Goal: Task Accomplishment & Management: Manage account settings

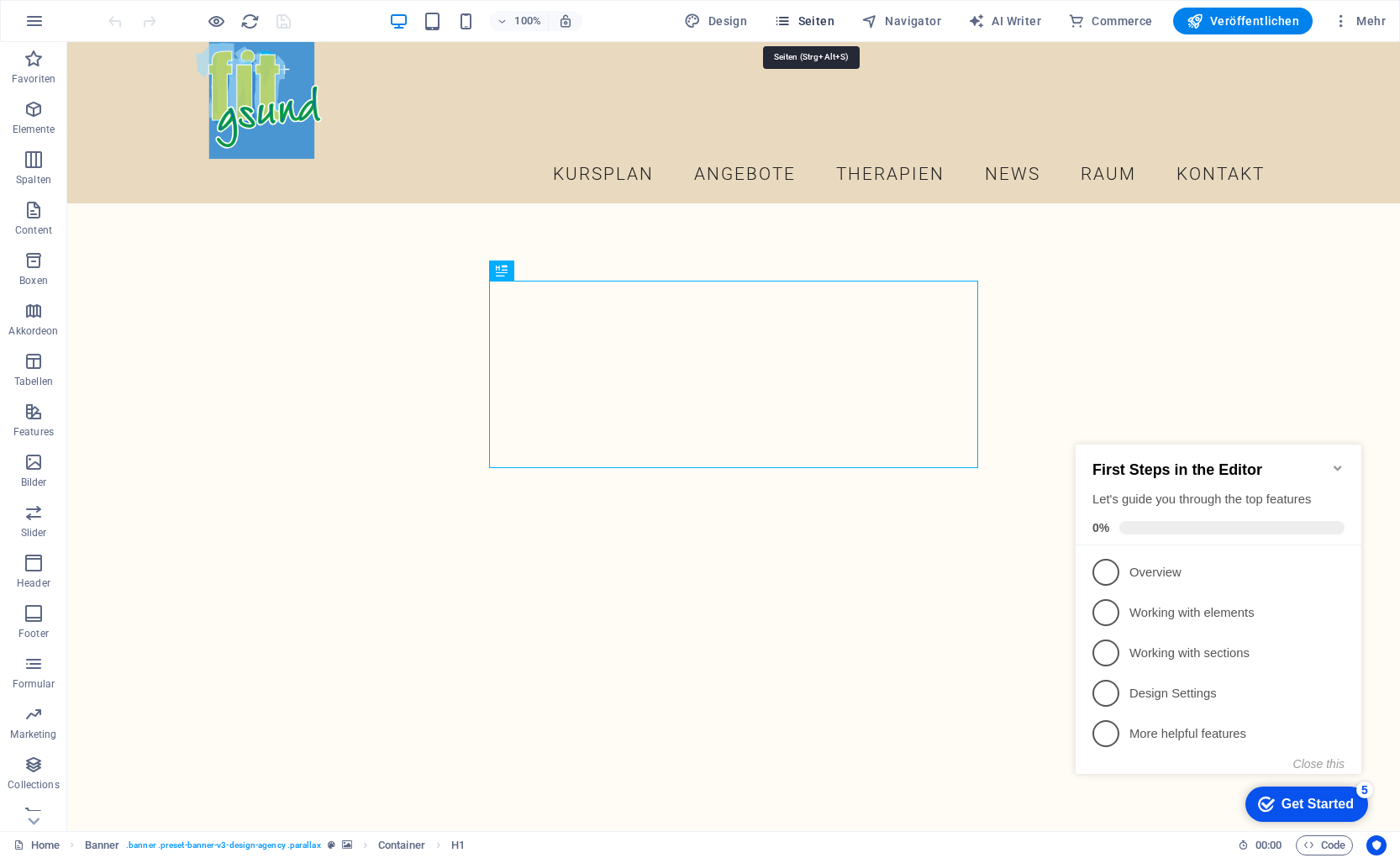
click at [807, 23] on span "Seiten" at bounding box center [804, 21] width 61 height 16
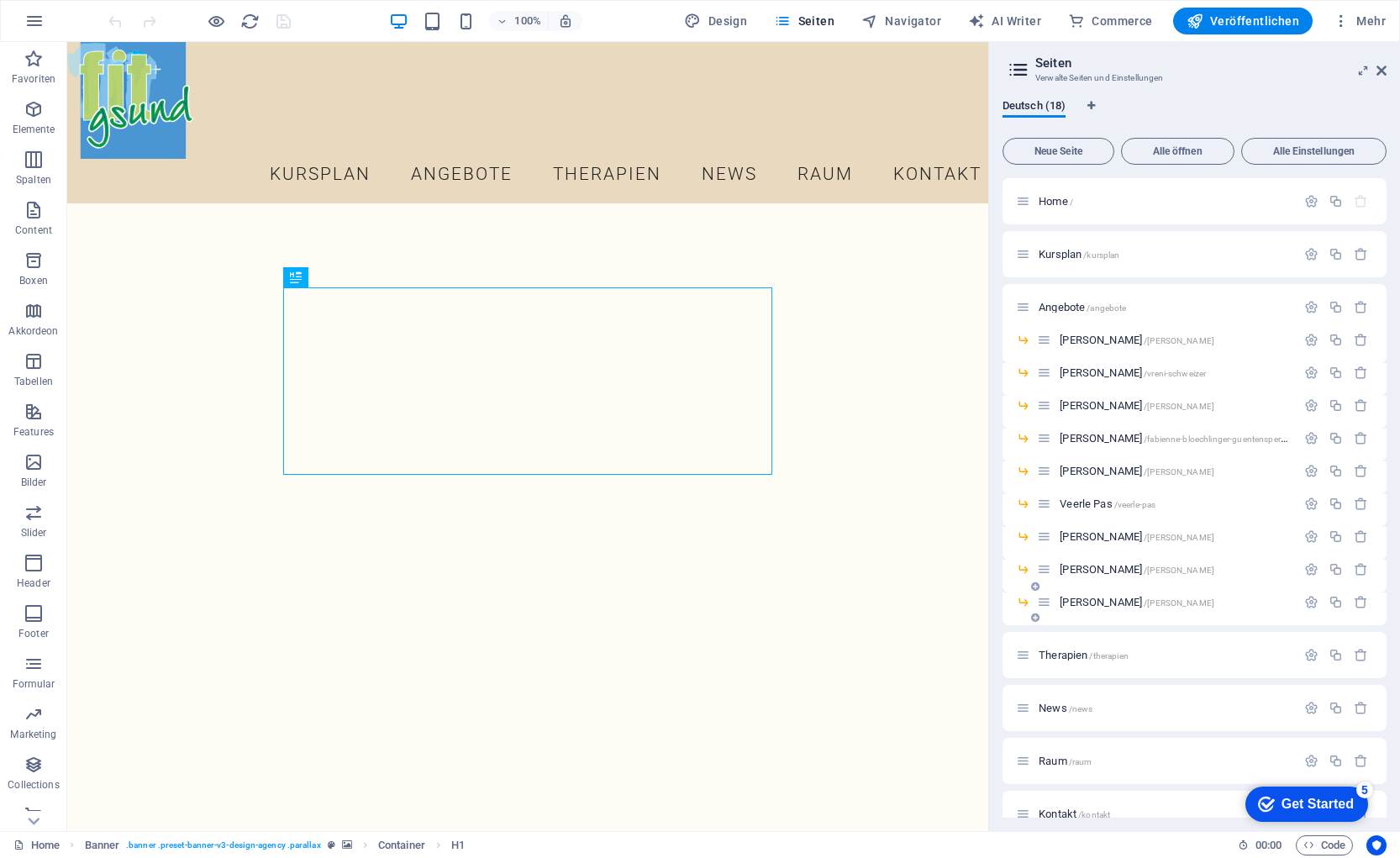
click at [1090, 603] on span "[PERSON_NAME] /[PERSON_NAME]" at bounding box center [1137, 602] width 154 height 13
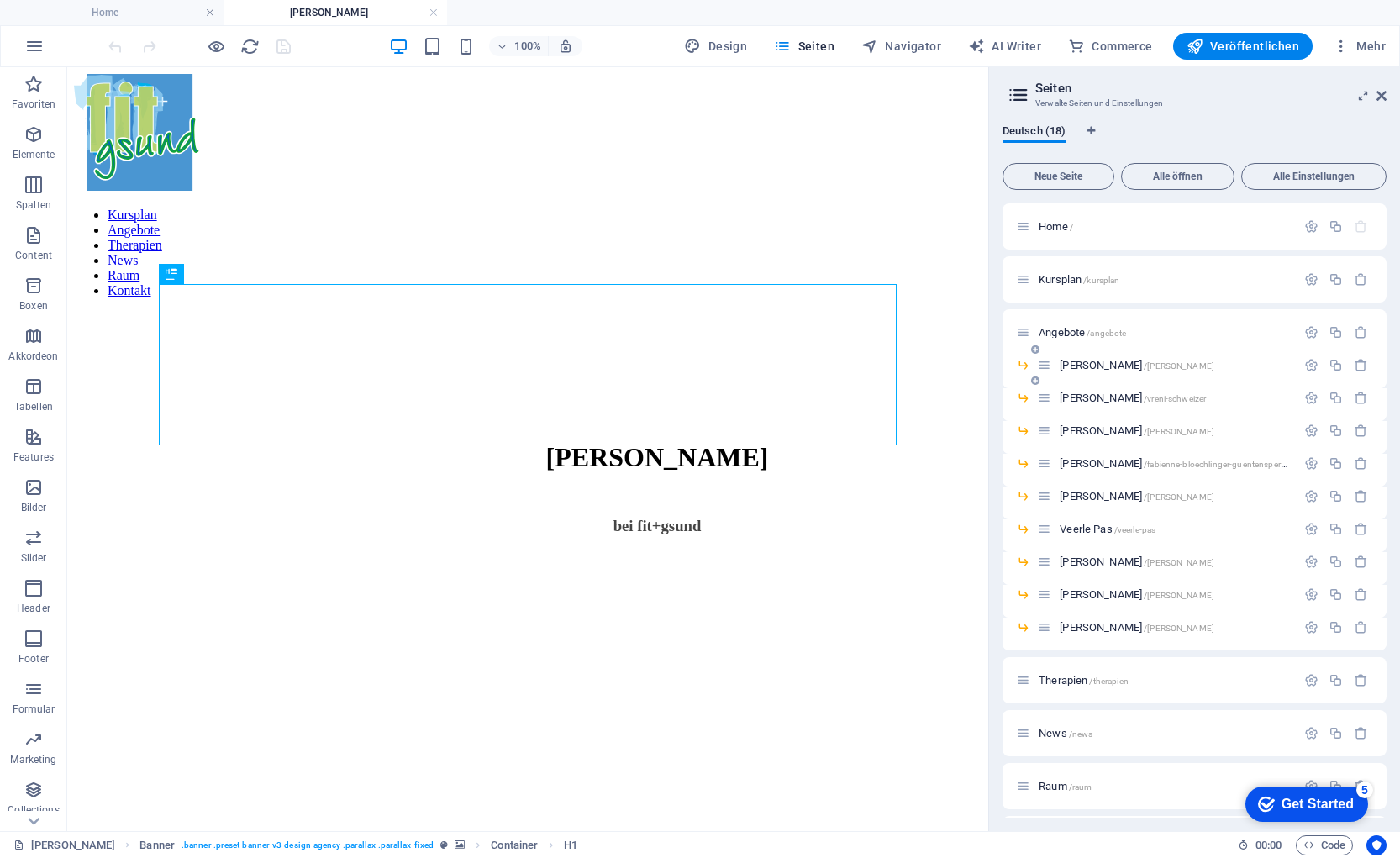
click at [1085, 366] on span "[PERSON_NAME] /[PERSON_NAME]-locher" at bounding box center [1137, 365] width 154 height 13
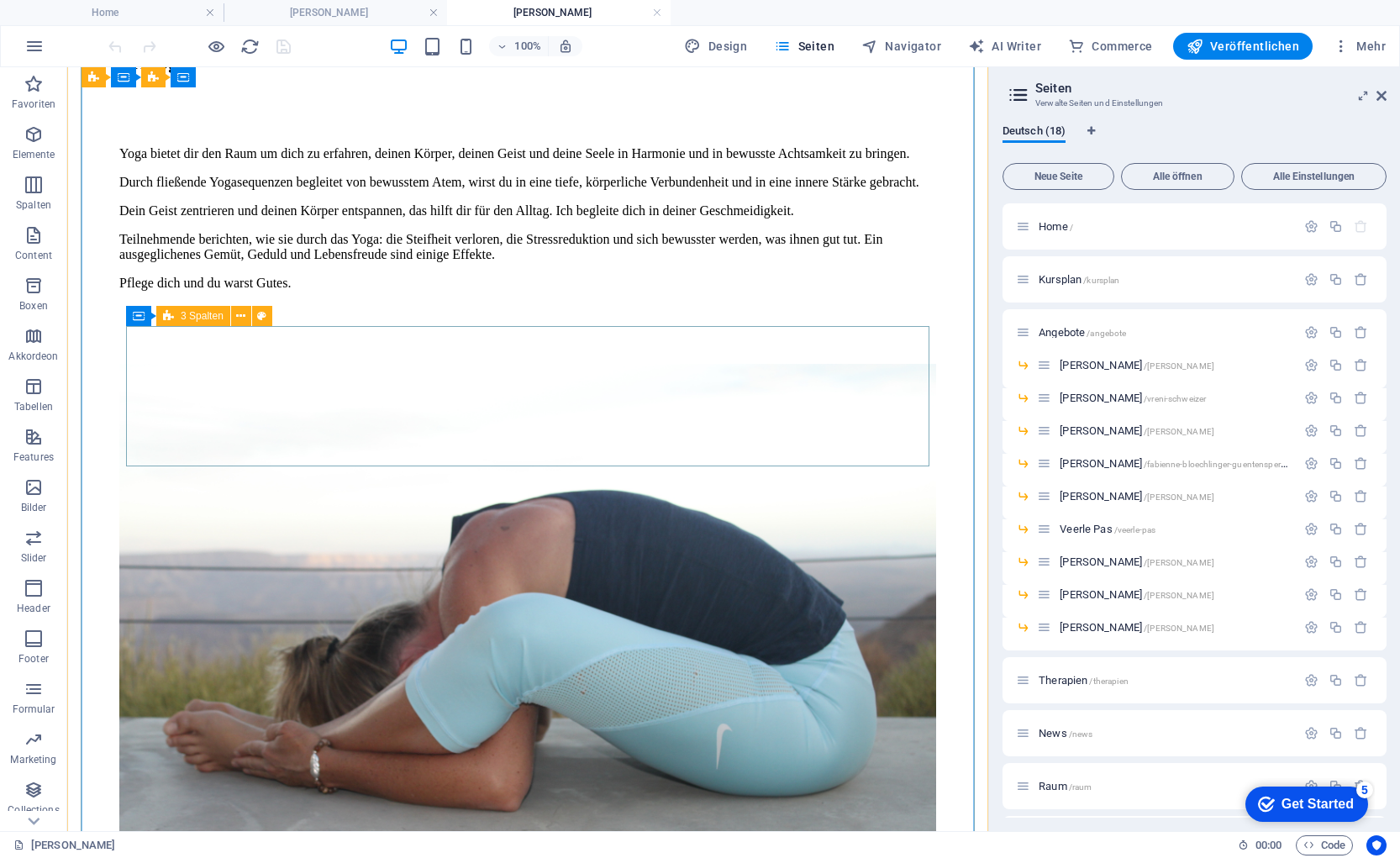
scroll to position [6404, 0]
click at [275, 318] on icon at bounding box center [275, 317] width 10 height 17
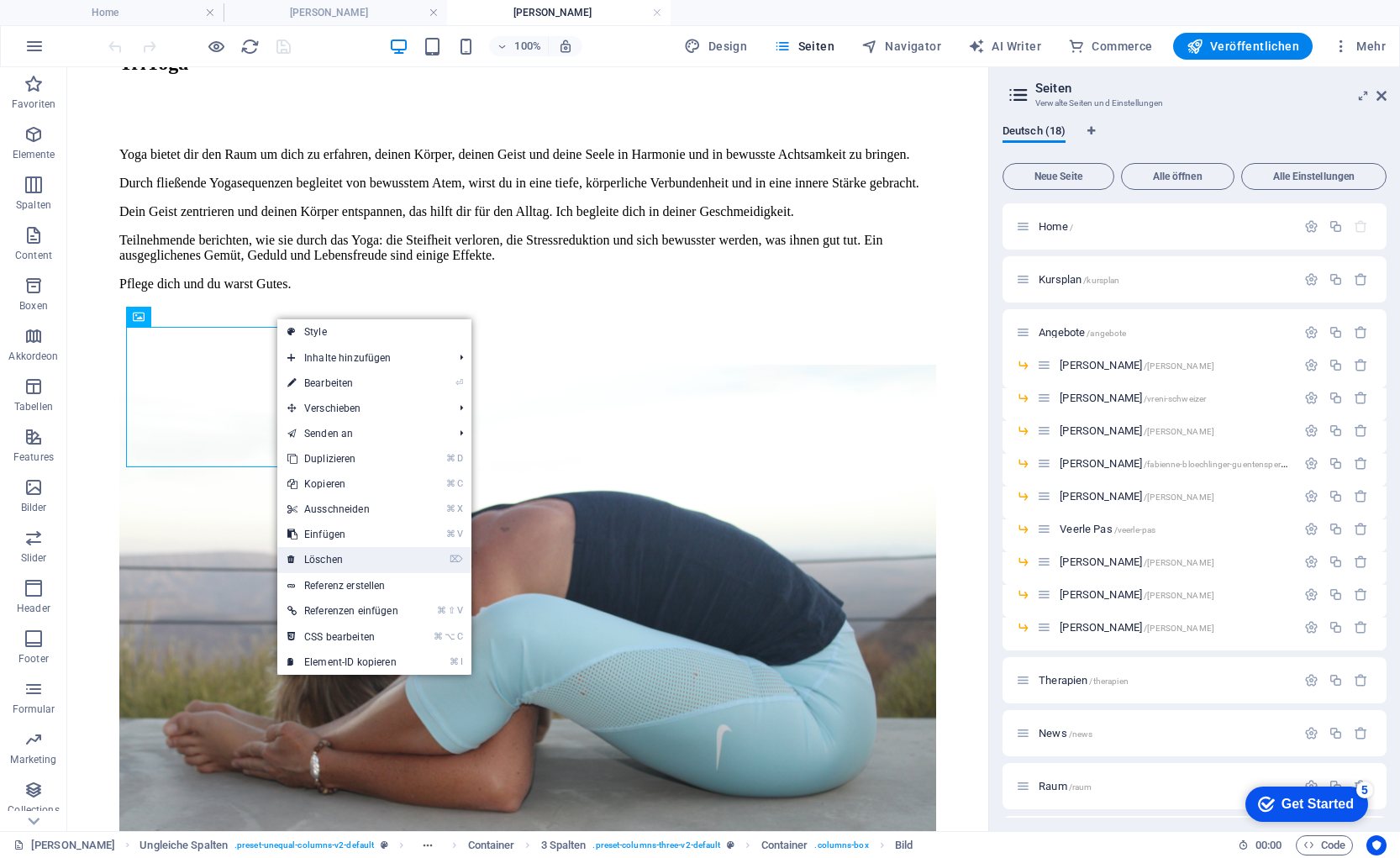
click at [348, 555] on link "⌦ Löschen" at bounding box center [342, 559] width 131 height 25
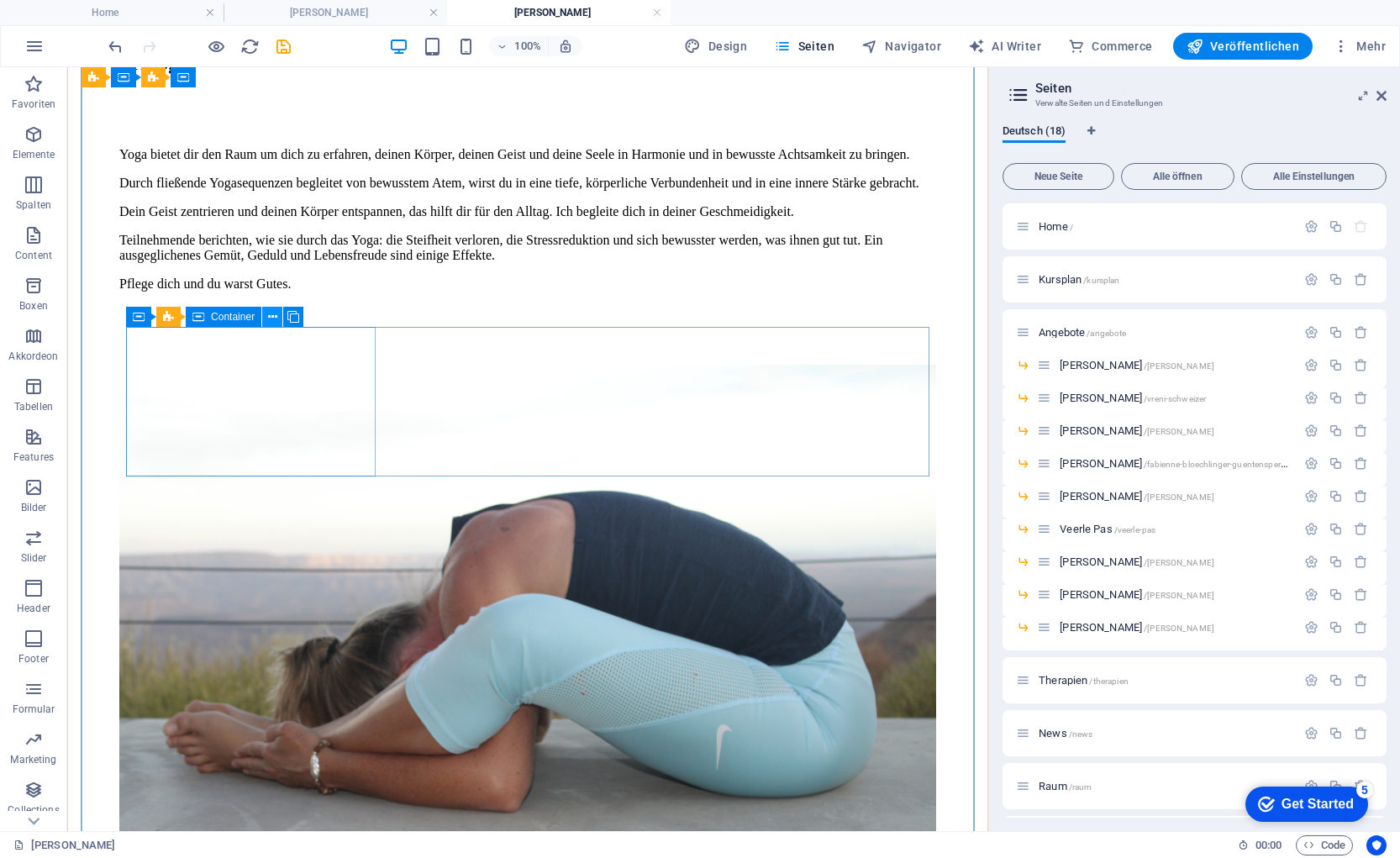
click at [275, 318] on icon at bounding box center [272, 317] width 10 height 17
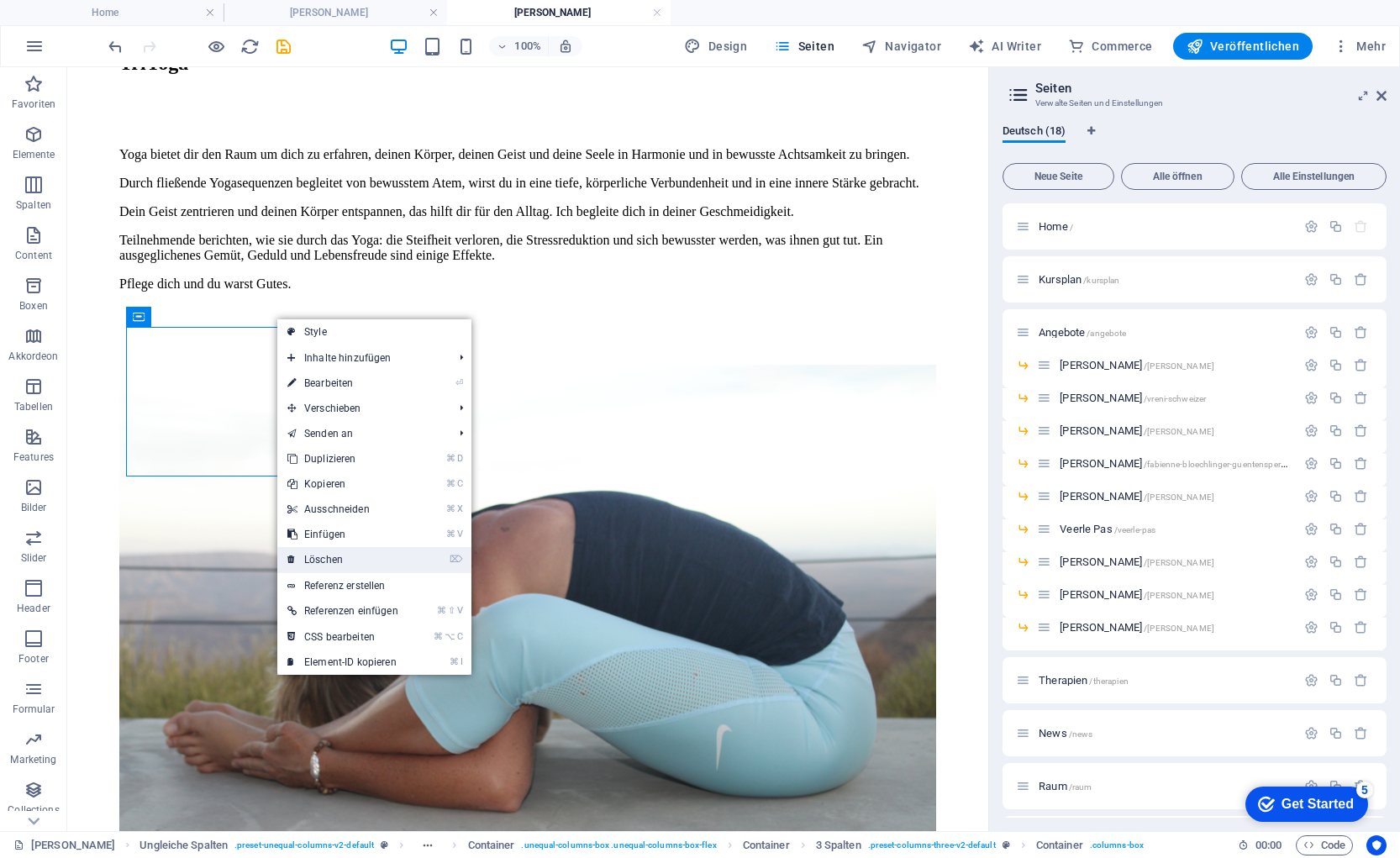
click at [326, 556] on link "⌦ Löschen" at bounding box center [342, 559] width 131 height 25
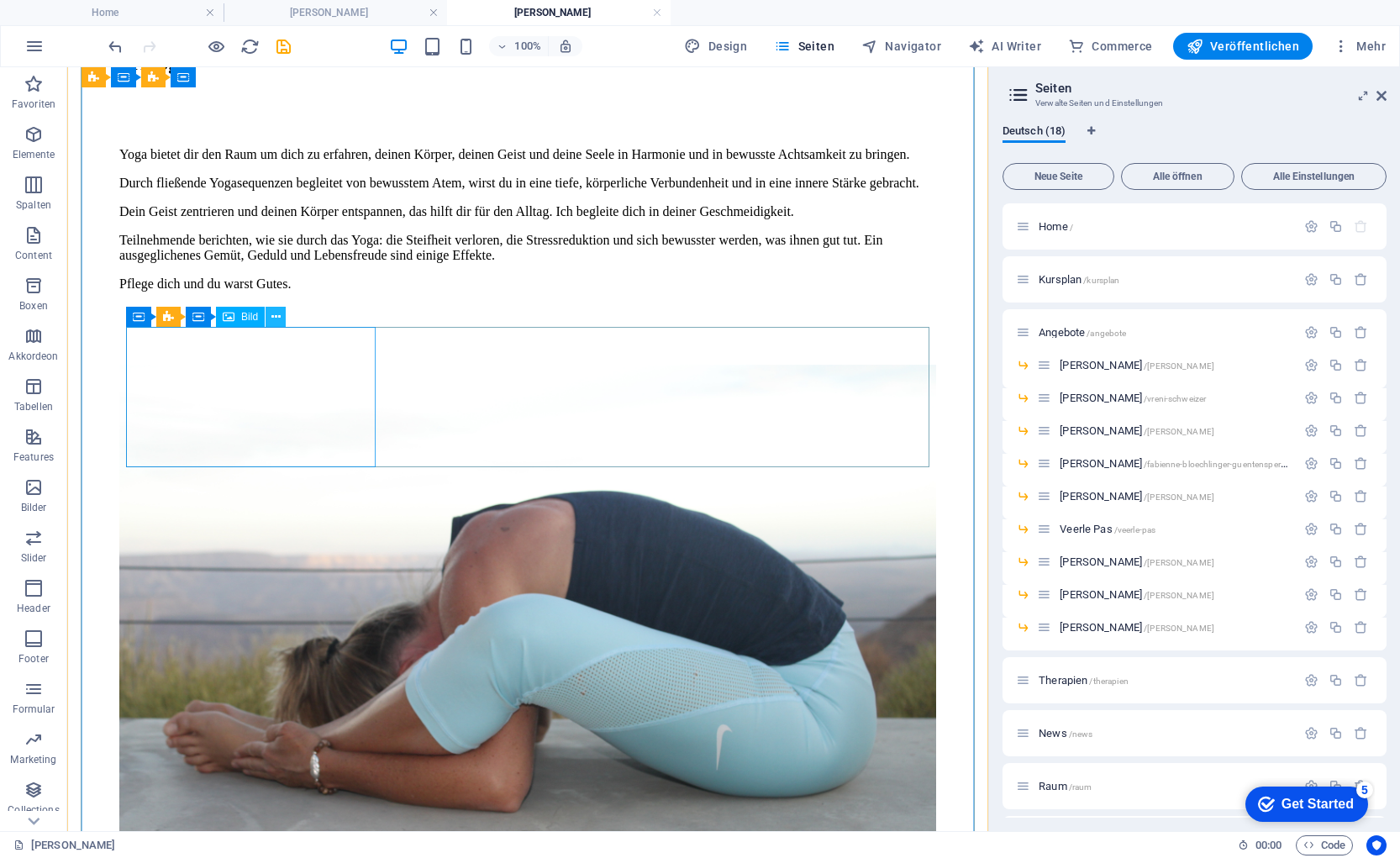
click at [277, 318] on icon at bounding box center [275, 317] width 10 height 17
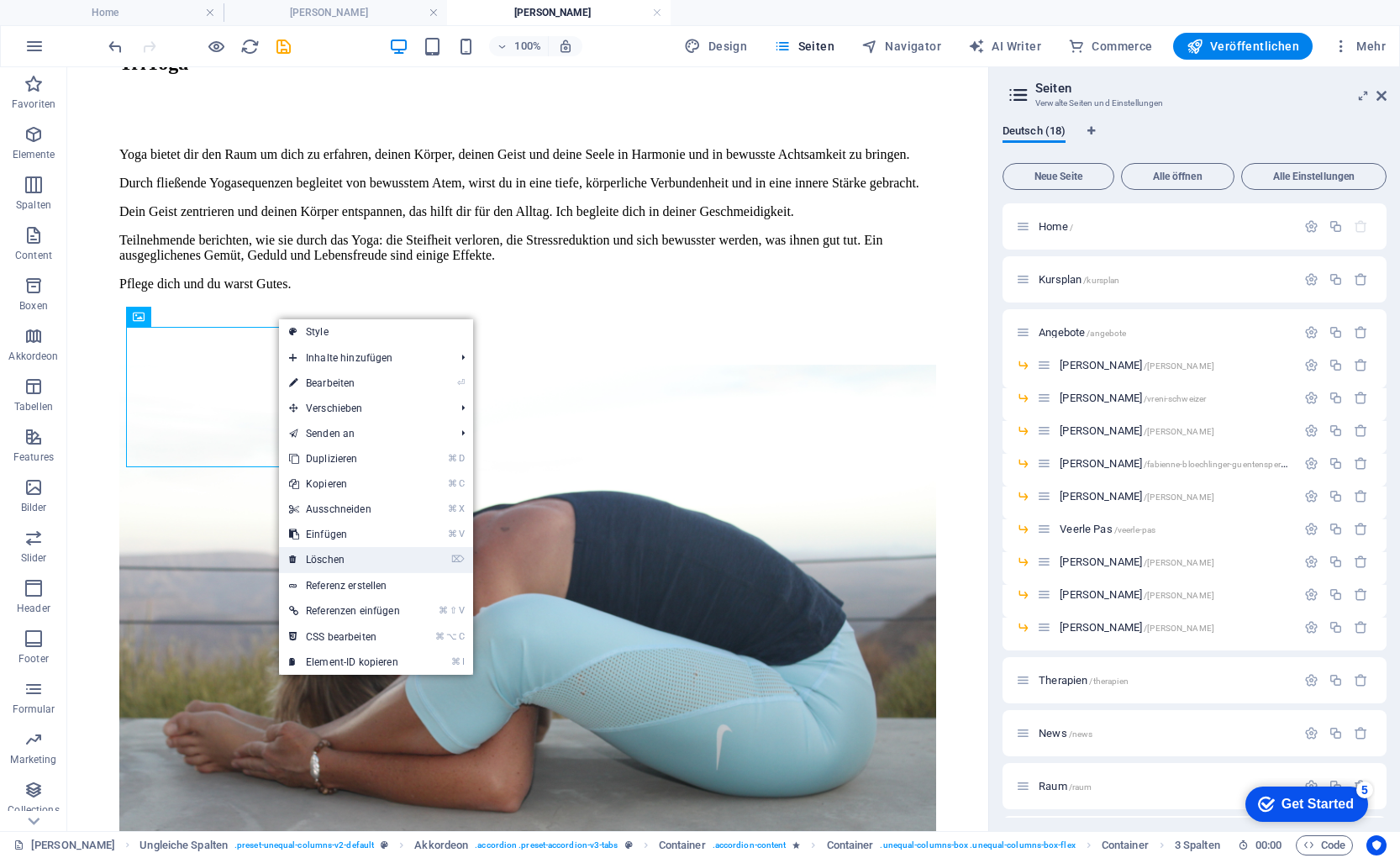
click at [338, 559] on link "⌦ Löschen" at bounding box center [344, 559] width 131 height 25
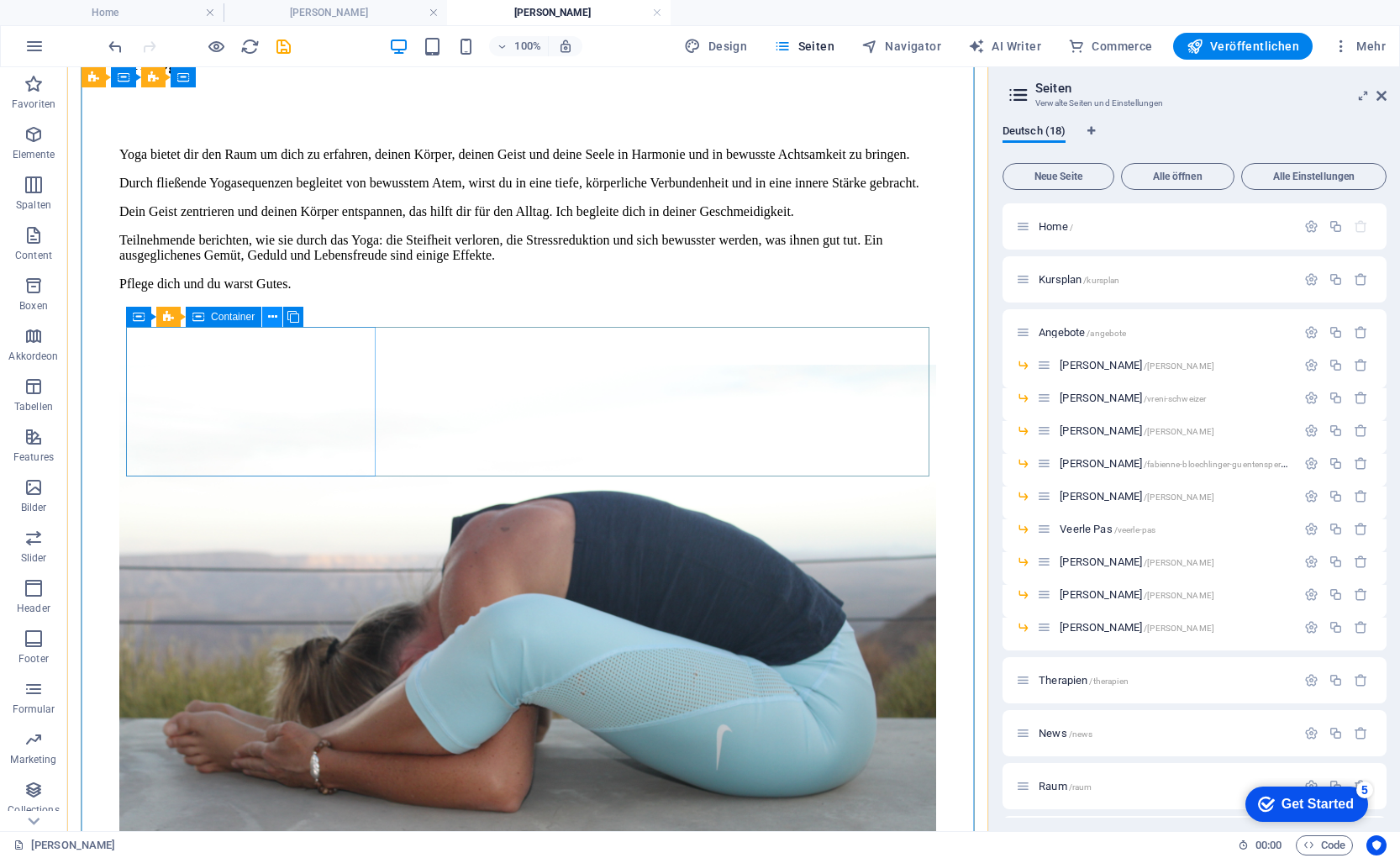
click at [274, 315] on icon at bounding box center [272, 317] width 10 height 17
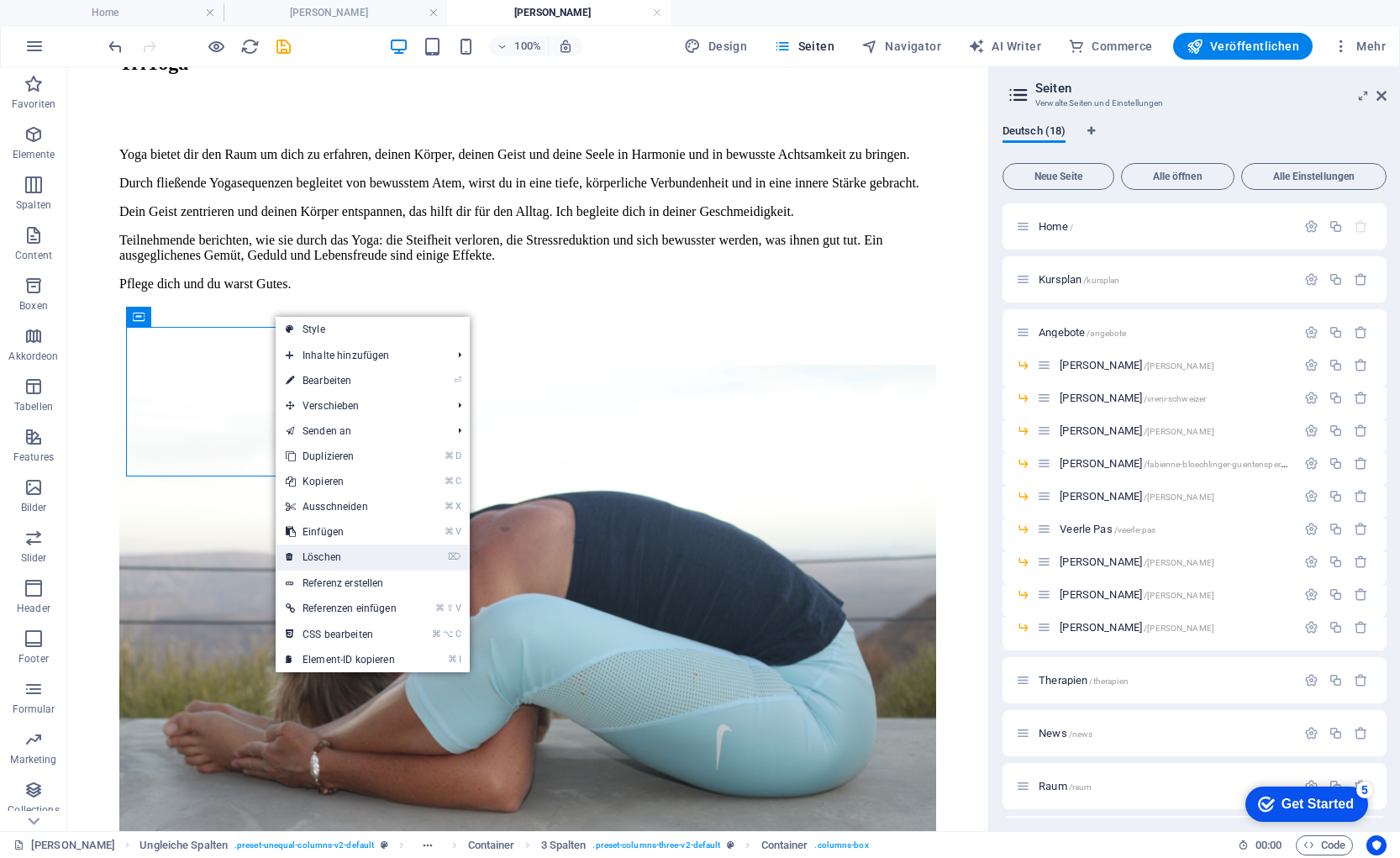
click at [340, 556] on link "⌦ Löschen" at bounding box center [340, 557] width 131 height 25
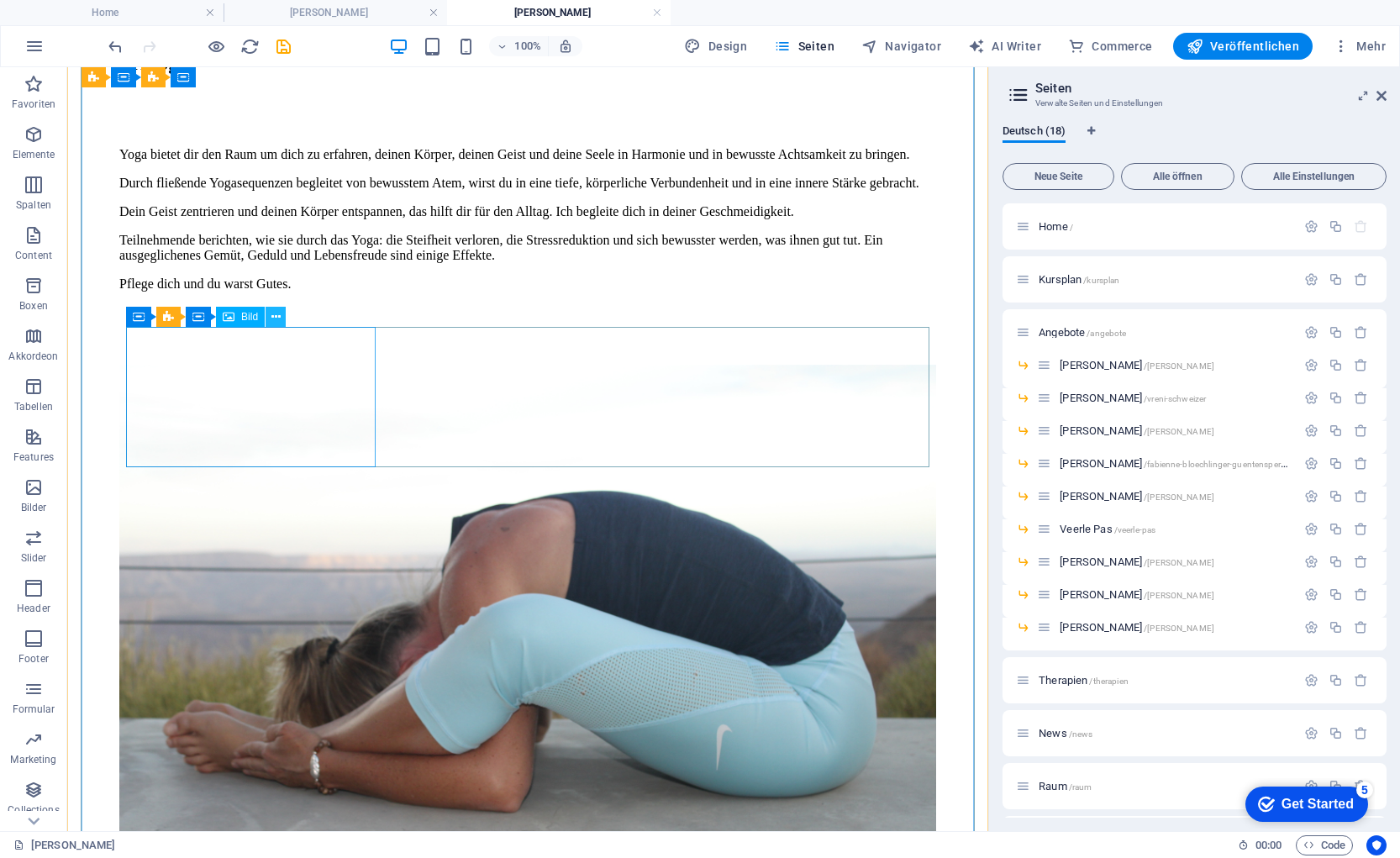
click at [274, 321] on icon at bounding box center [275, 317] width 10 height 17
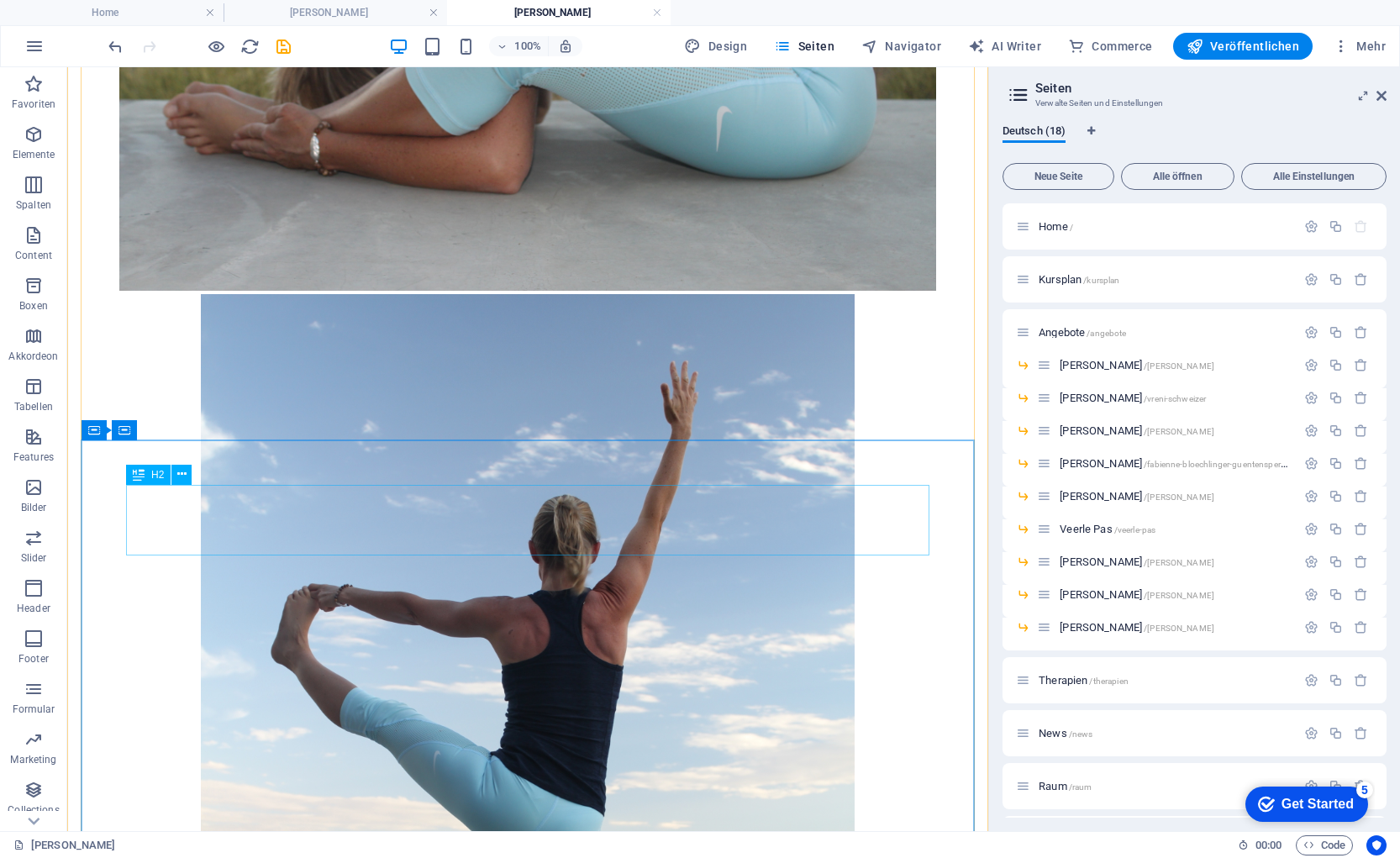
scroll to position [7075, 0]
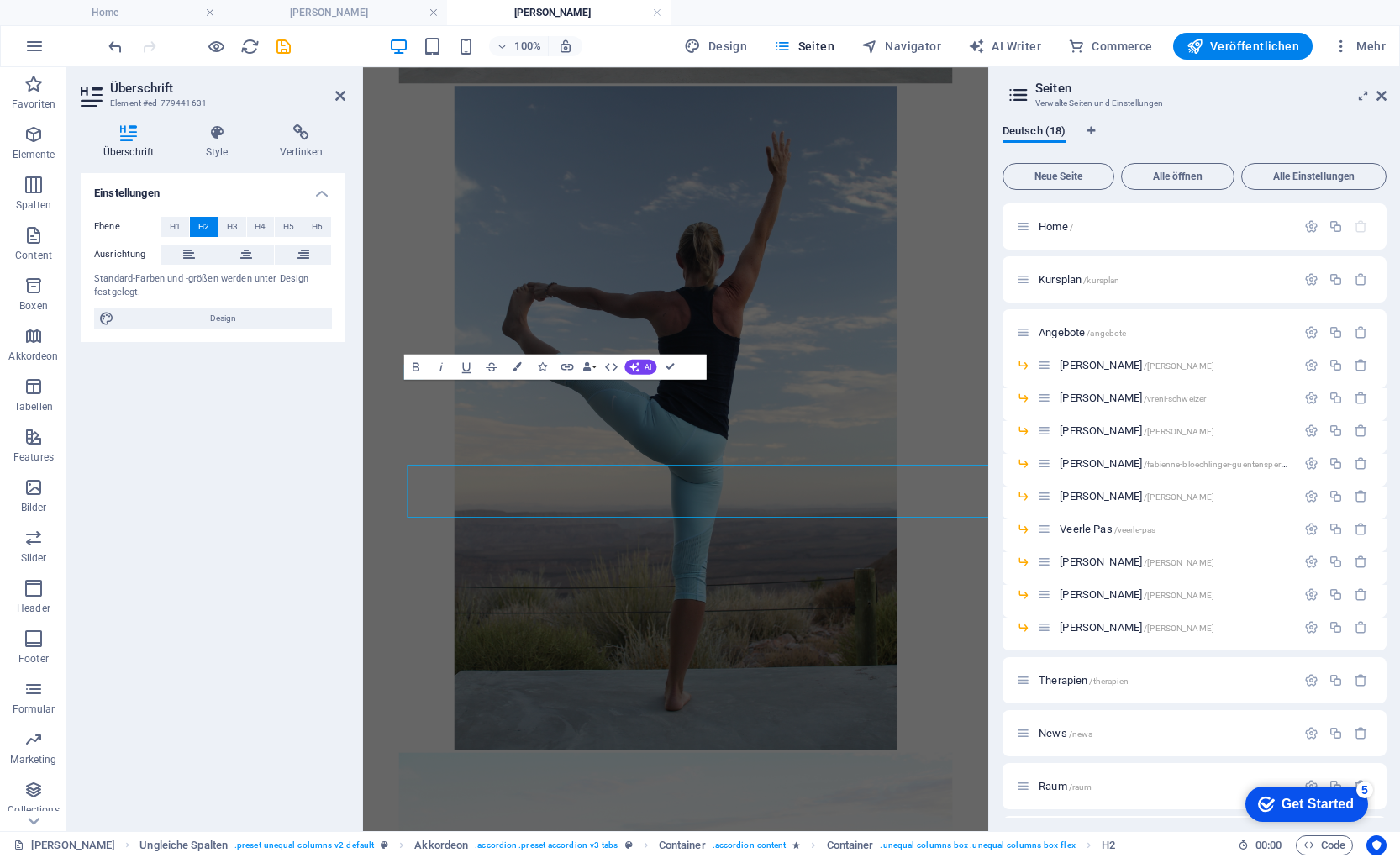
scroll to position [6963, 0]
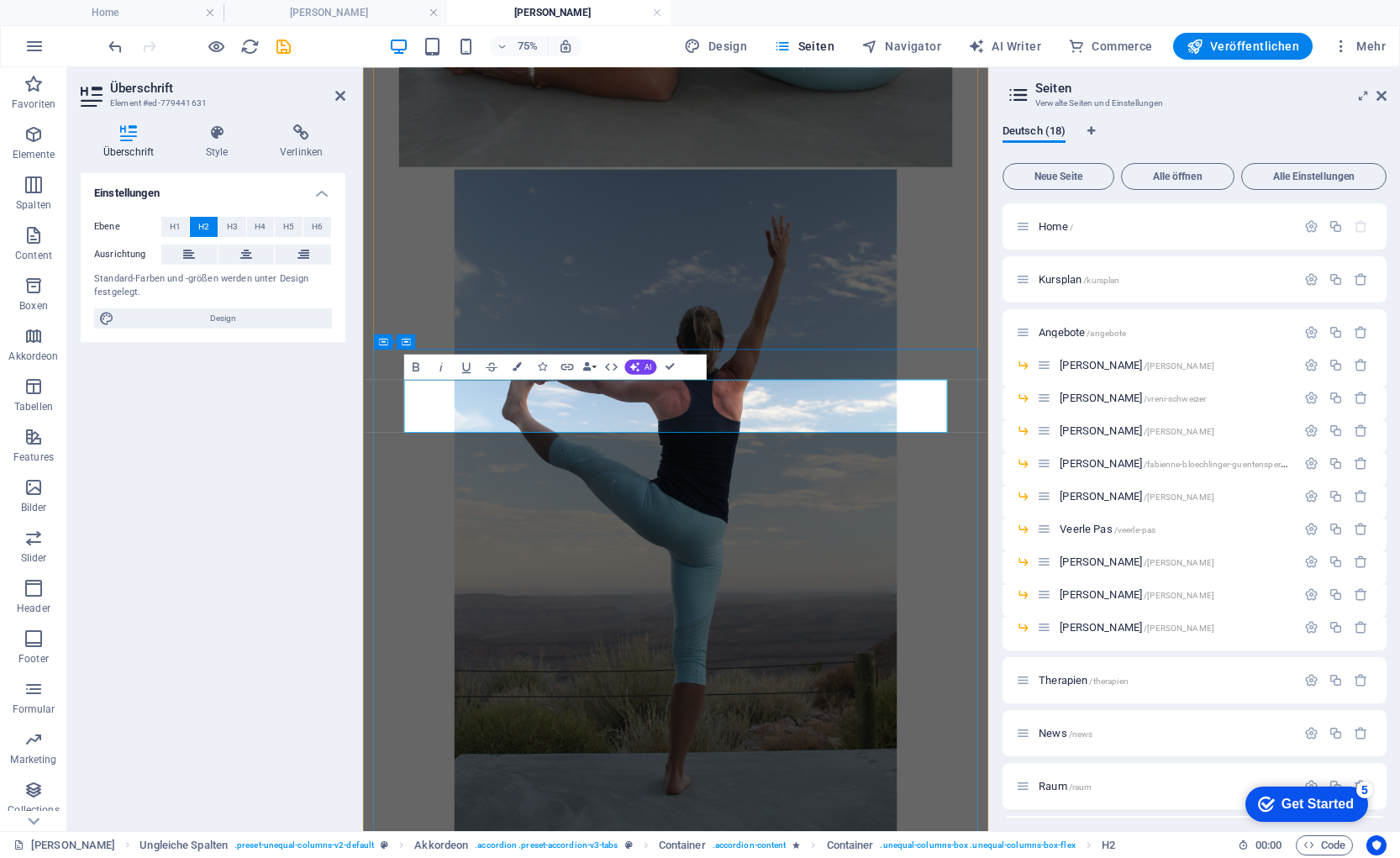
copy h2 "Ganzheitliche Körpertherapien"
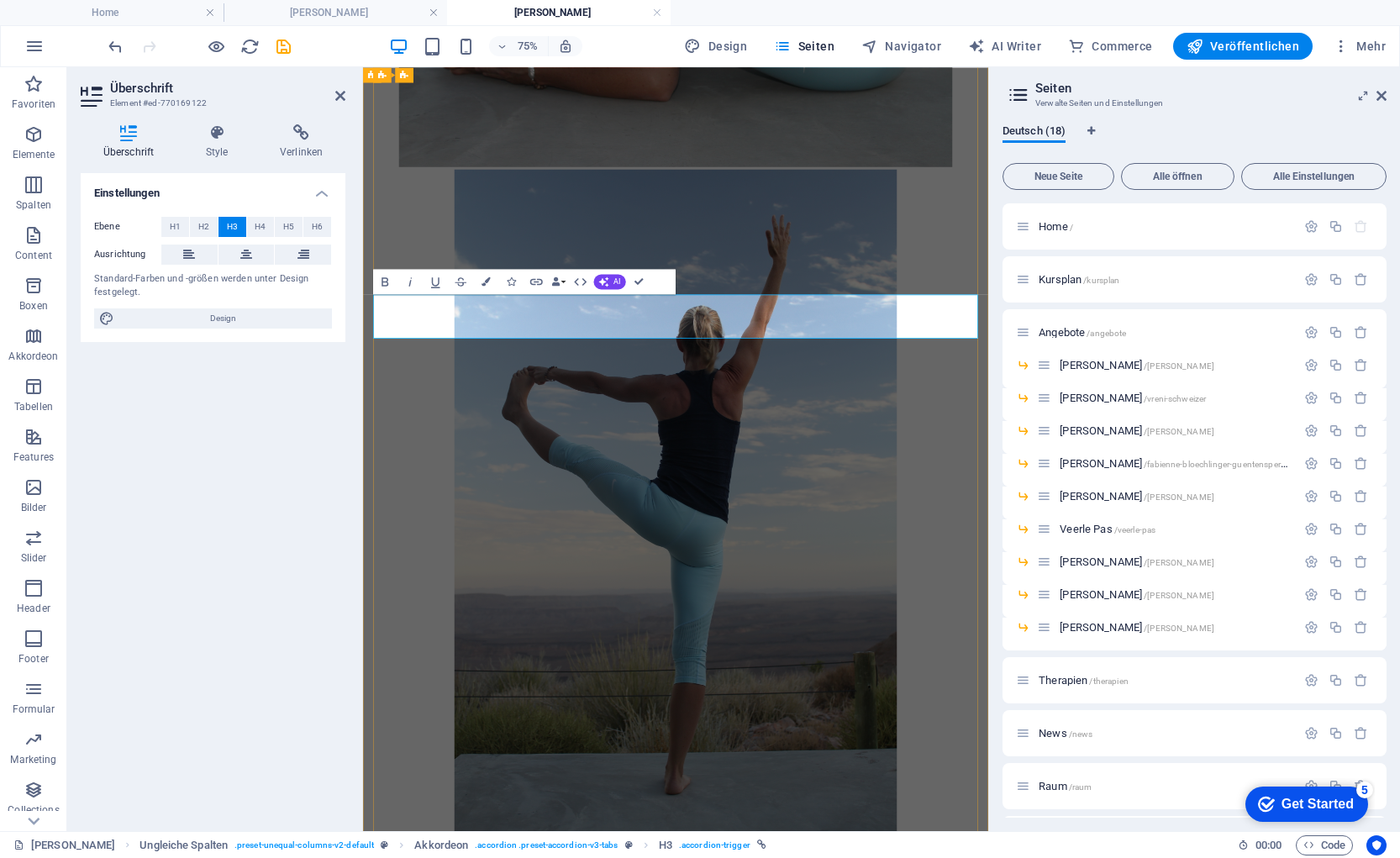
drag, startPoint x: 557, startPoint y: 396, endPoint x: 365, endPoint y: 395, distance: 192.0
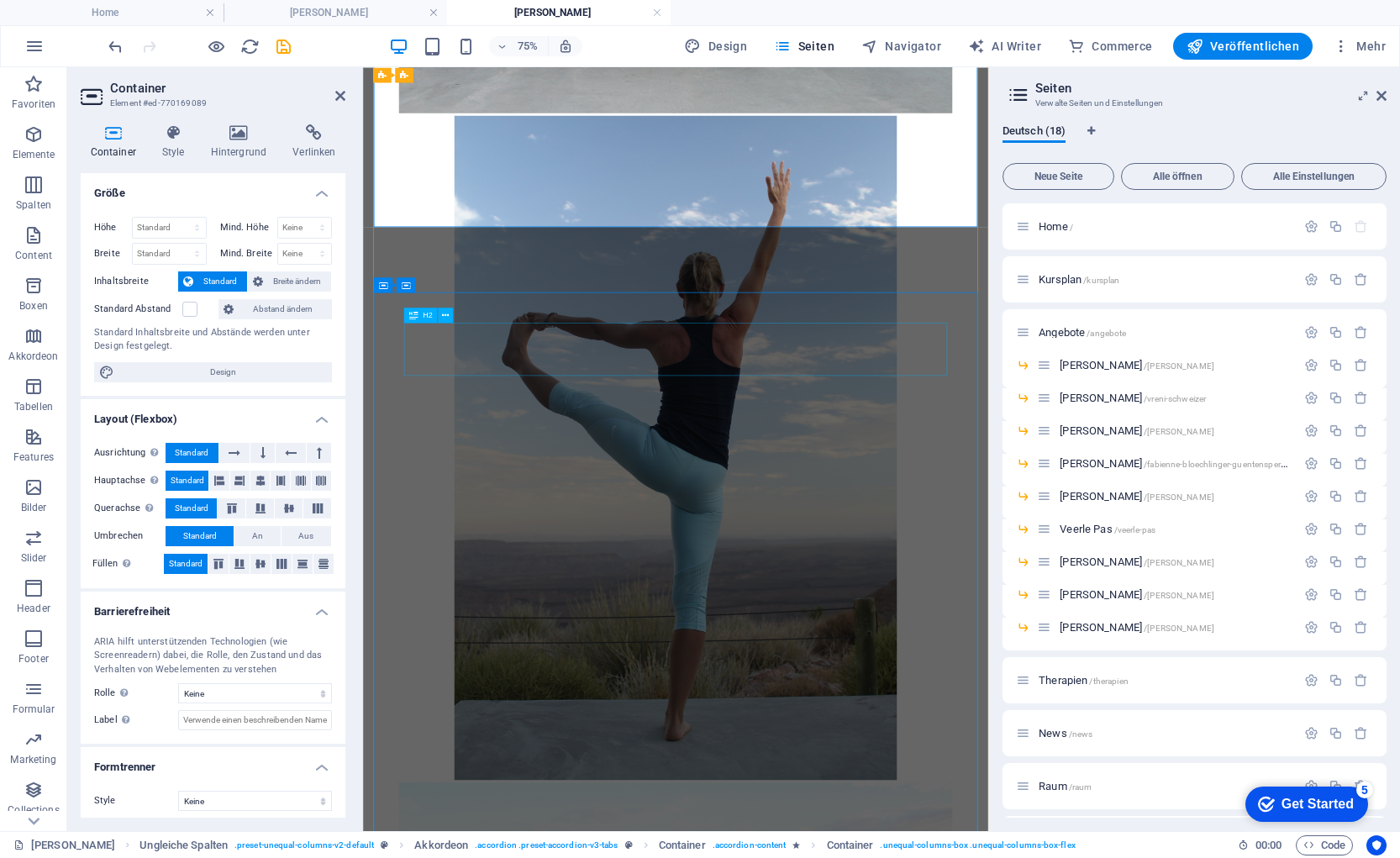
scroll to position [7039, 0]
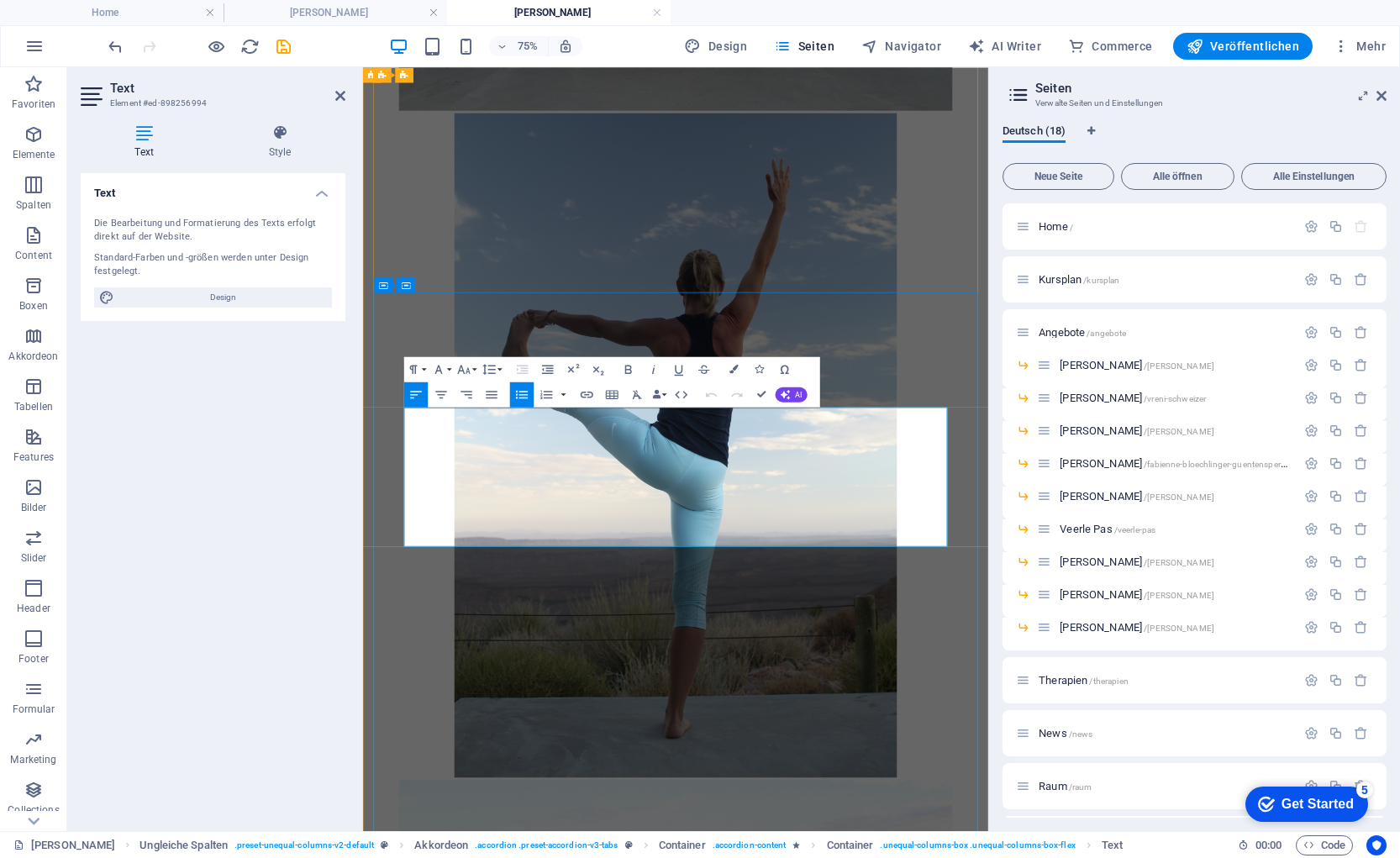
drag, startPoint x: 421, startPoint y: 690, endPoint x: 447, endPoint y: 689, distance: 26.0
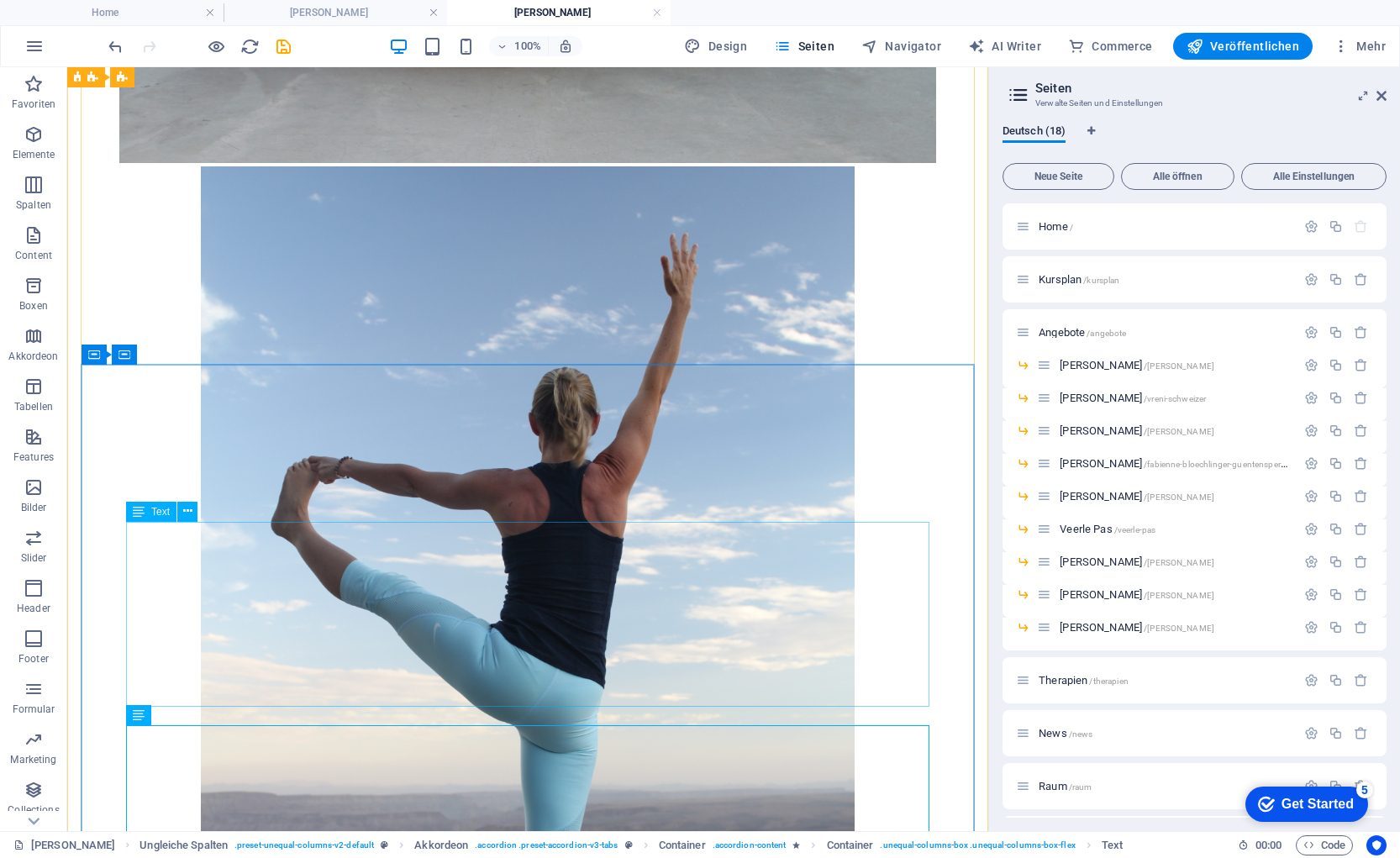
scroll to position [7203, 0]
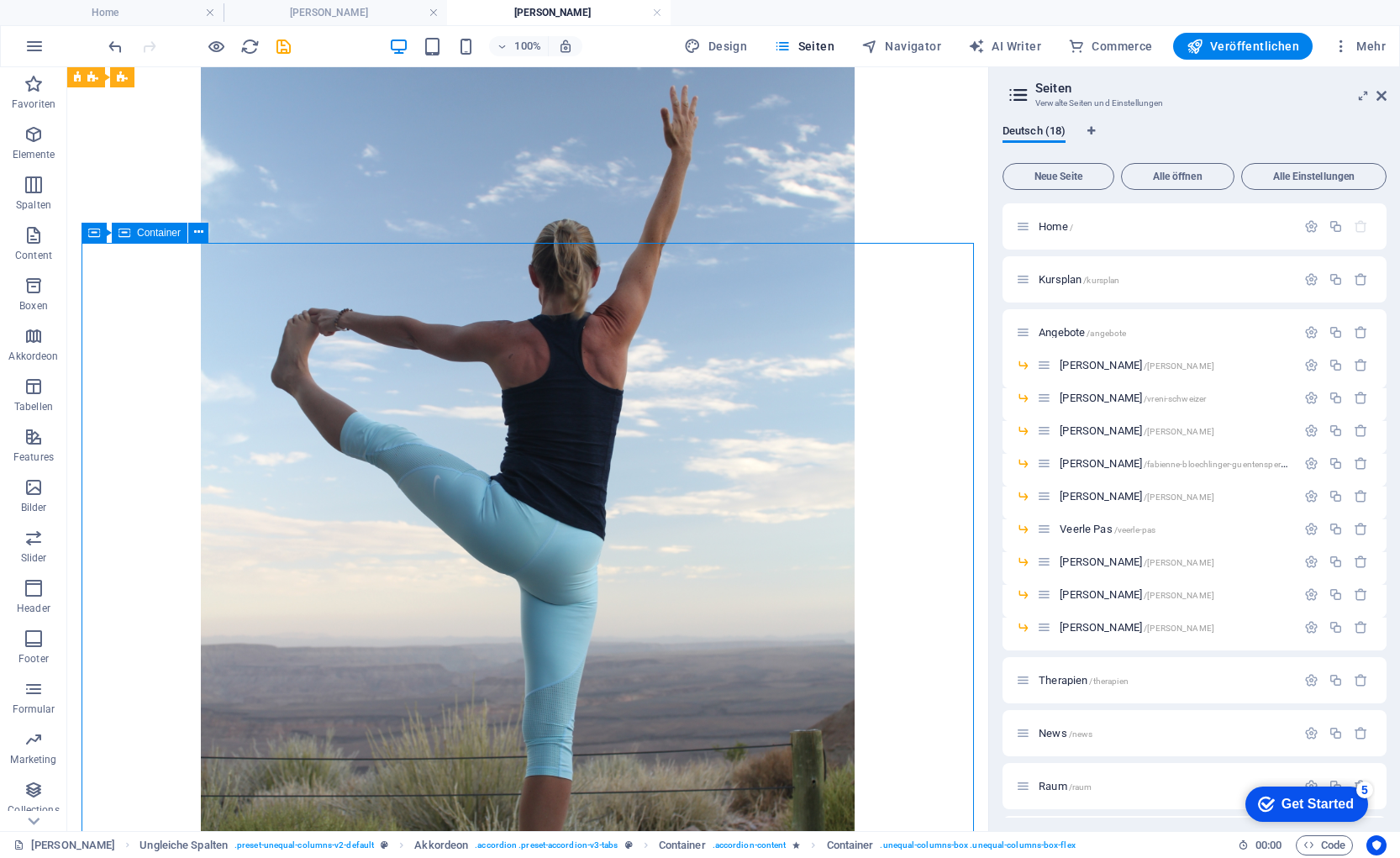
scroll to position [7317, 0]
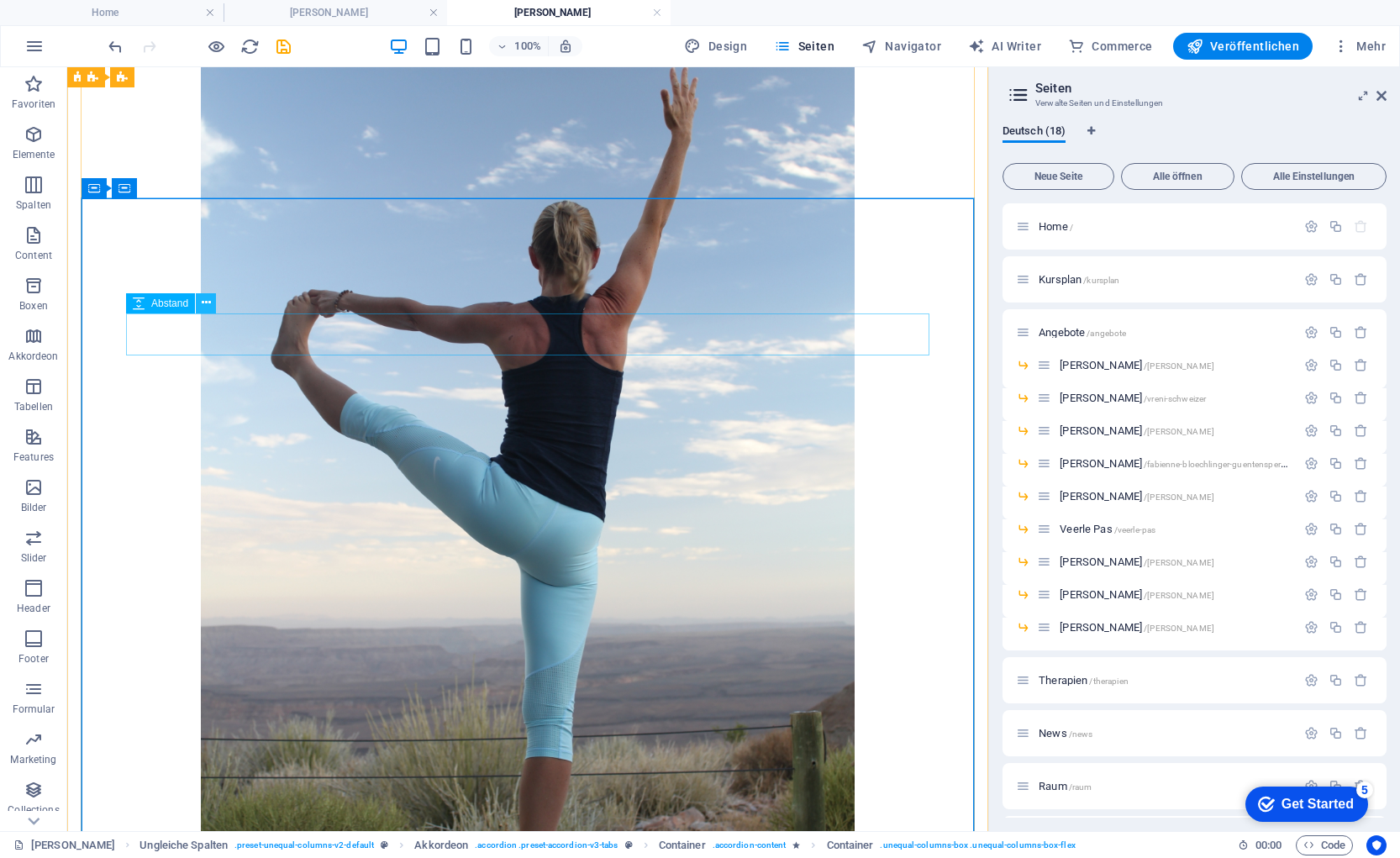
click at [203, 301] on icon at bounding box center [206, 302] width 10 height 17
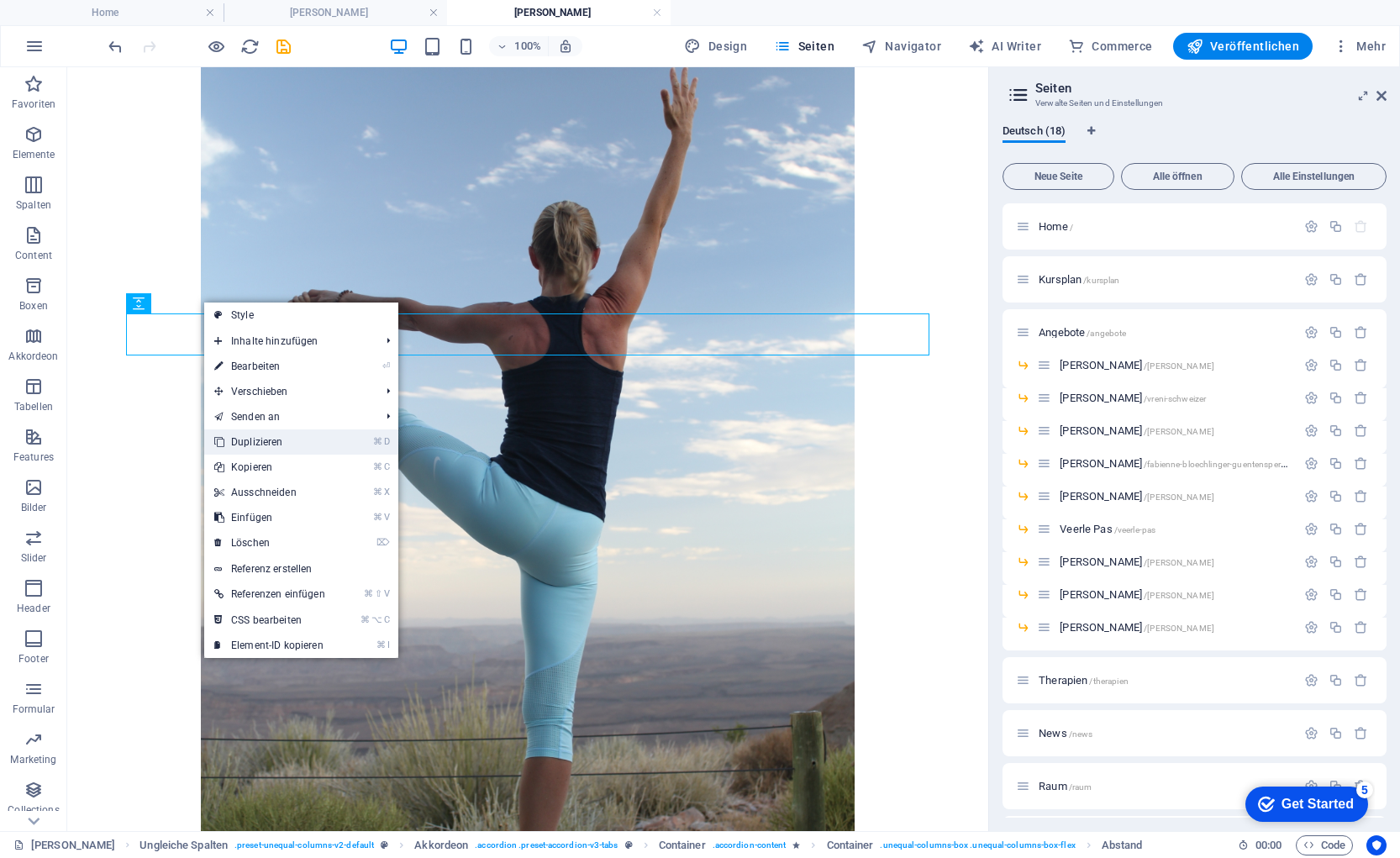
click at [265, 439] on link "⌘ D Duplizieren" at bounding box center [269, 442] width 131 height 25
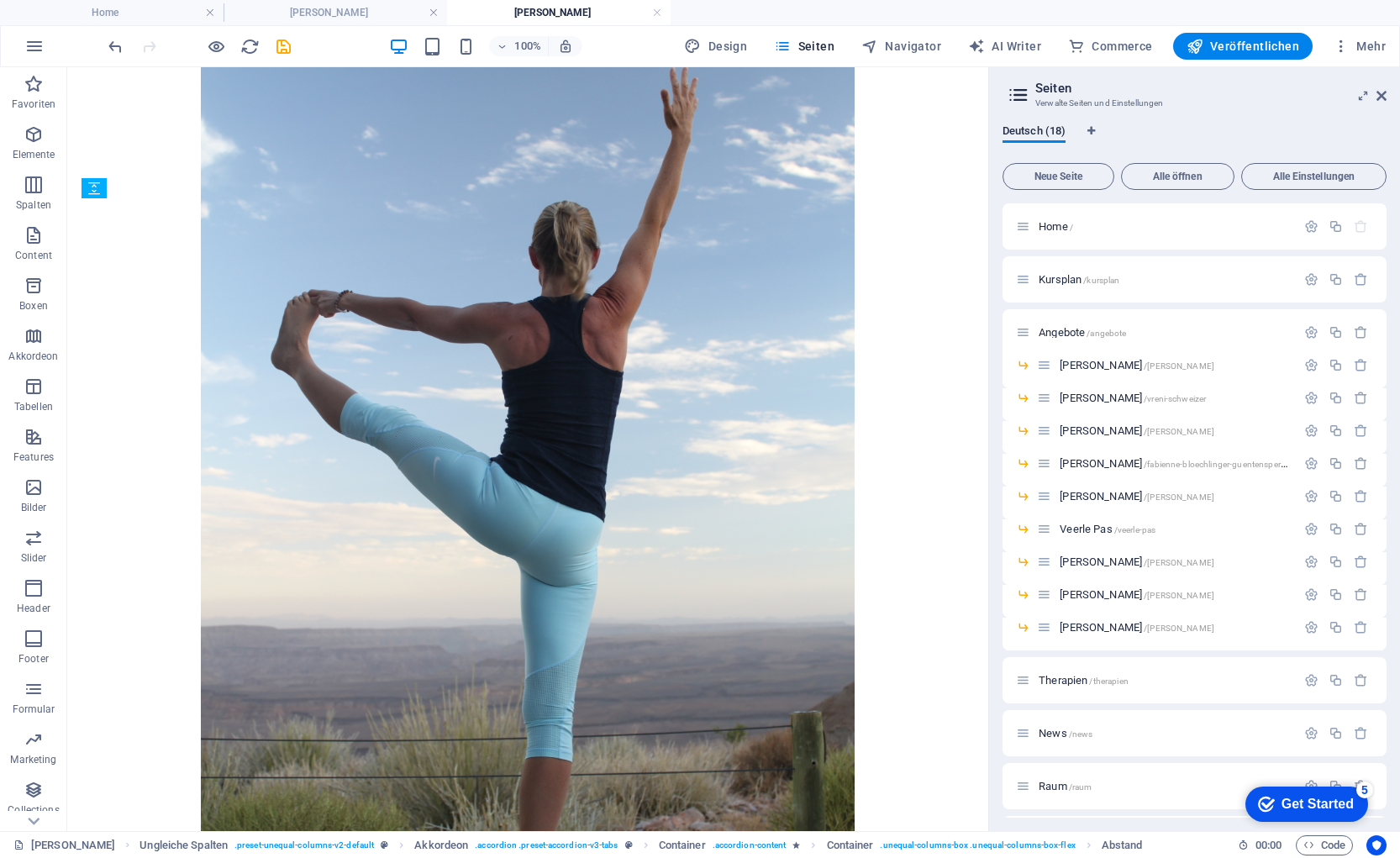
drag, startPoint x: 204, startPoint y: 368, endPoint x: 266, endPoint y: 573, distance: 214.2
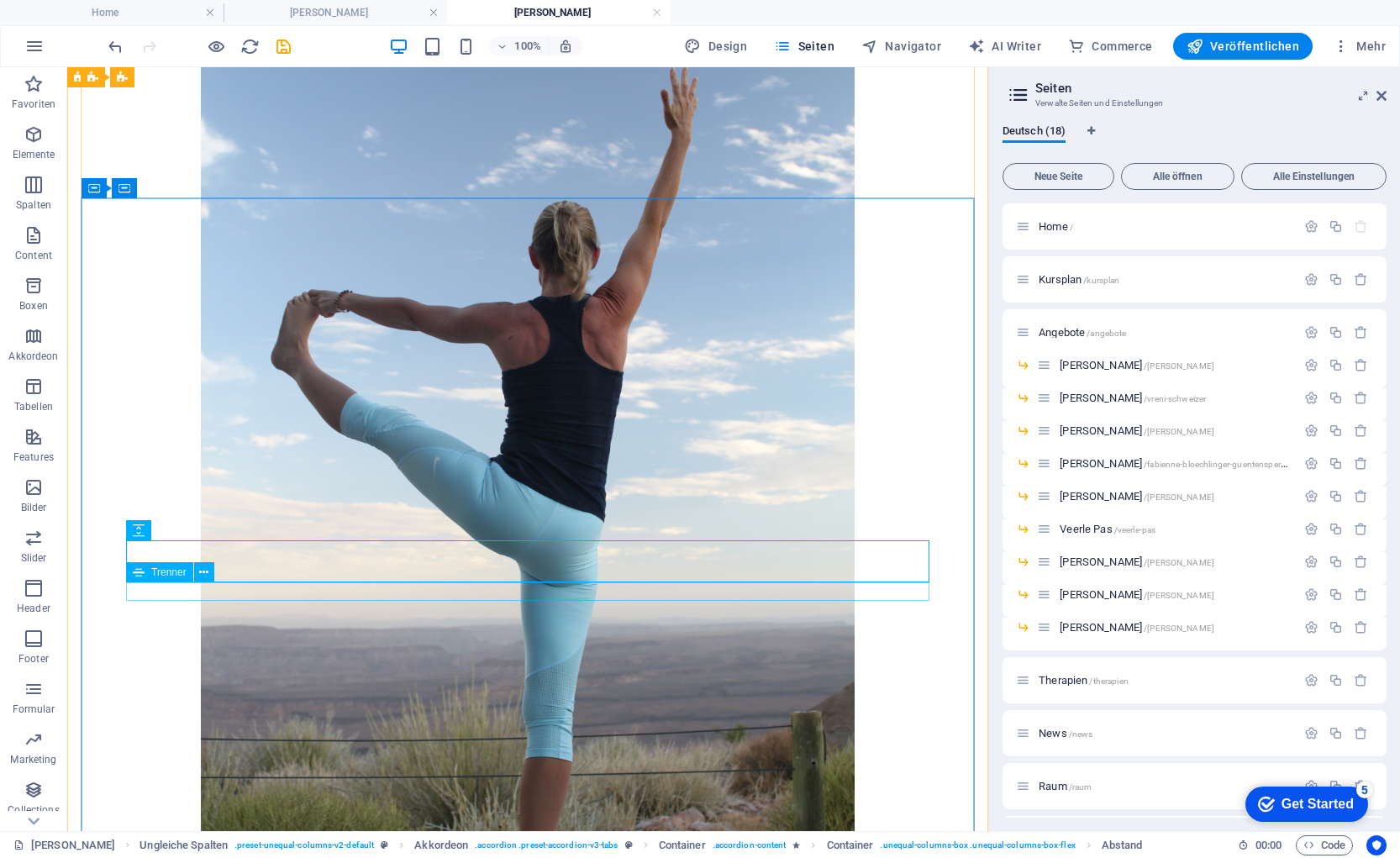
click at [202, 574] on icon at bounding box center [204, 573] width 10 height 17
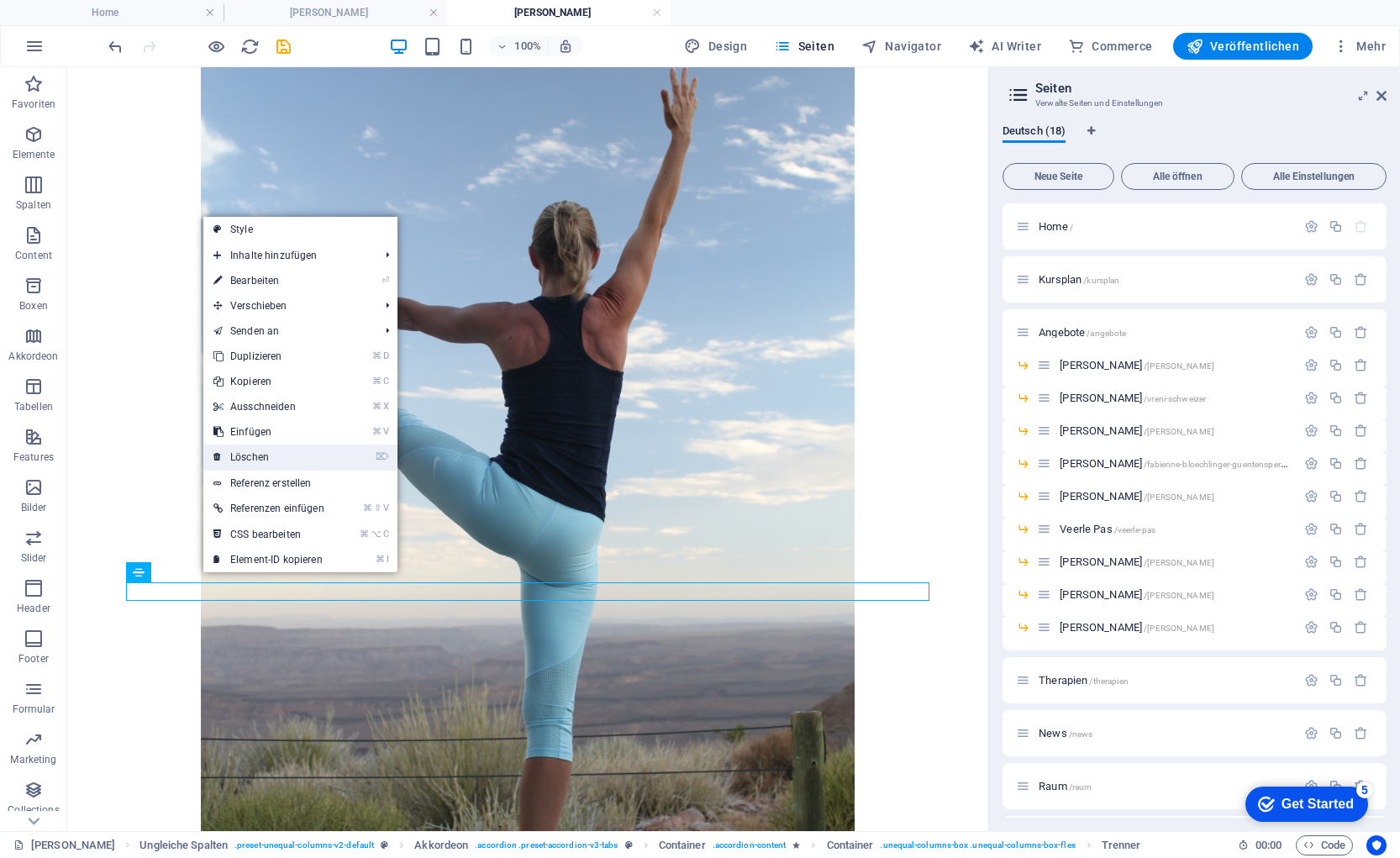
click at [244, 459] on link "⌦ Löschen" at bounding box center [269, 457] width 131 height 25
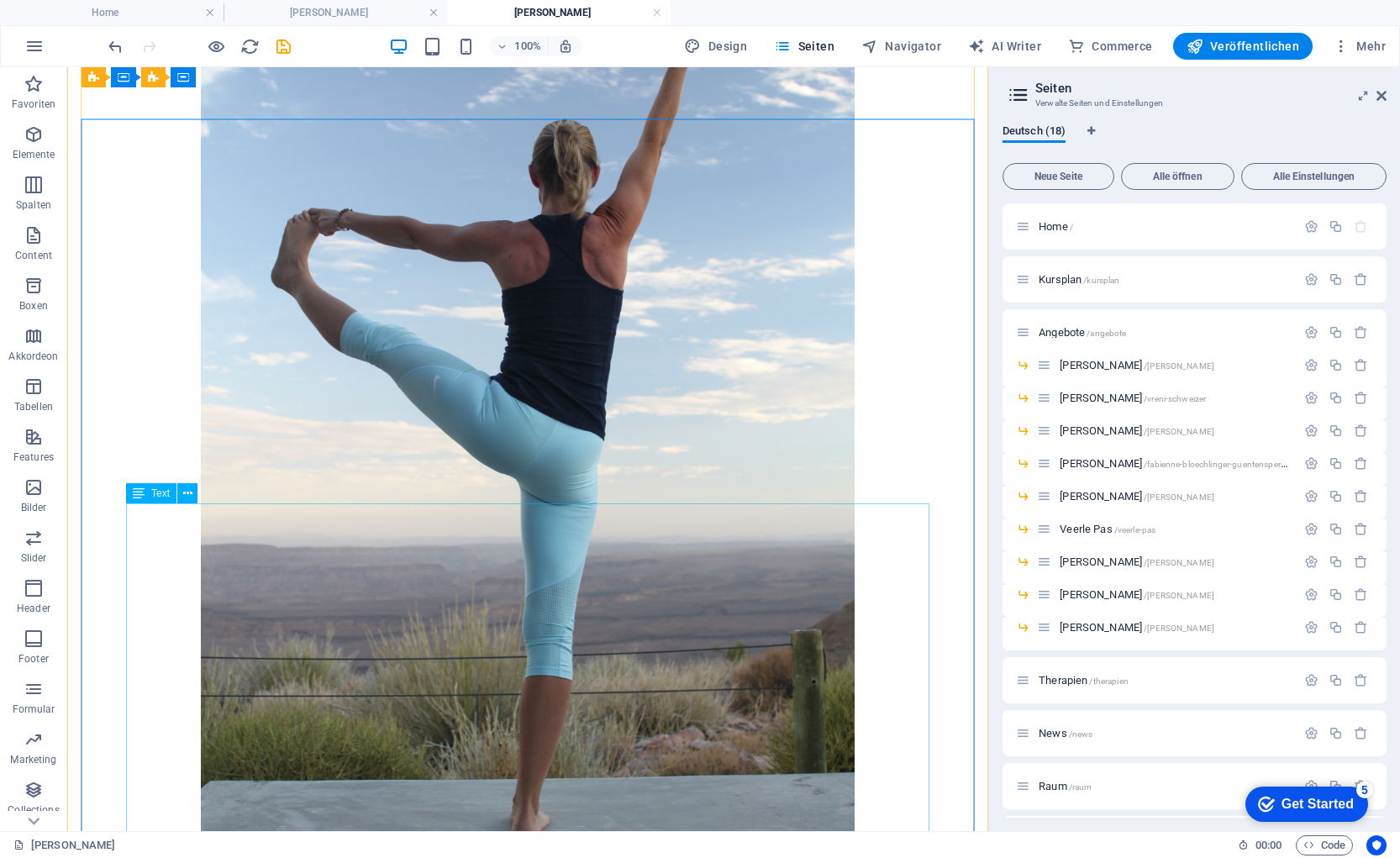
scroll to position [7395, 0]
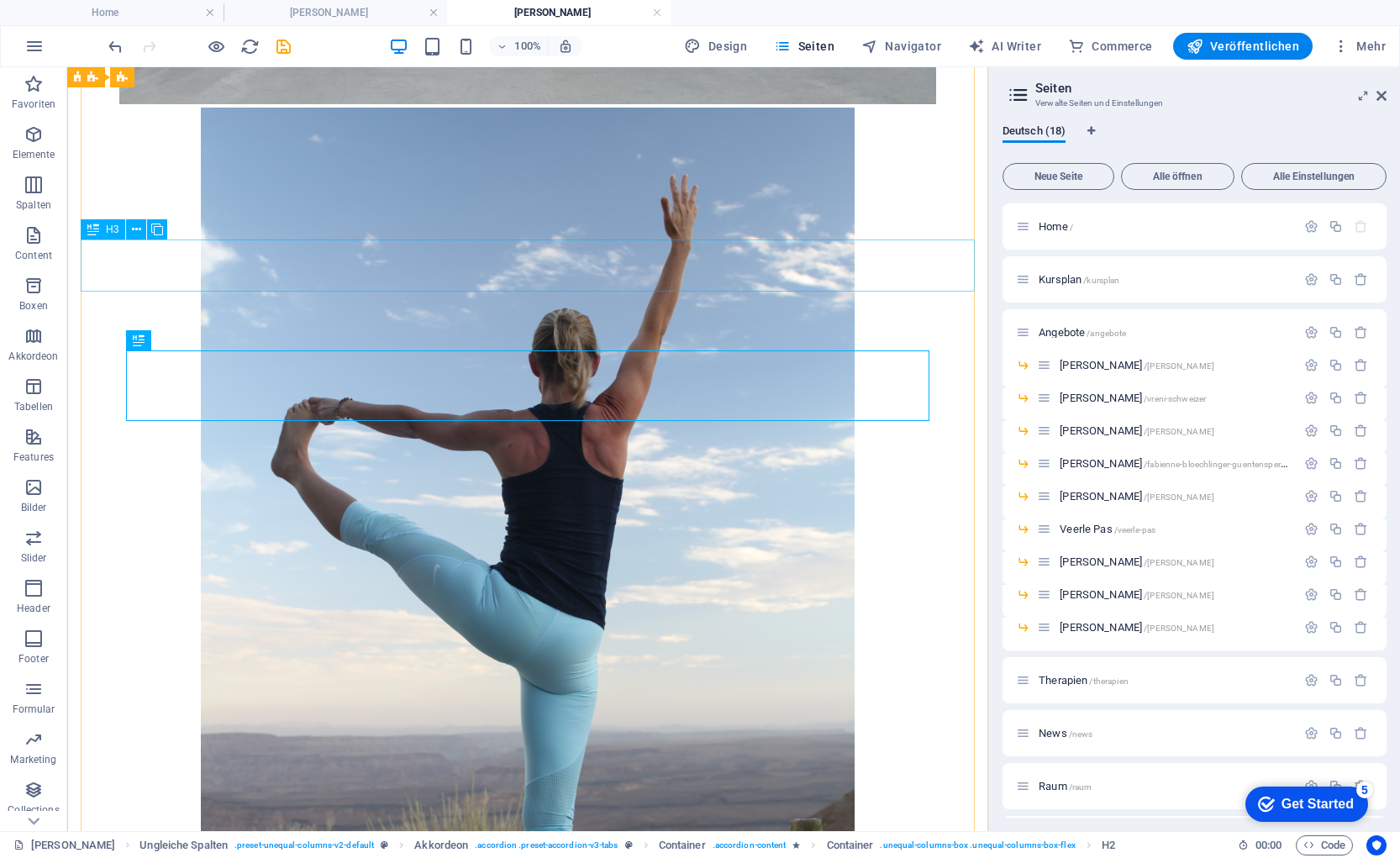
scroll to position [7206, 0]
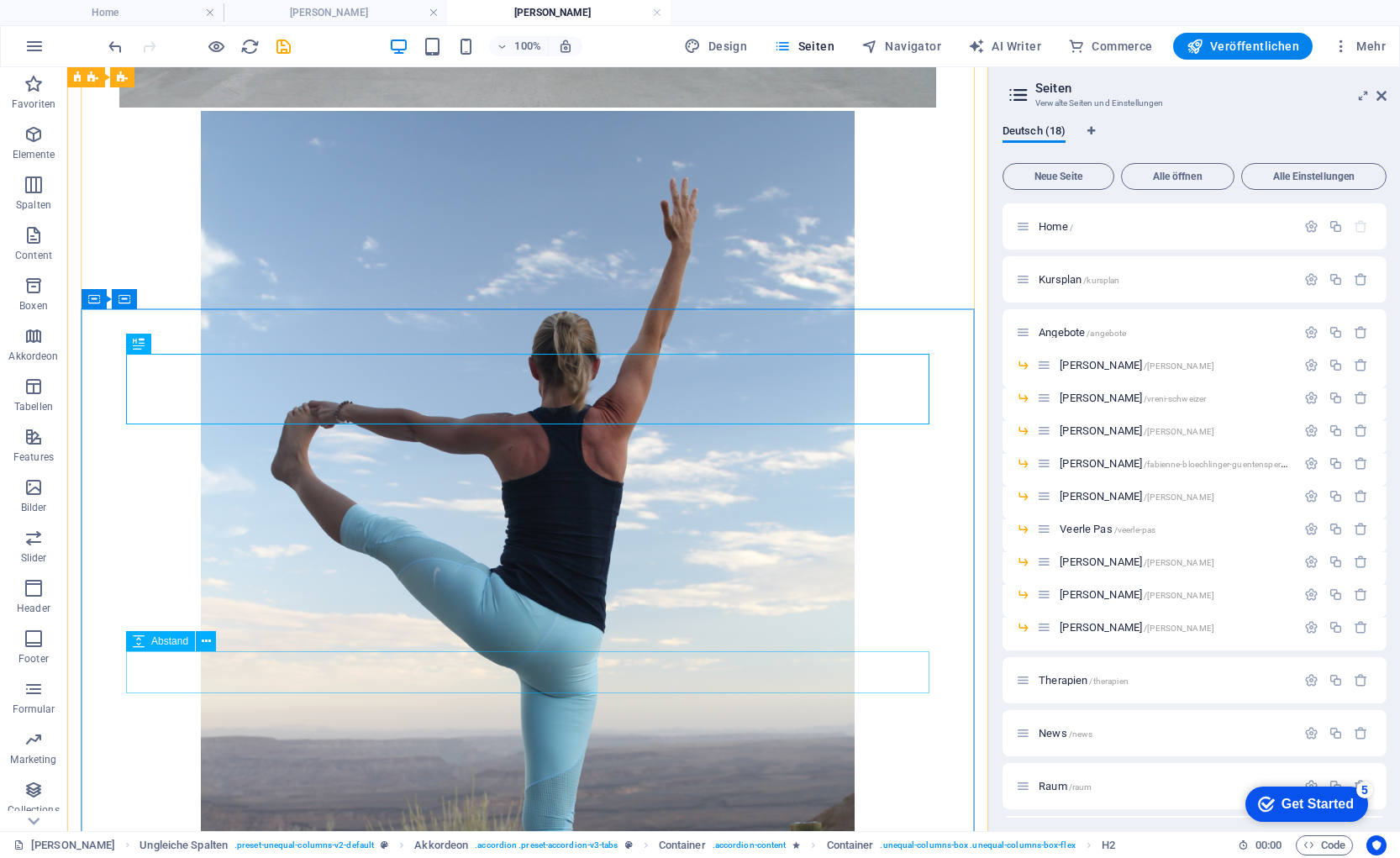
drag, startPoint x: 204, startPoint y: 671, endPoint x: 210, endPoint y: 655, distance: 17.1
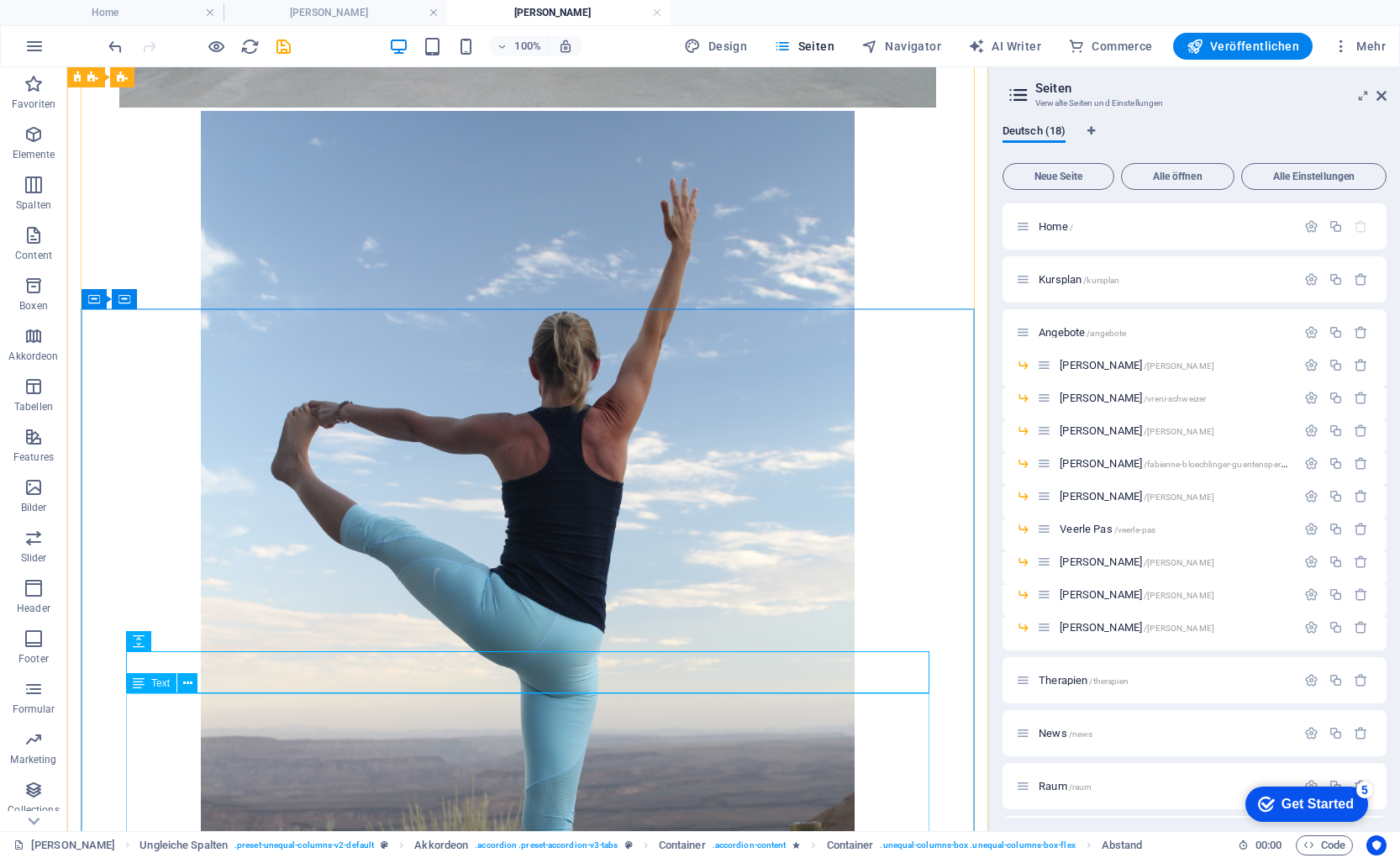
drag, startPoint x: 138, startPoint y: 715, endPoint x: 205, endPoint y: 783, distance: 95.5
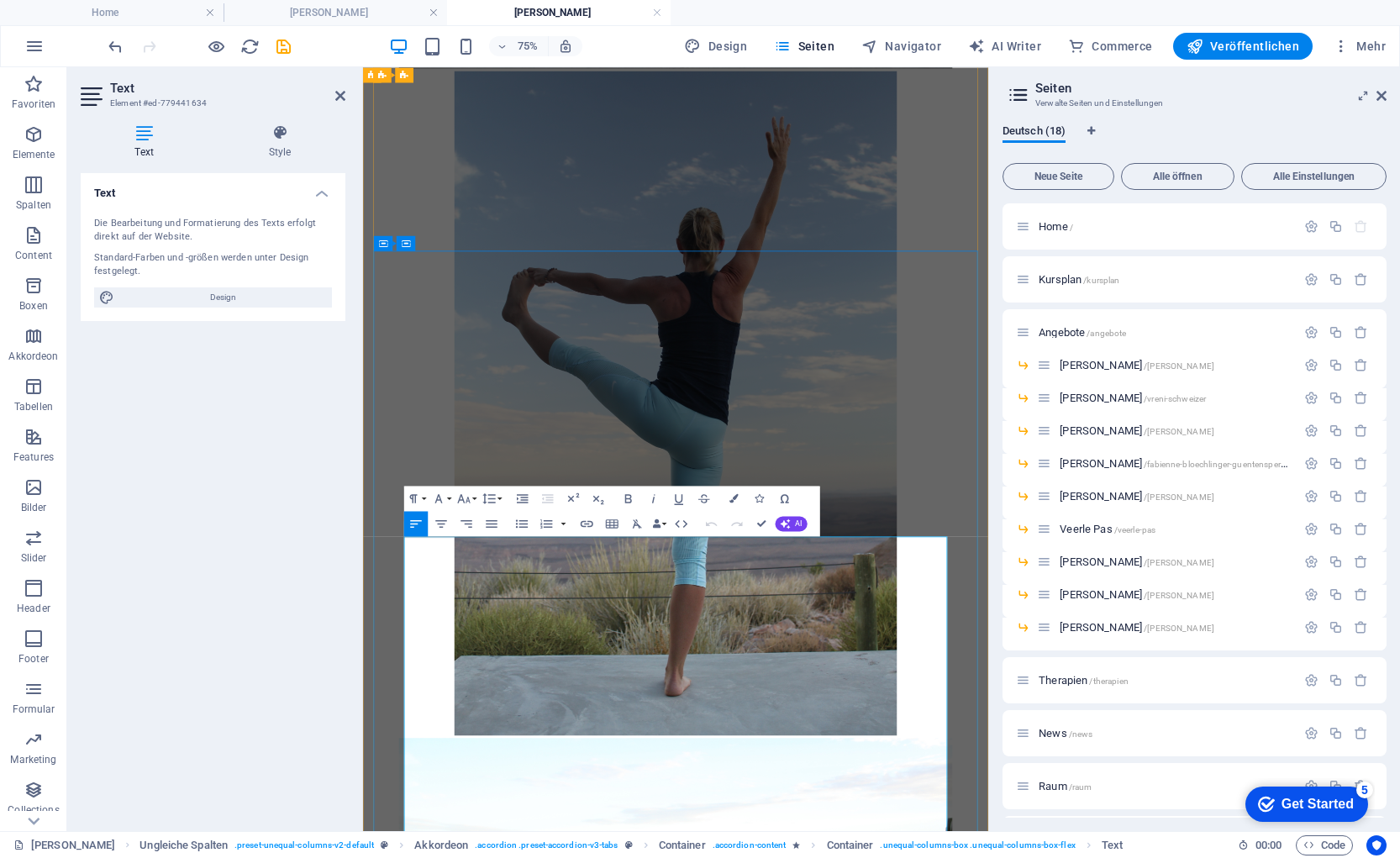
drag, startPoint x: 424, startPoint y: 701, endPoint x: 473, endPoint y: 701, distance: 49.0
drag, startPoint x: 583, startPoint y: 706, endPoint x: 412, endPoint y: 669, distance: 175.0
click at [363, 692] on html "Kursplan Angebote Therapien News Raum Kontakt Corinne Locher bei fit+gsund Cori…" at bounding box center [780, 325] width 833 height 14704
click at [633, 498] on icon "button" at bounding box center [628, 497] width 15 height 15
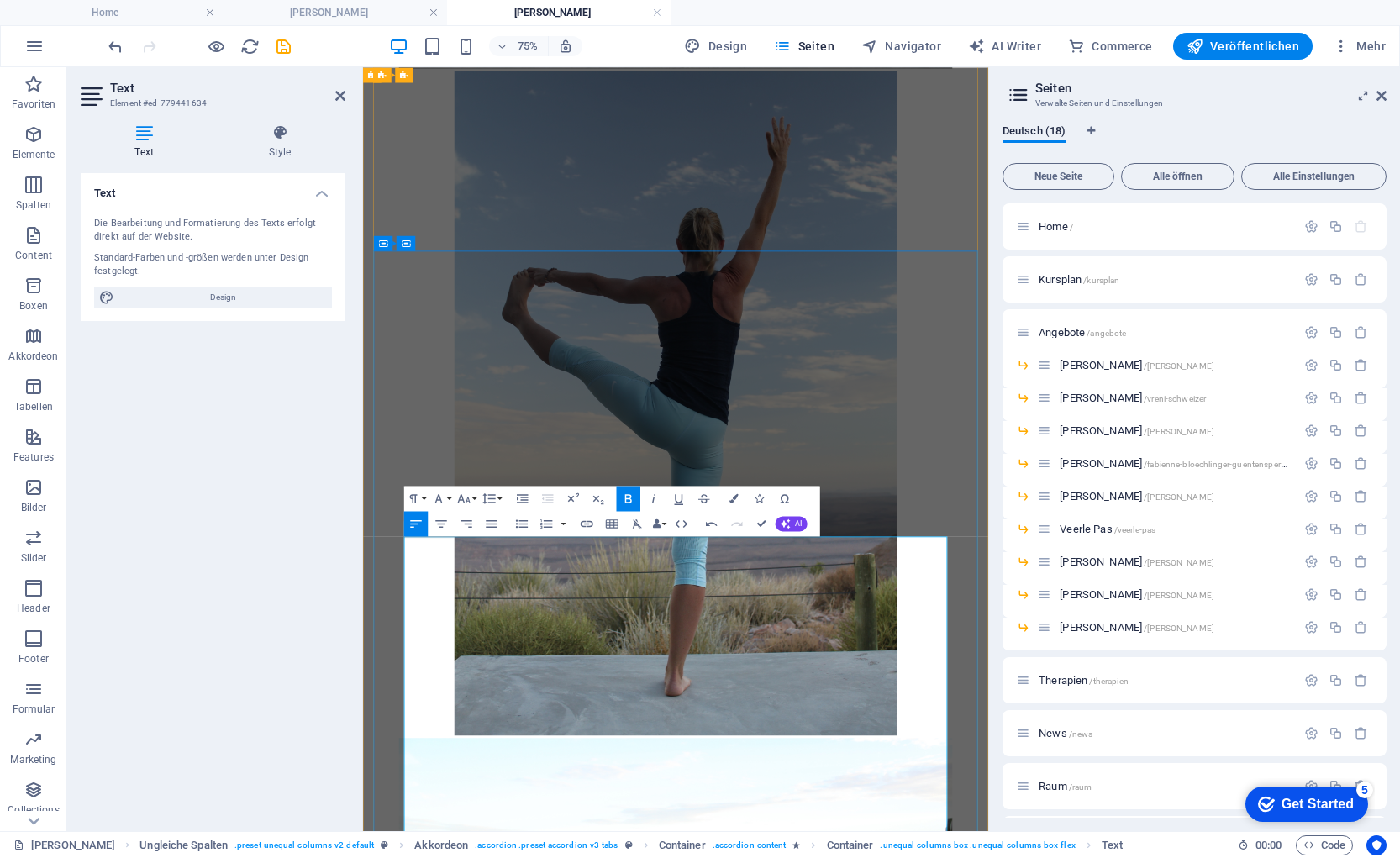
click at [304, 603] on div "Text Die Bearbeitung und Formatierung des Texts erfolgt direkt auf der Website.…" at bounding box center [213, 496] width 265 height 645
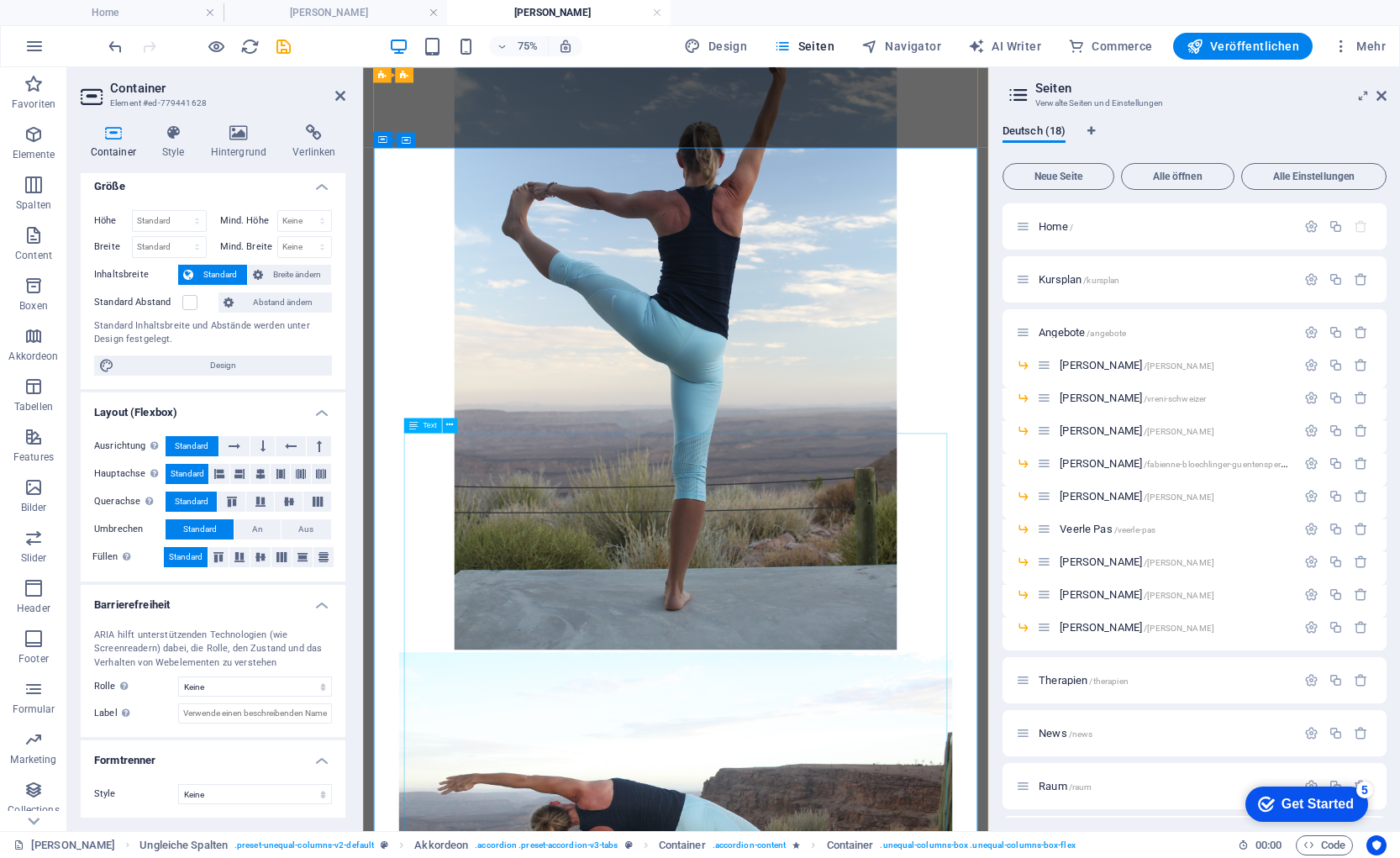
scroll to position [7252, 0]
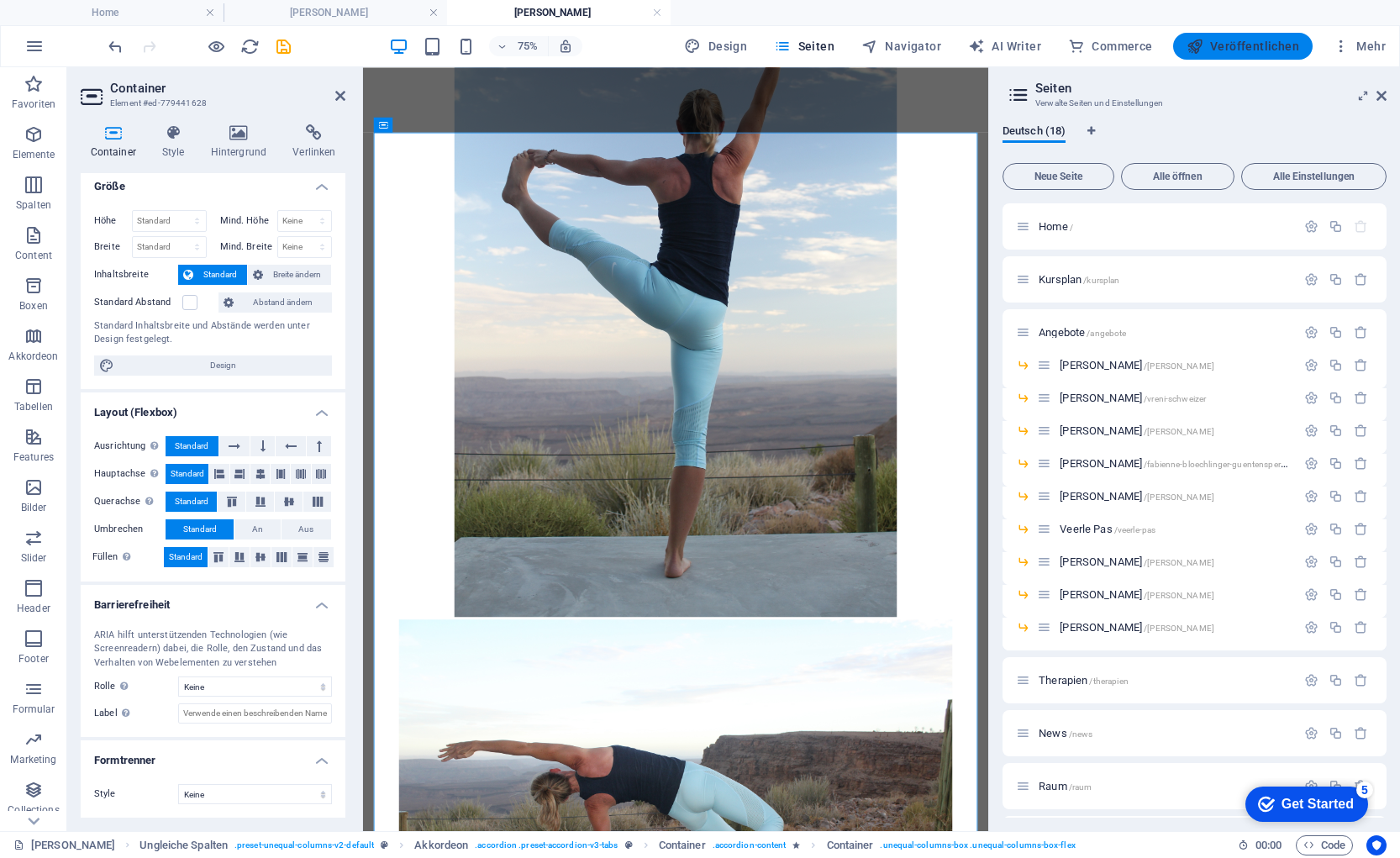
click at [1236, 45] on span "Veröffentlichen" at bounding box center [1243, 46] width 113 height 16
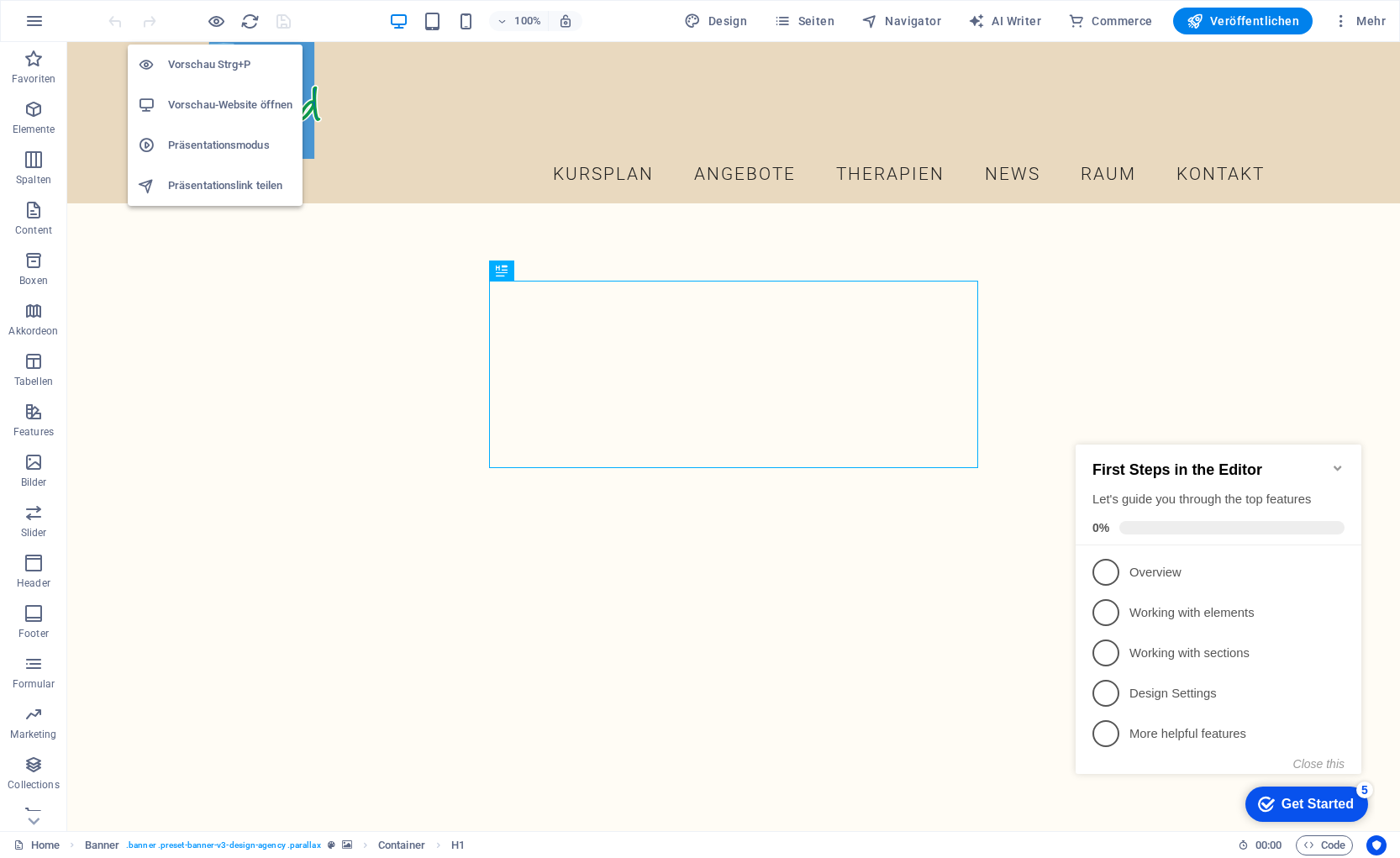
click at [216, 106] on h6 "Vorschau-Website öffnen" at bounding box center [230, 105] width 125 height 20
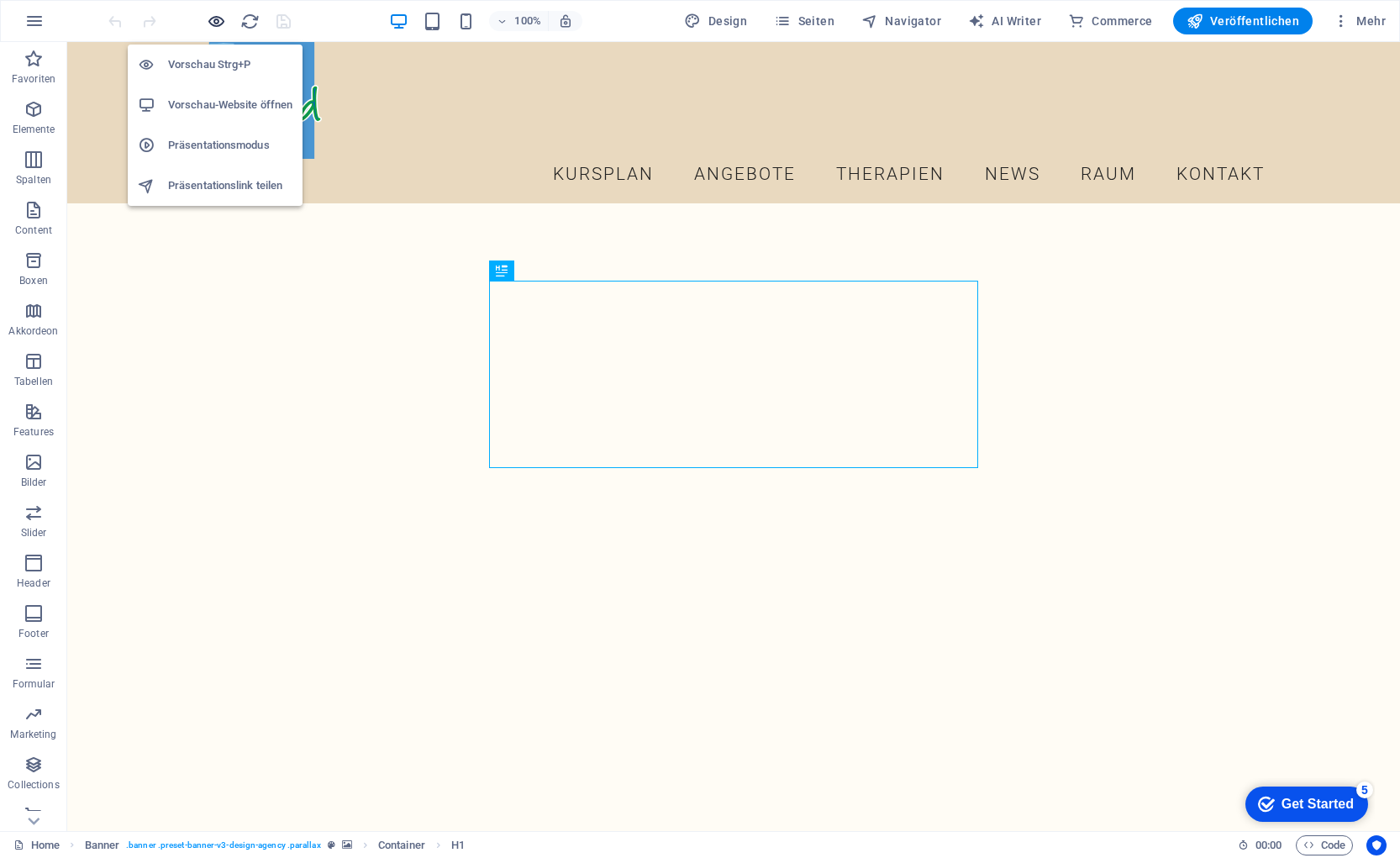
click at [222, 16] on icon "button" at bounding box center [217, 22] width 19 height 19
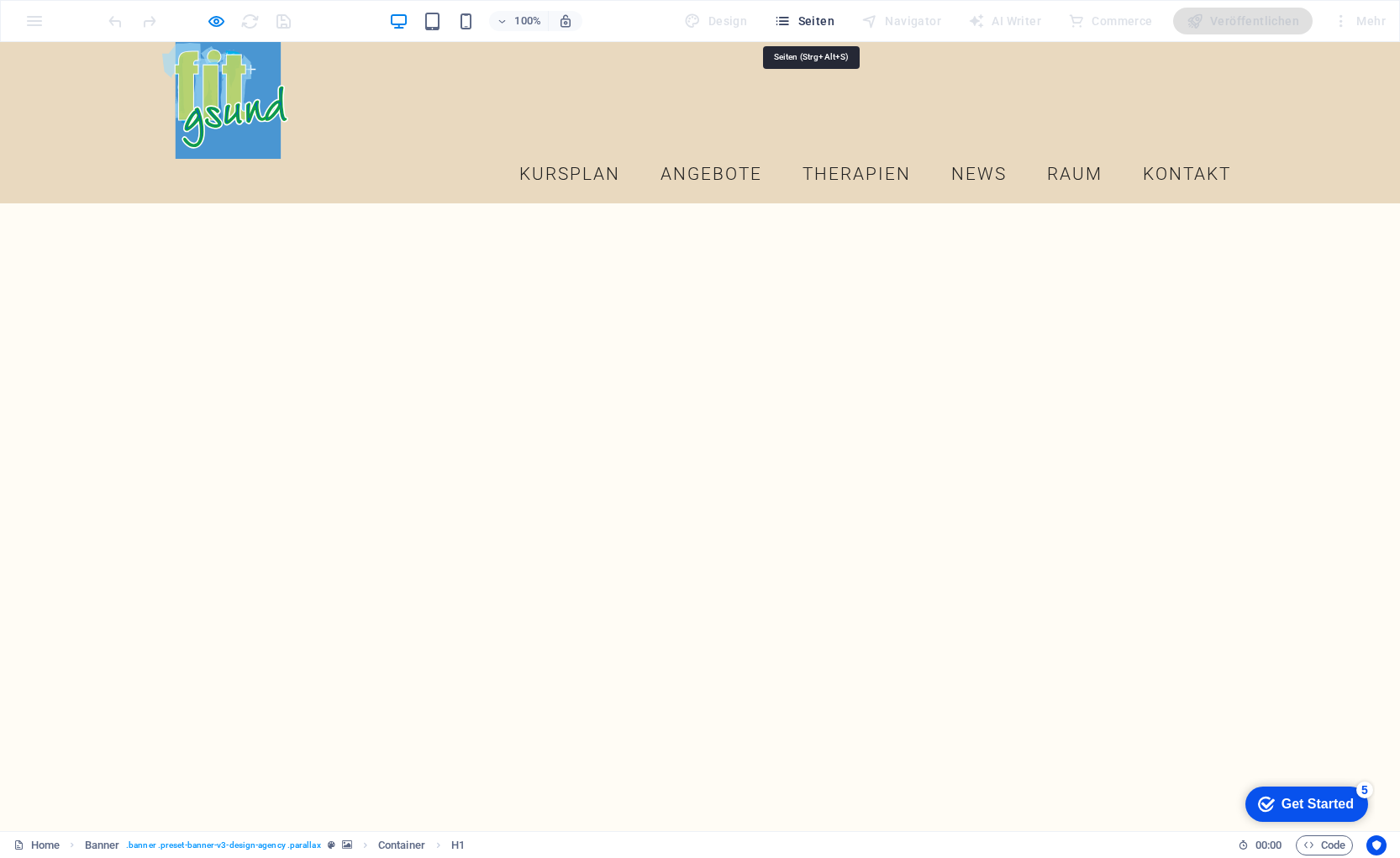
click at [831, 24] on span "Seiten" at bounding box center [804, 21] width 61 height 16
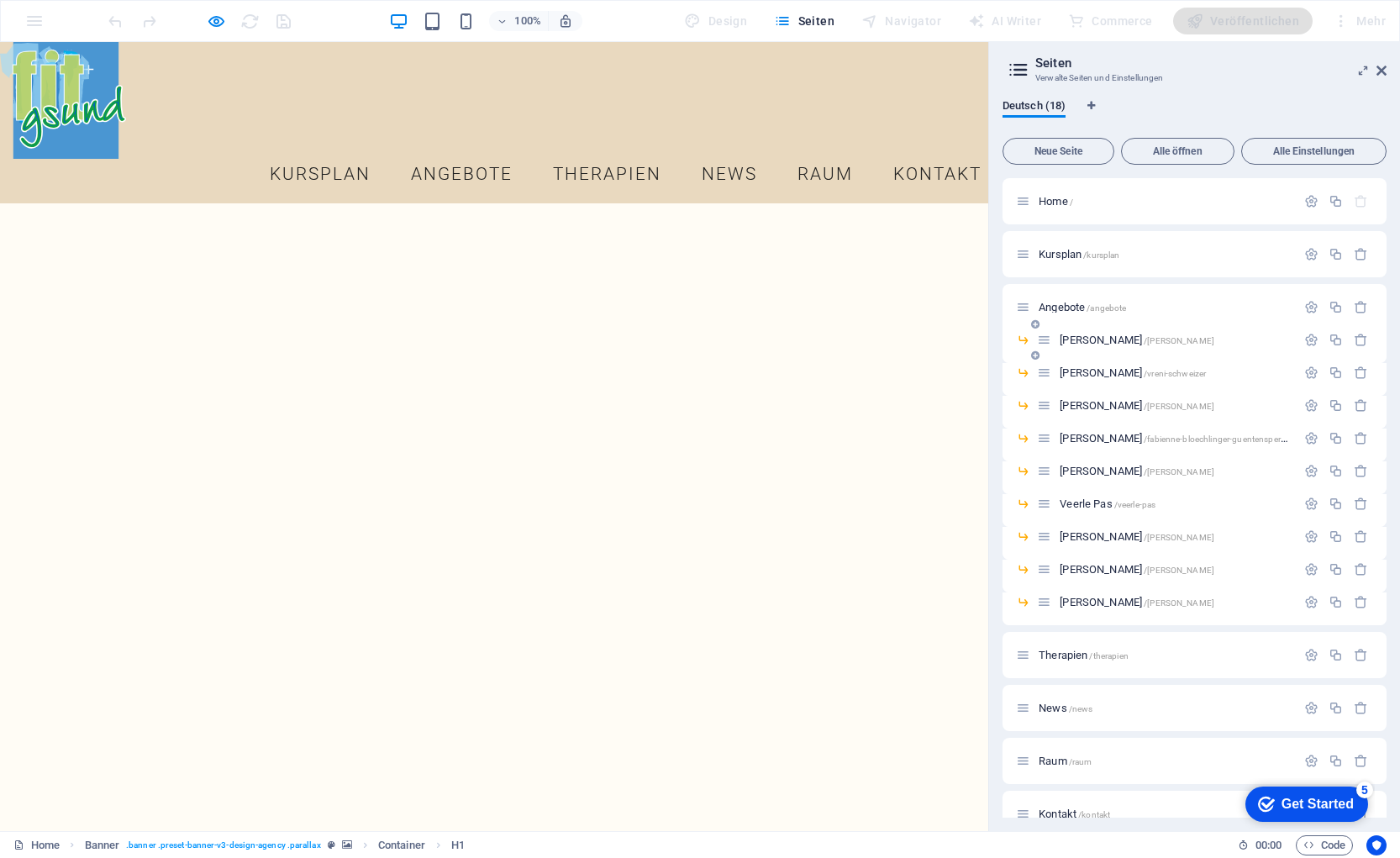
click at [1117, 348] on div "[PERSON_NAME] /[PERSON_NAME]-locher" at bounding box center [1166, 340] width 259 height 19
click at [1105, 338] on span "[PERSON_NAME] /[PERSON_NAME]-locher" at bounding box center [1137, 340] width 154 height 13
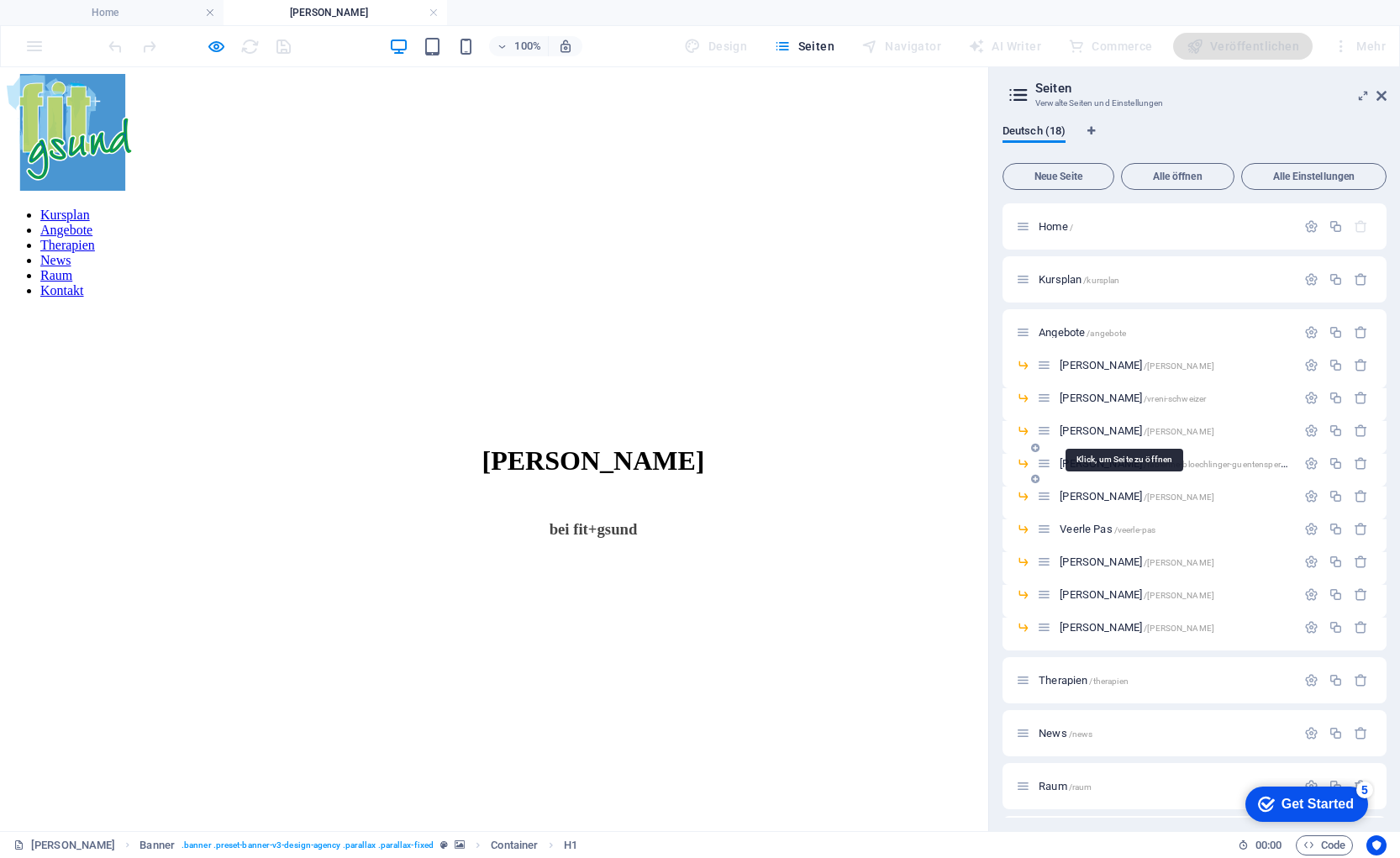
drag, startPoint x: 1095, startPoint y: 428, endPoint x: 1059, endPoint y: 439, distance: 37.6
click at [1095, 428] on span "[PERSON_NAME] /[PERSON_NAME]" at bounding box center [1137, 431] width 154 height 13
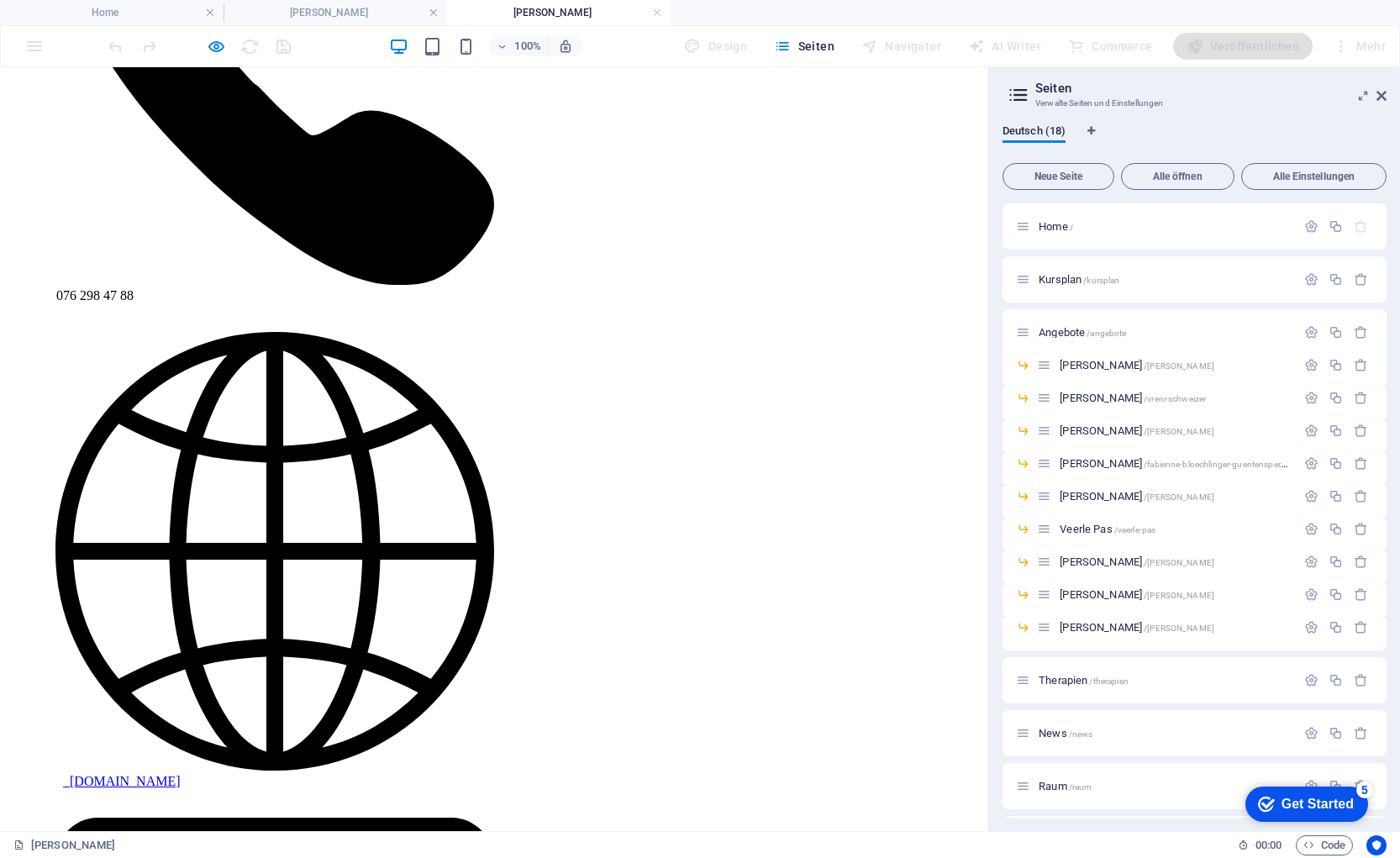
scroll to position [1176, 0]
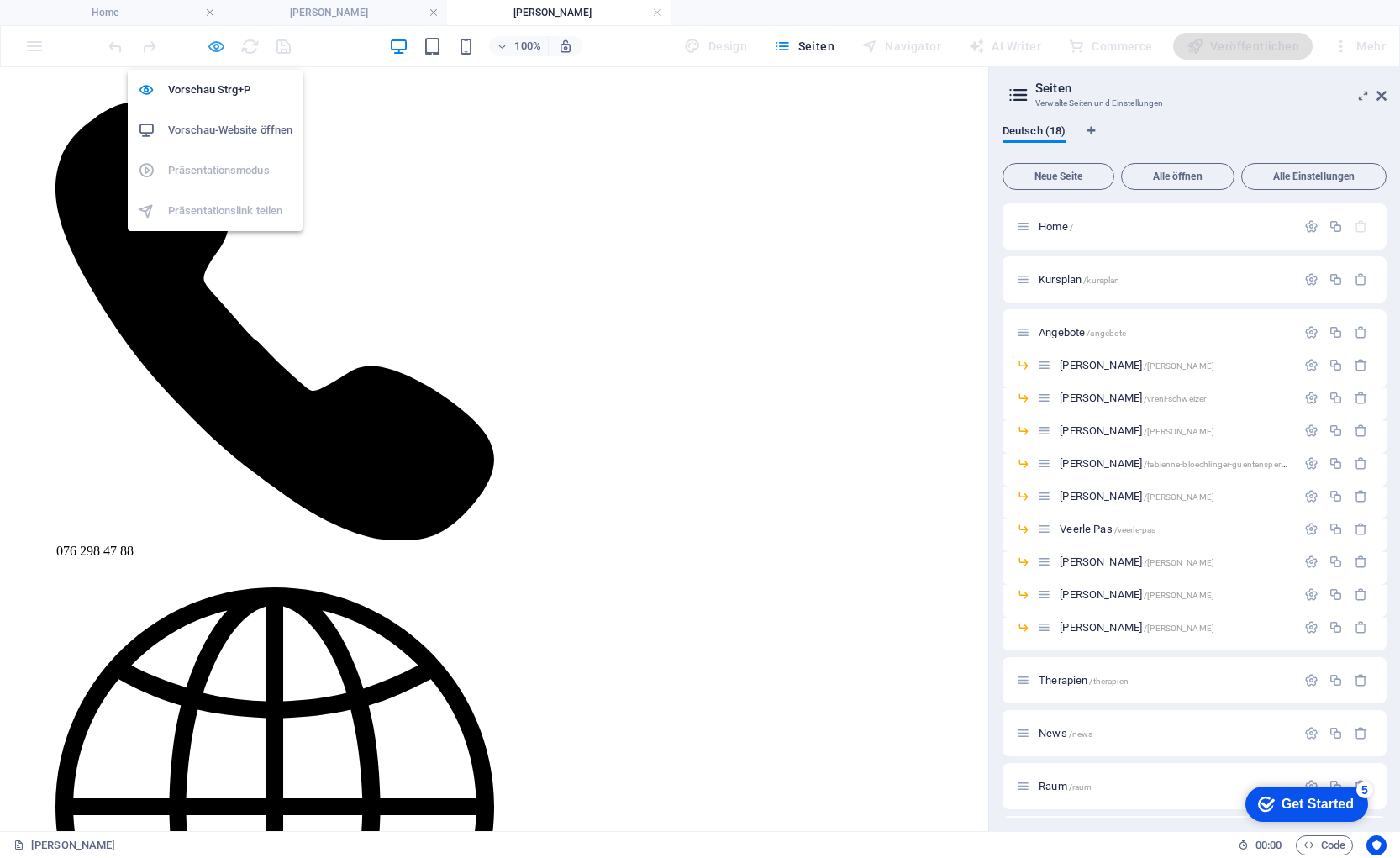
click at [214, 46] on icon "button" at bounding box center [217, 47] width 19 height 19
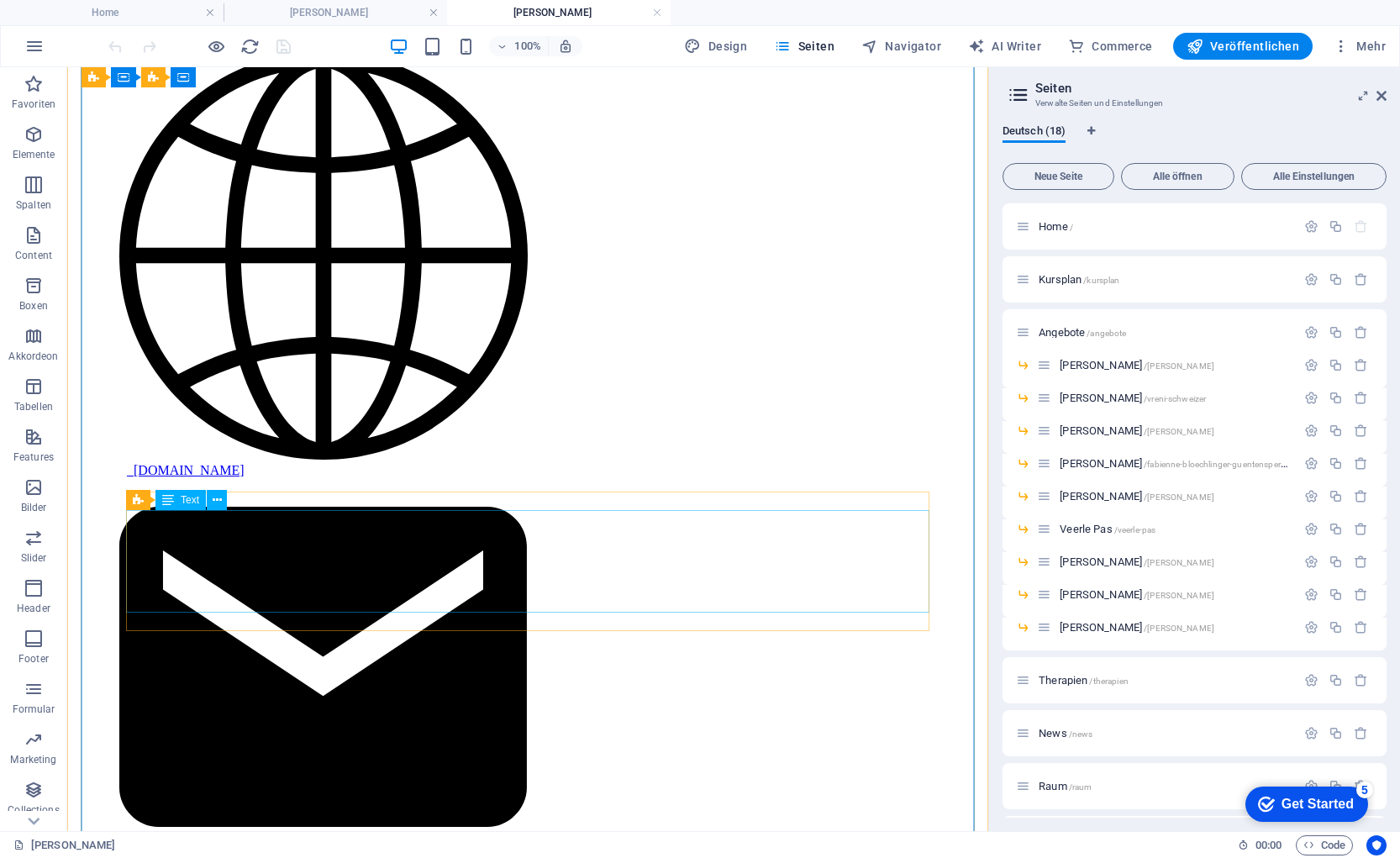
scroll to position [1868, 0]
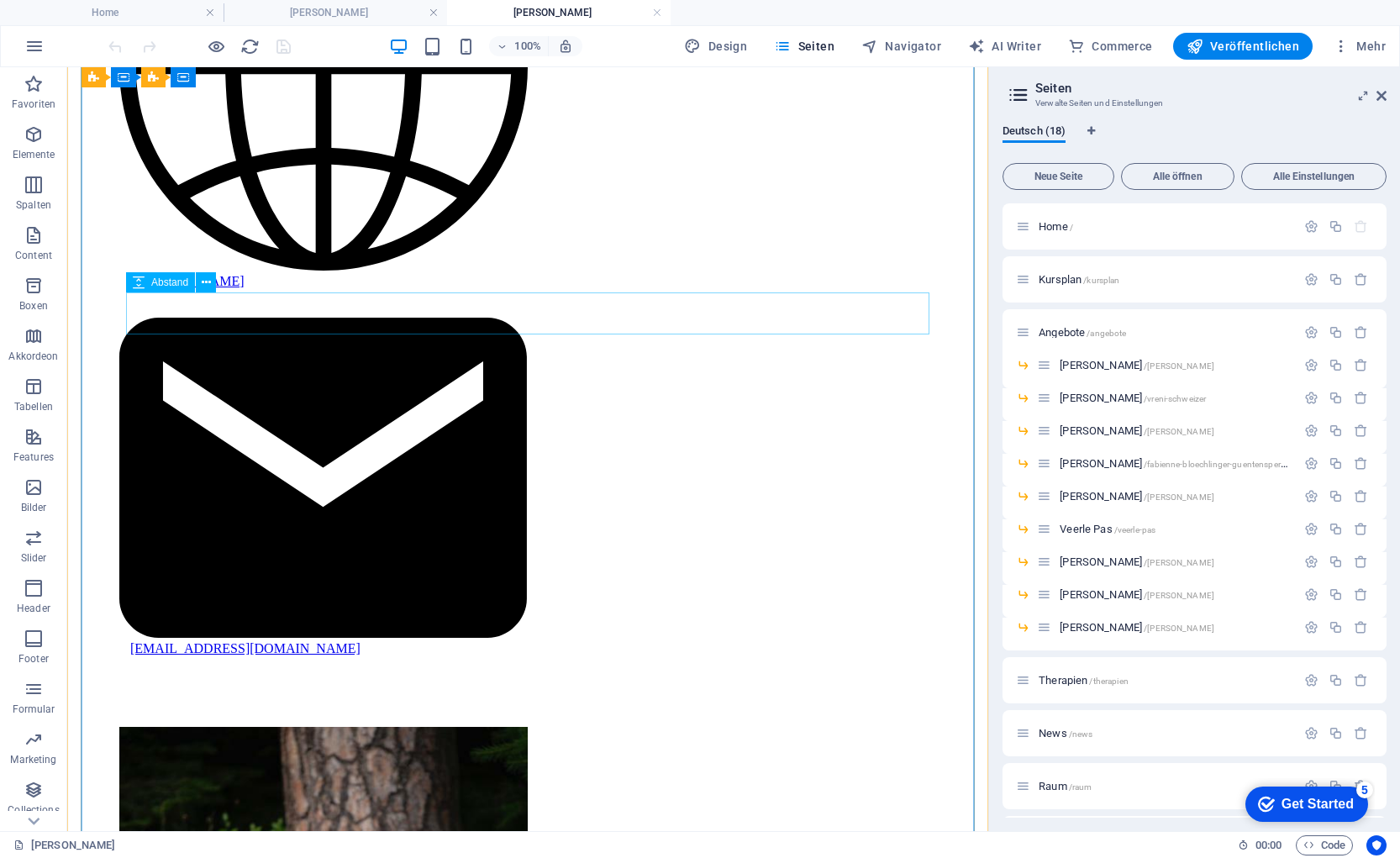
drag, startPoint x: 405, startPoint y: 315, endPoint x: 342, endPoint y: 305, distance: 63.8
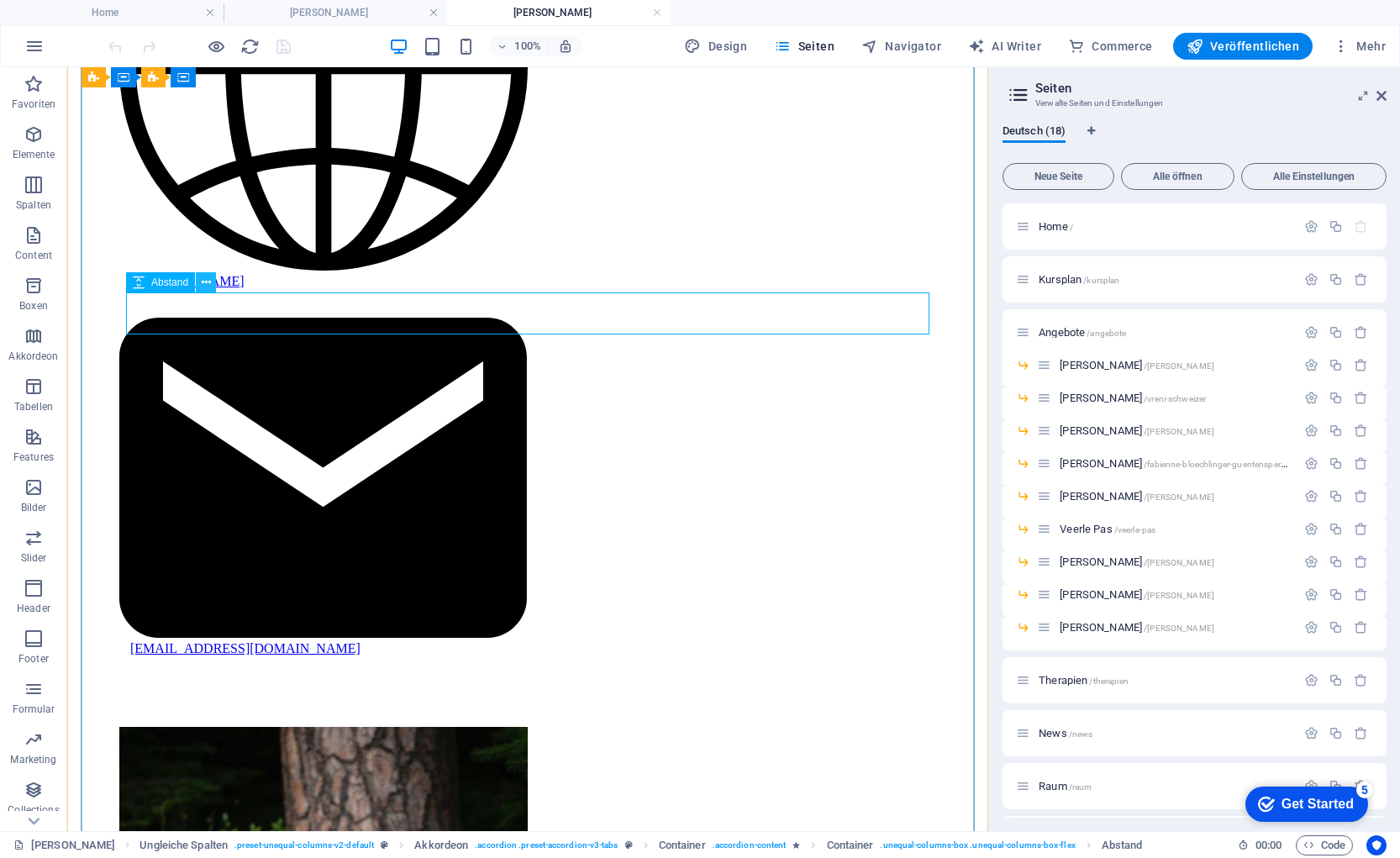
click at [203, 282] on icon at bounding box center [206, 283] width 10 height 17
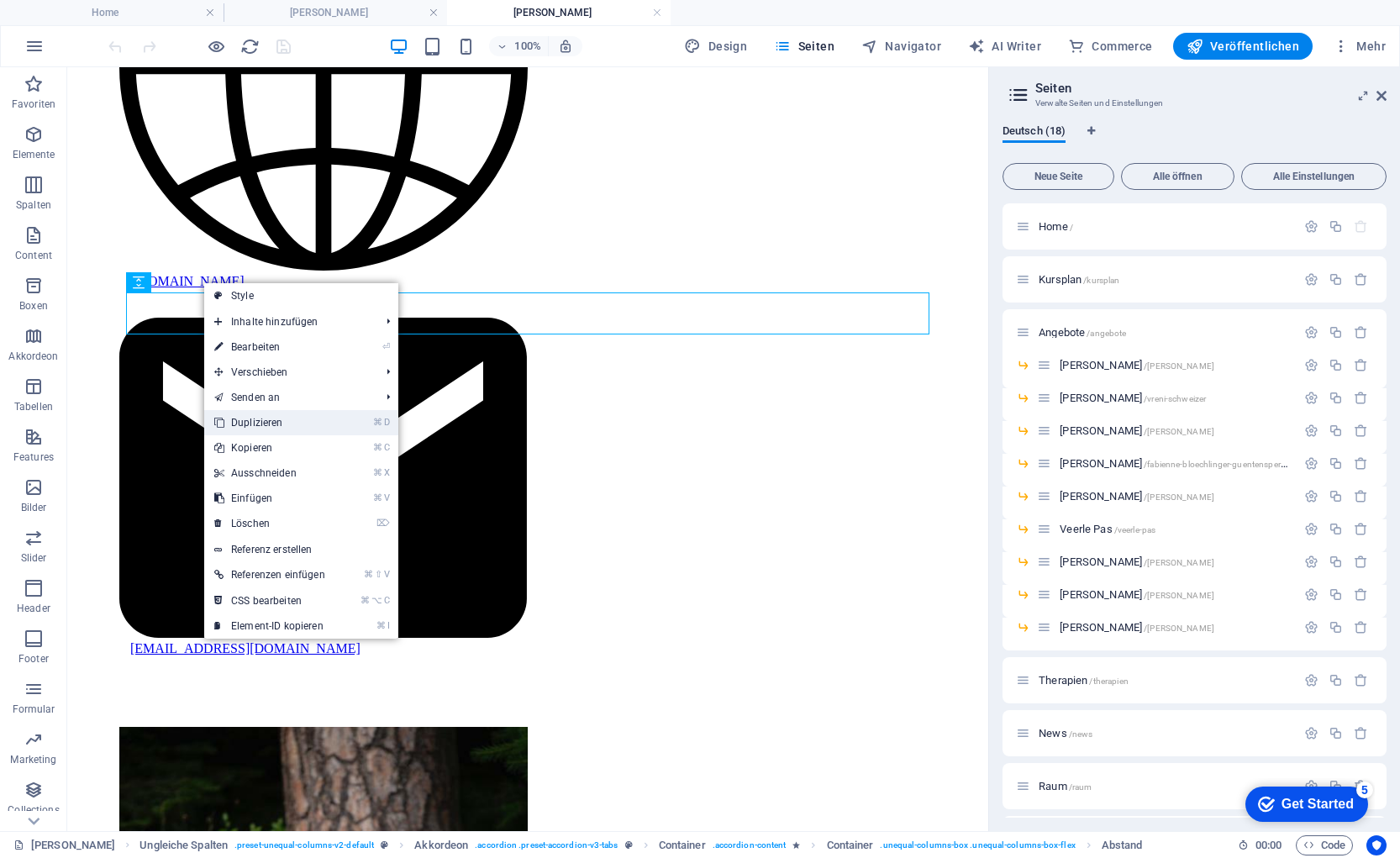
click at [260, 423] on link "⌘ D Duplizieren" at bounding box center [269, 422] width 131 height 25
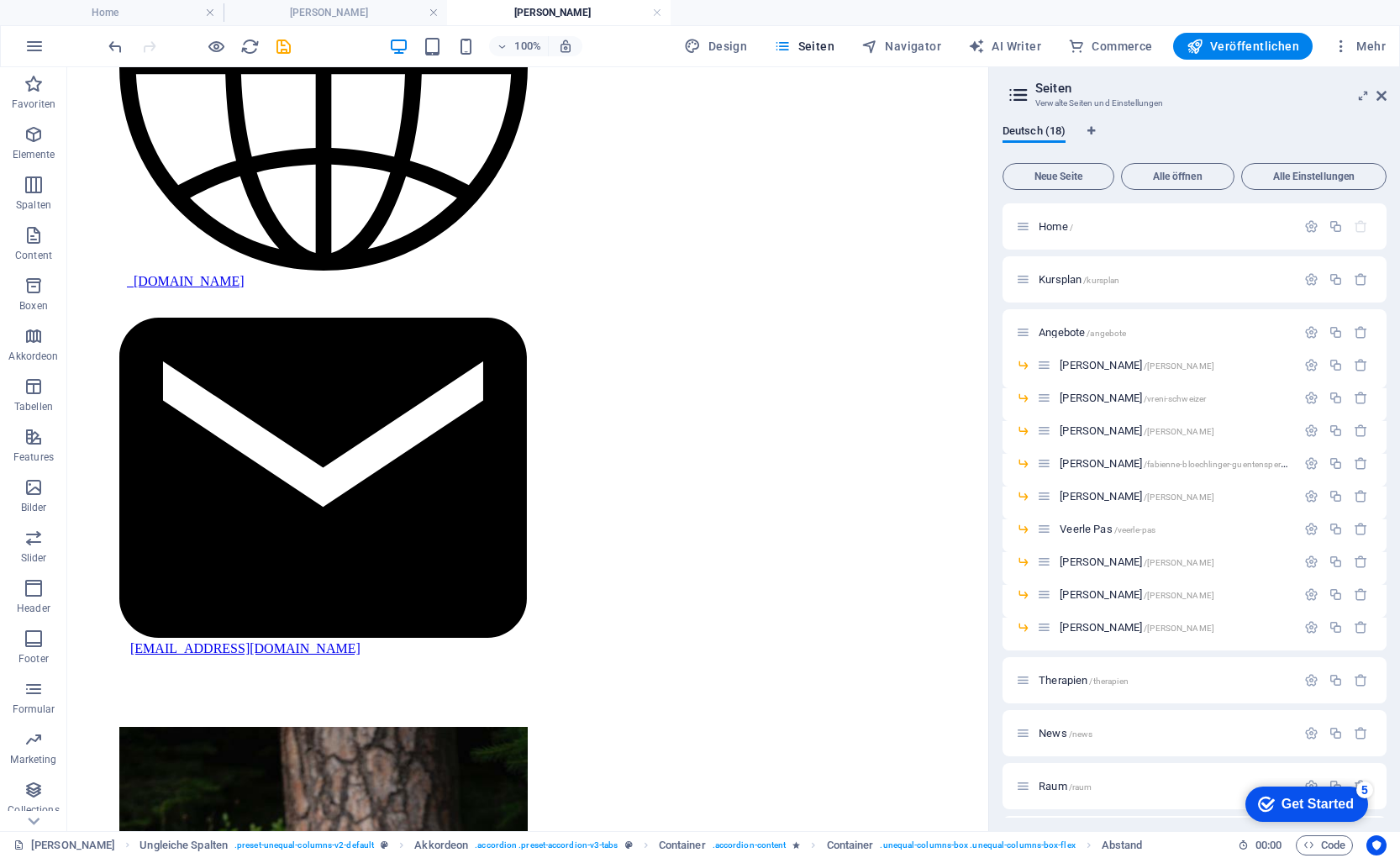
drag, startPoint x: 268, startPoint y: 380, endPoint x: 249, endPoint y: 510, distance: 131.4
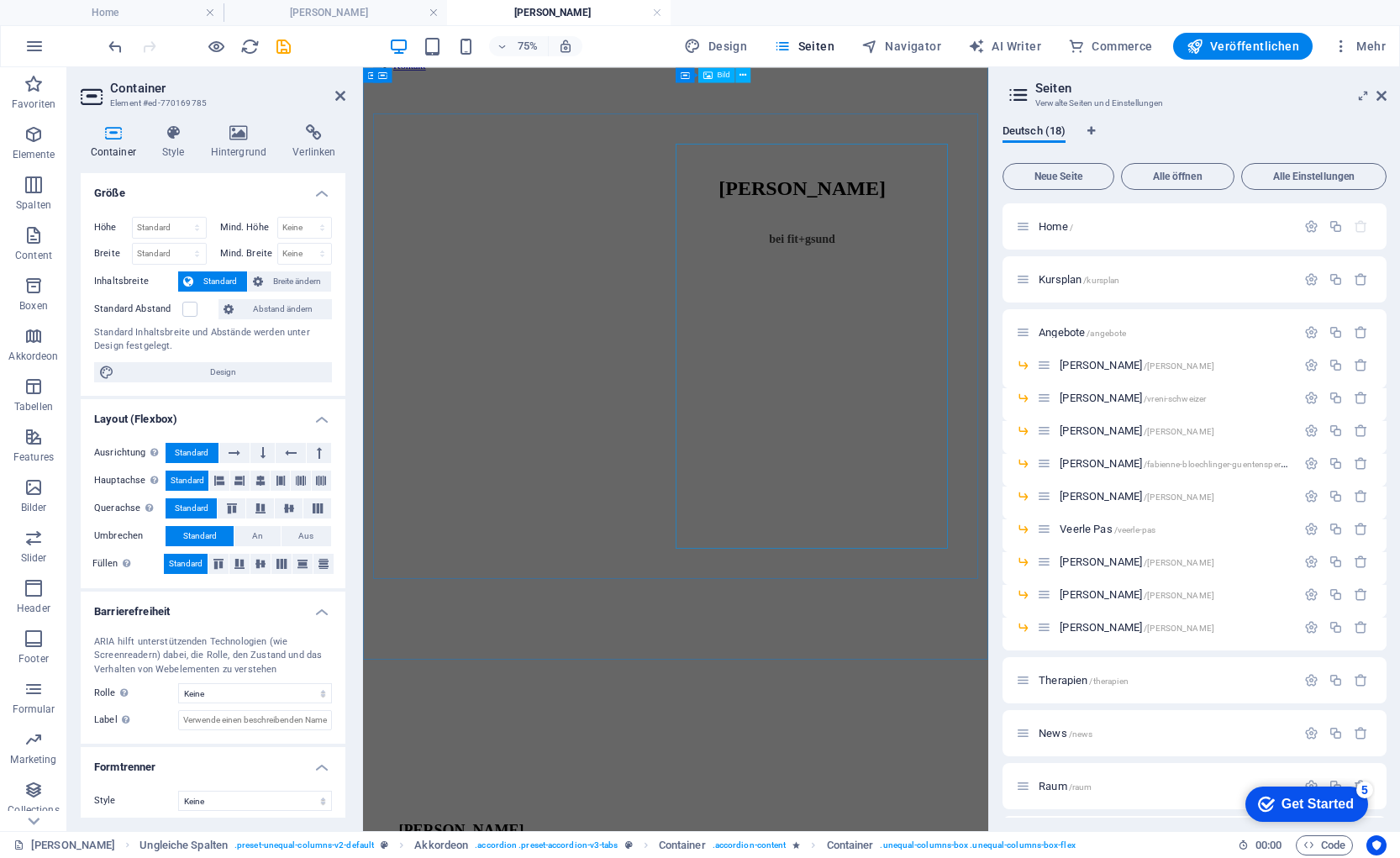
scroll to position [0, 0]
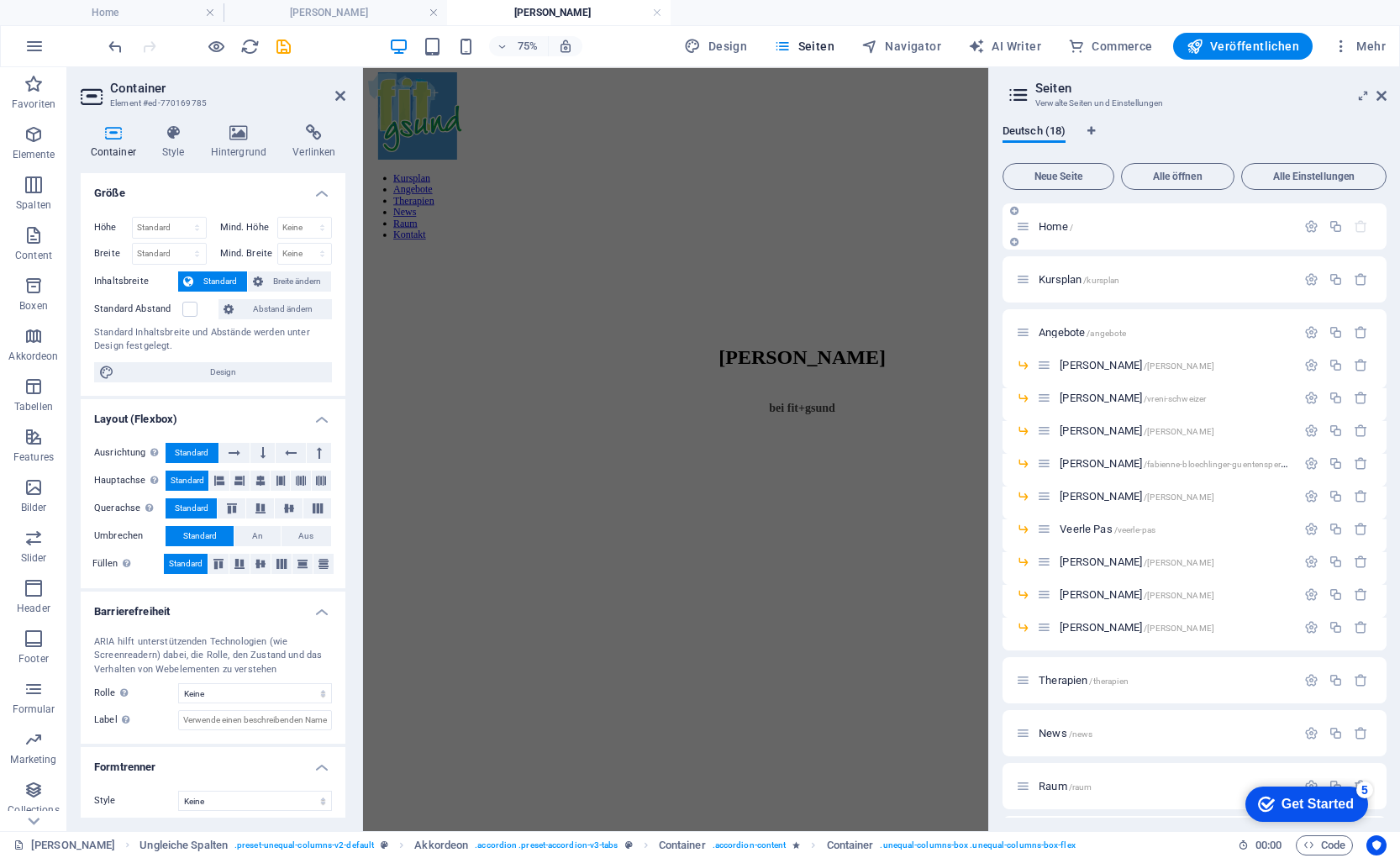
click at [1043, 221] on span "Home /" at bounding box center [1056, 226] width 35 height 13
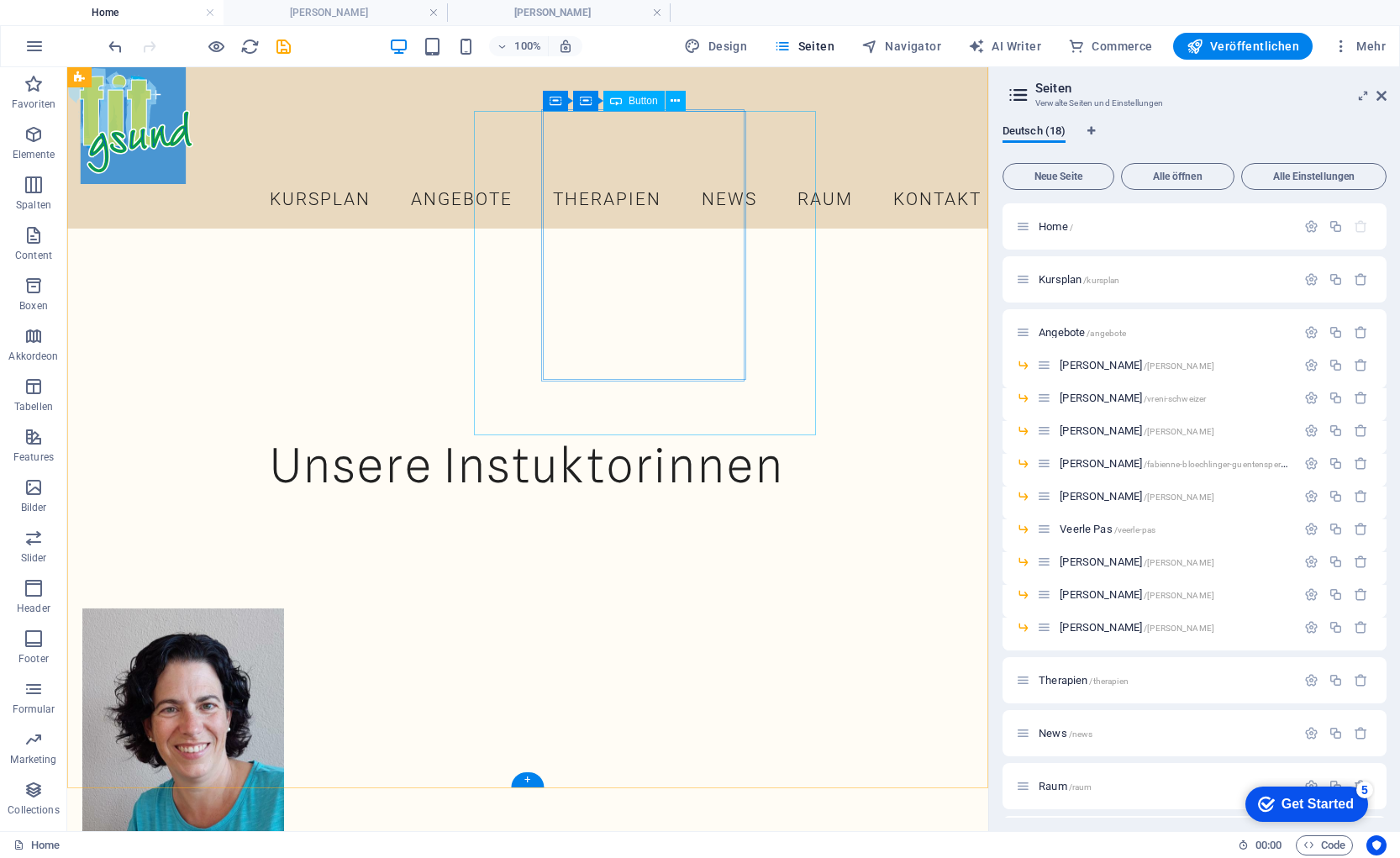
scroll to position [988, 0]
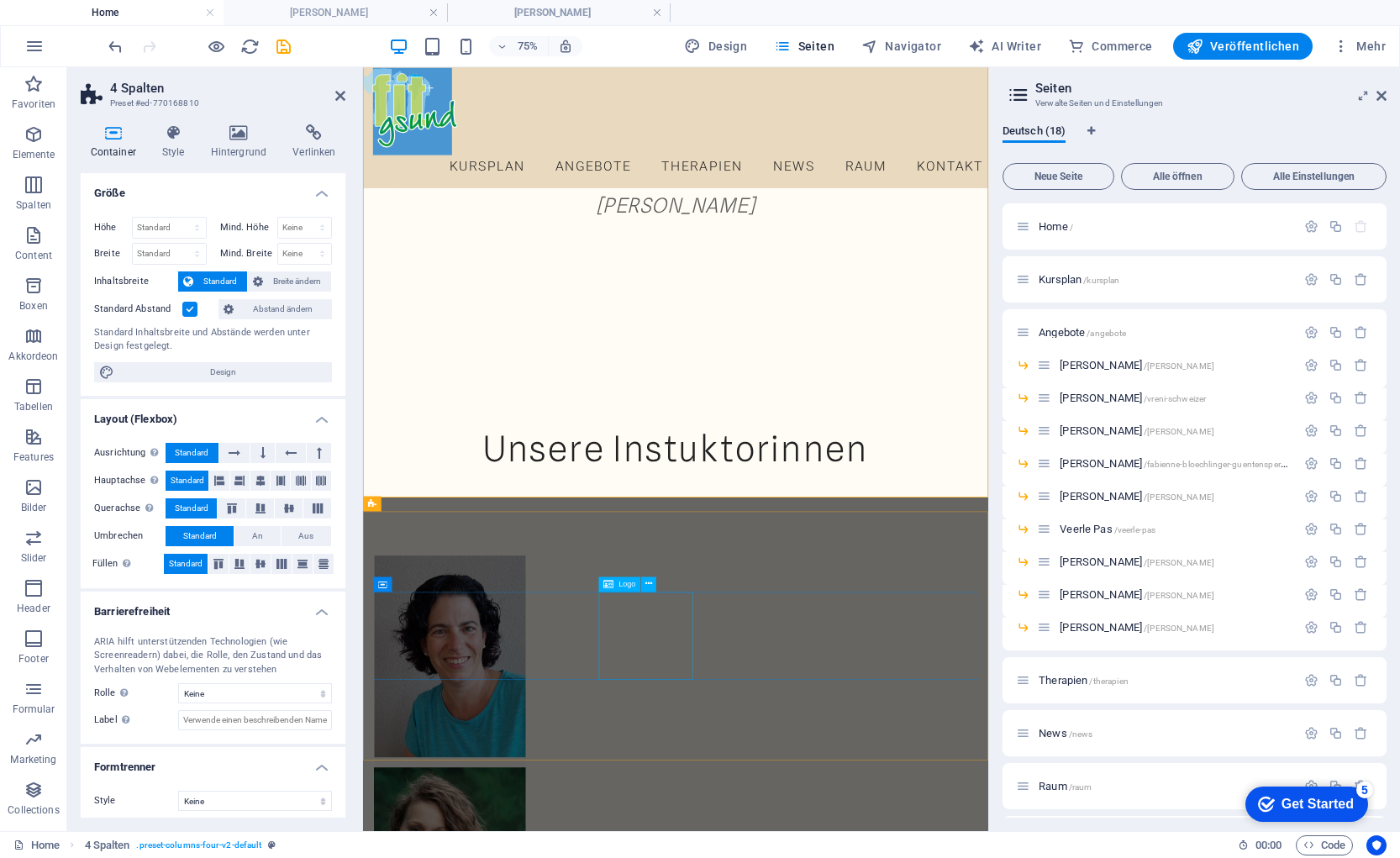
scroll to position [1019, 0]
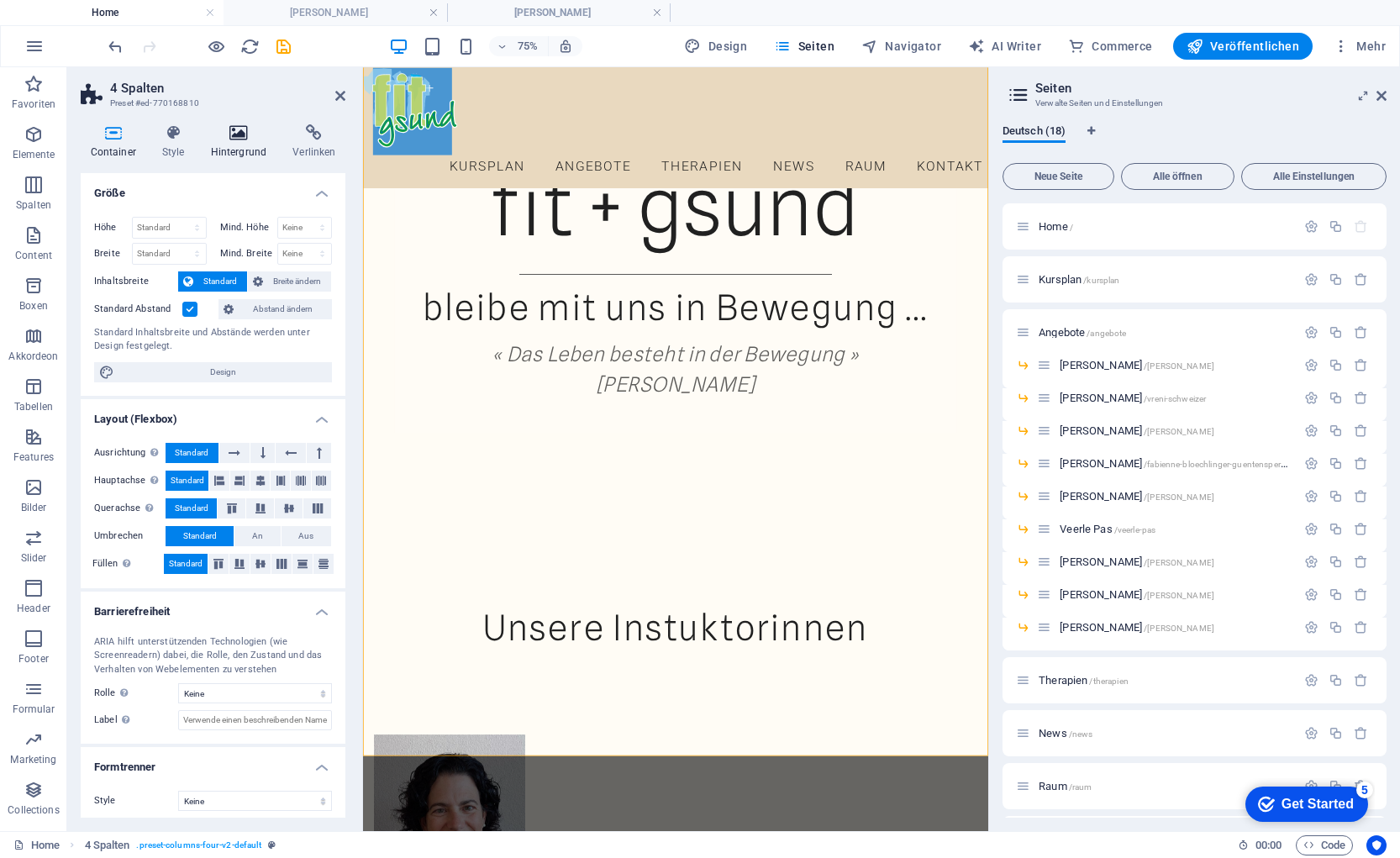
click at [238, 139] on icon at bounding box center [238, 133] width 75 height 16
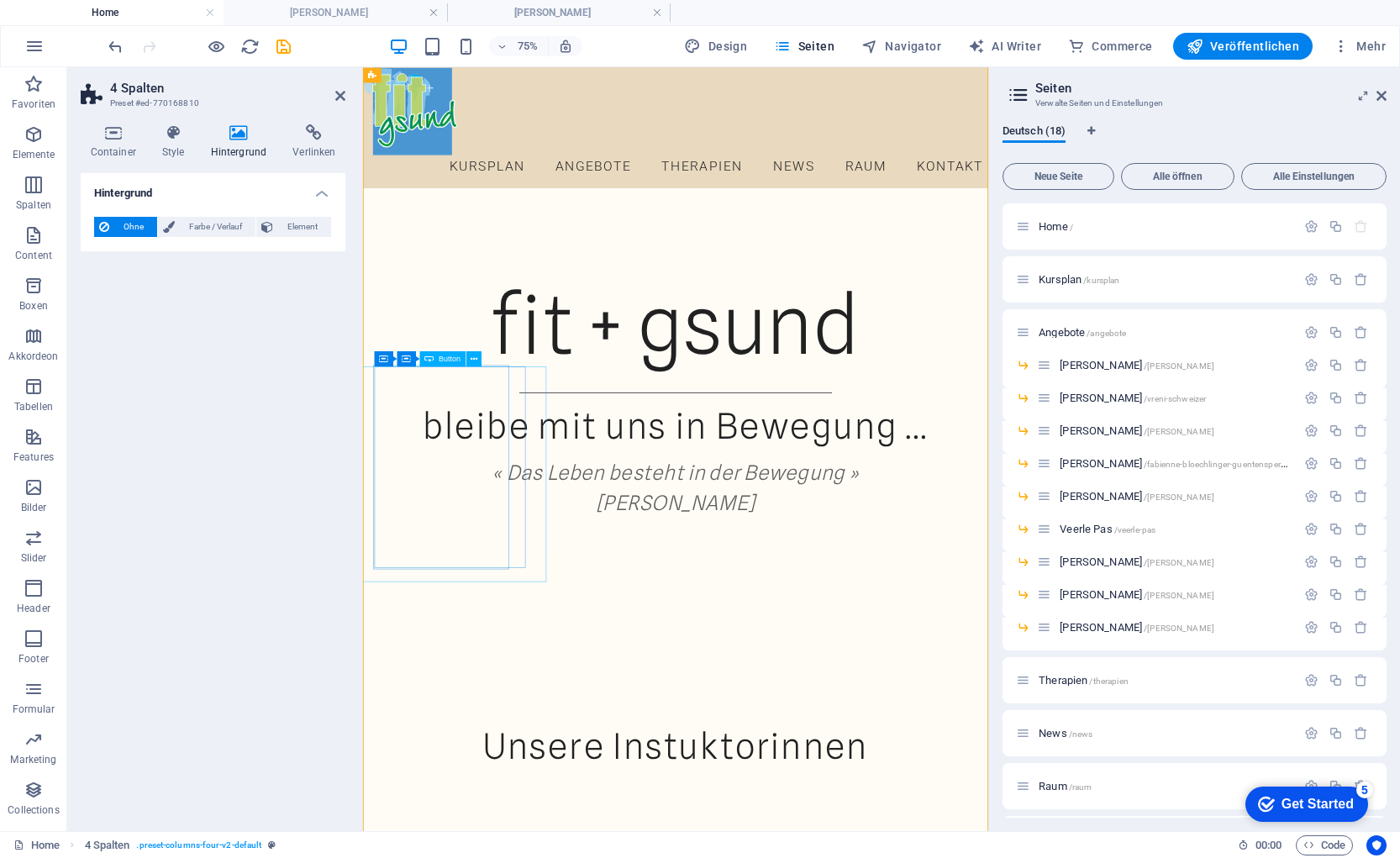
scroll to position [876, 0]
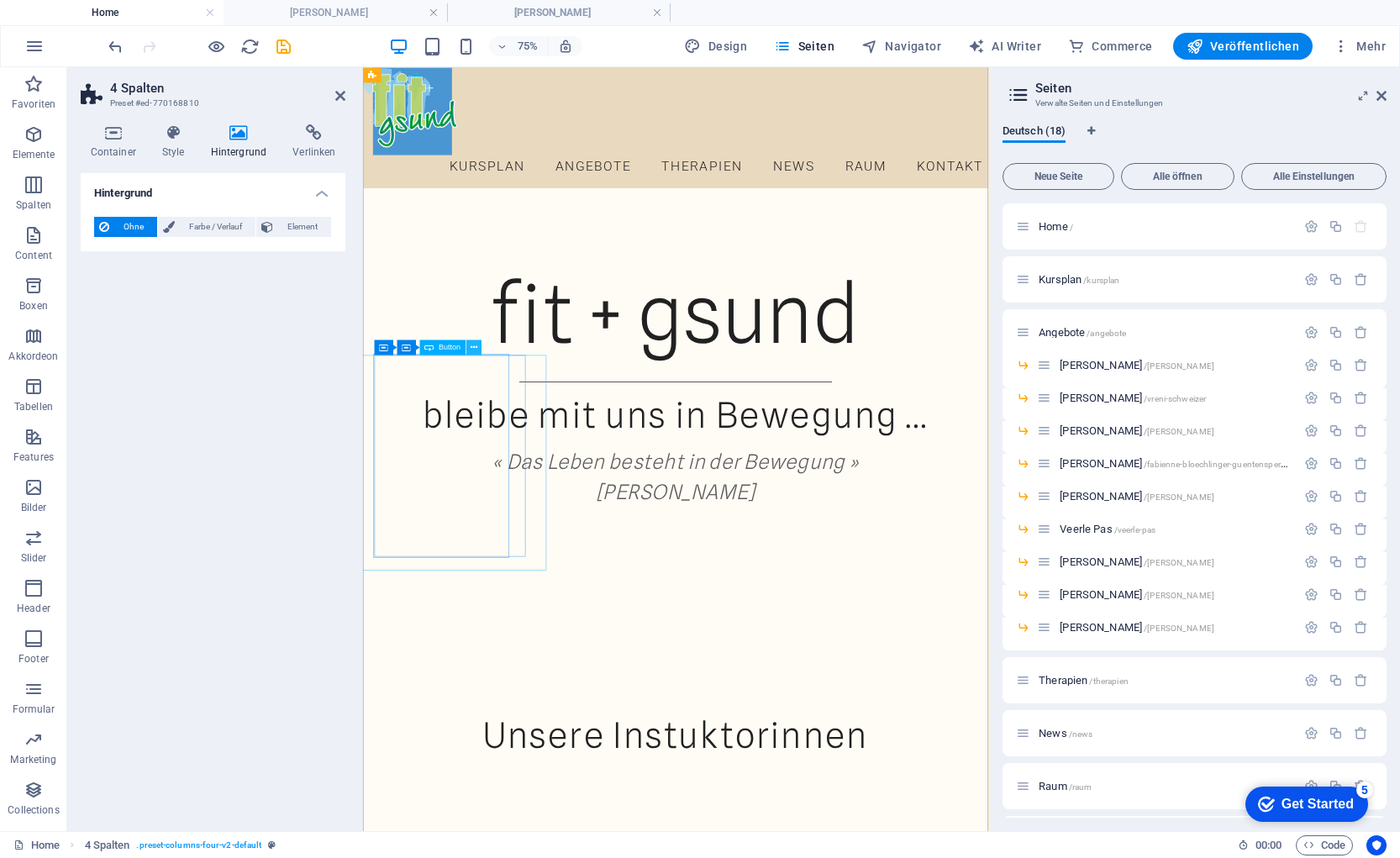
click at [473, 350] on icon at bounding box center [474, 348] width 7 height 14
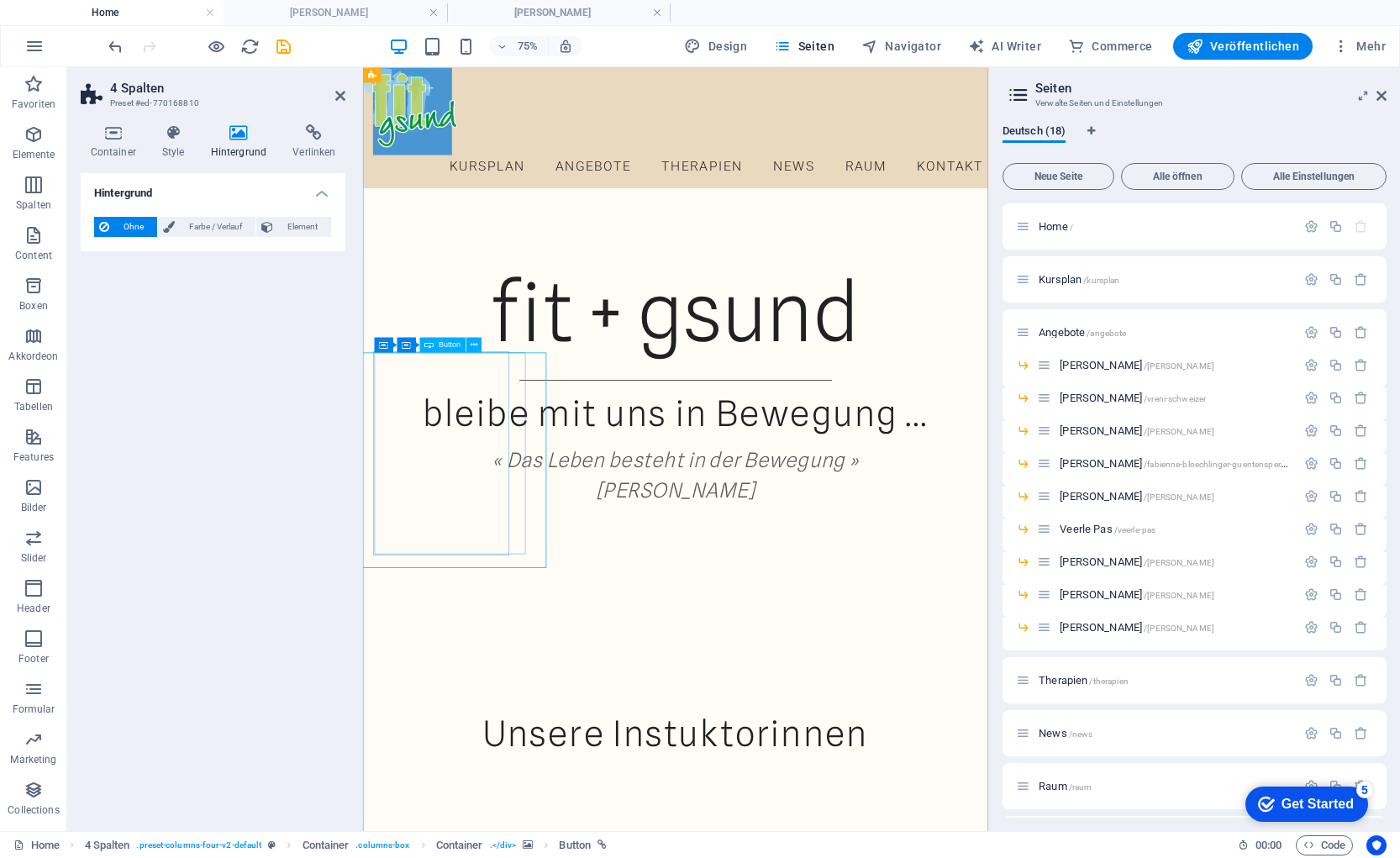
scroll to position [886, 0]
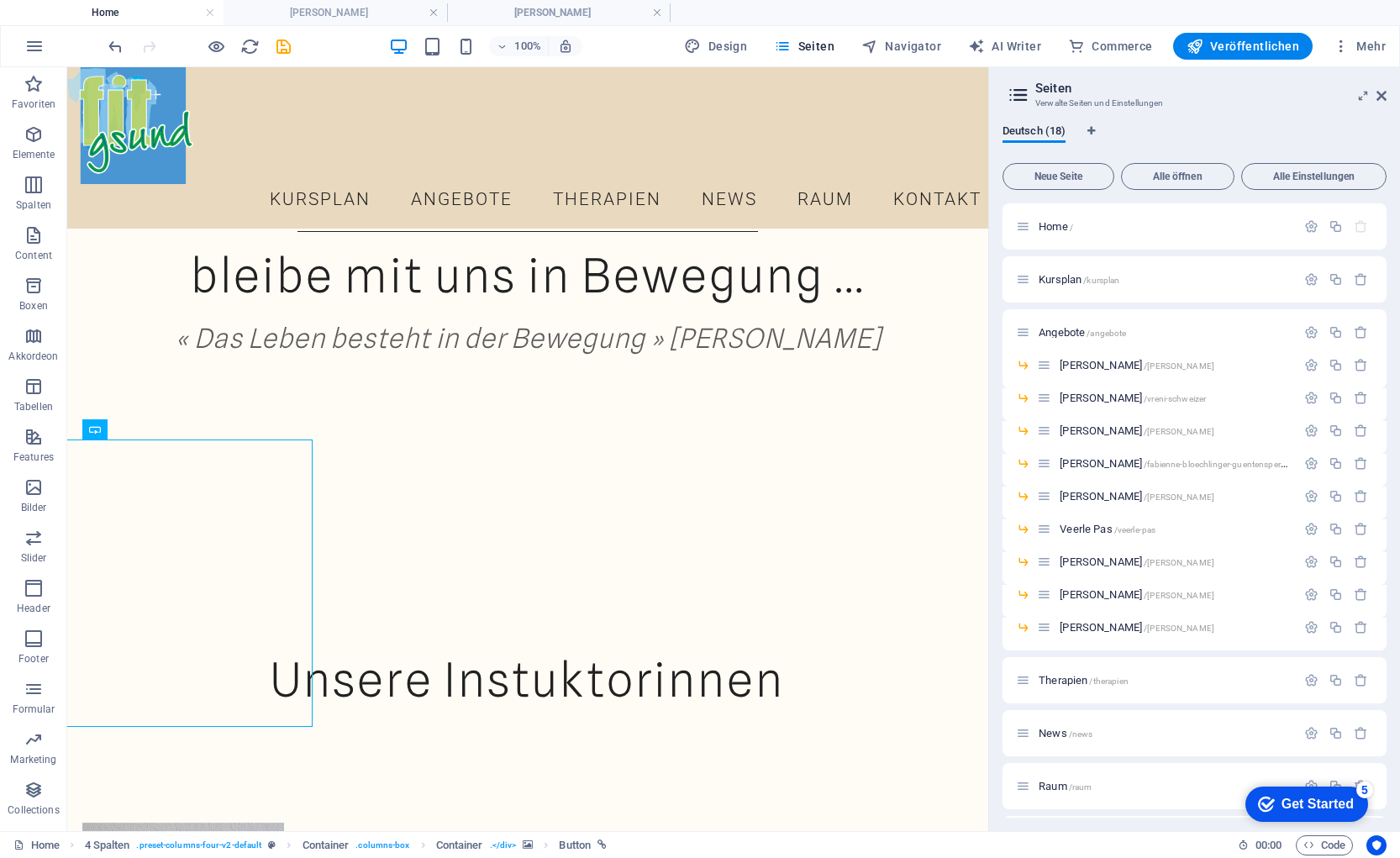
drag, startPoint x: 166, startPoint y: 568, endPoint x: 492, endPoint y: 741, distance: 369.1
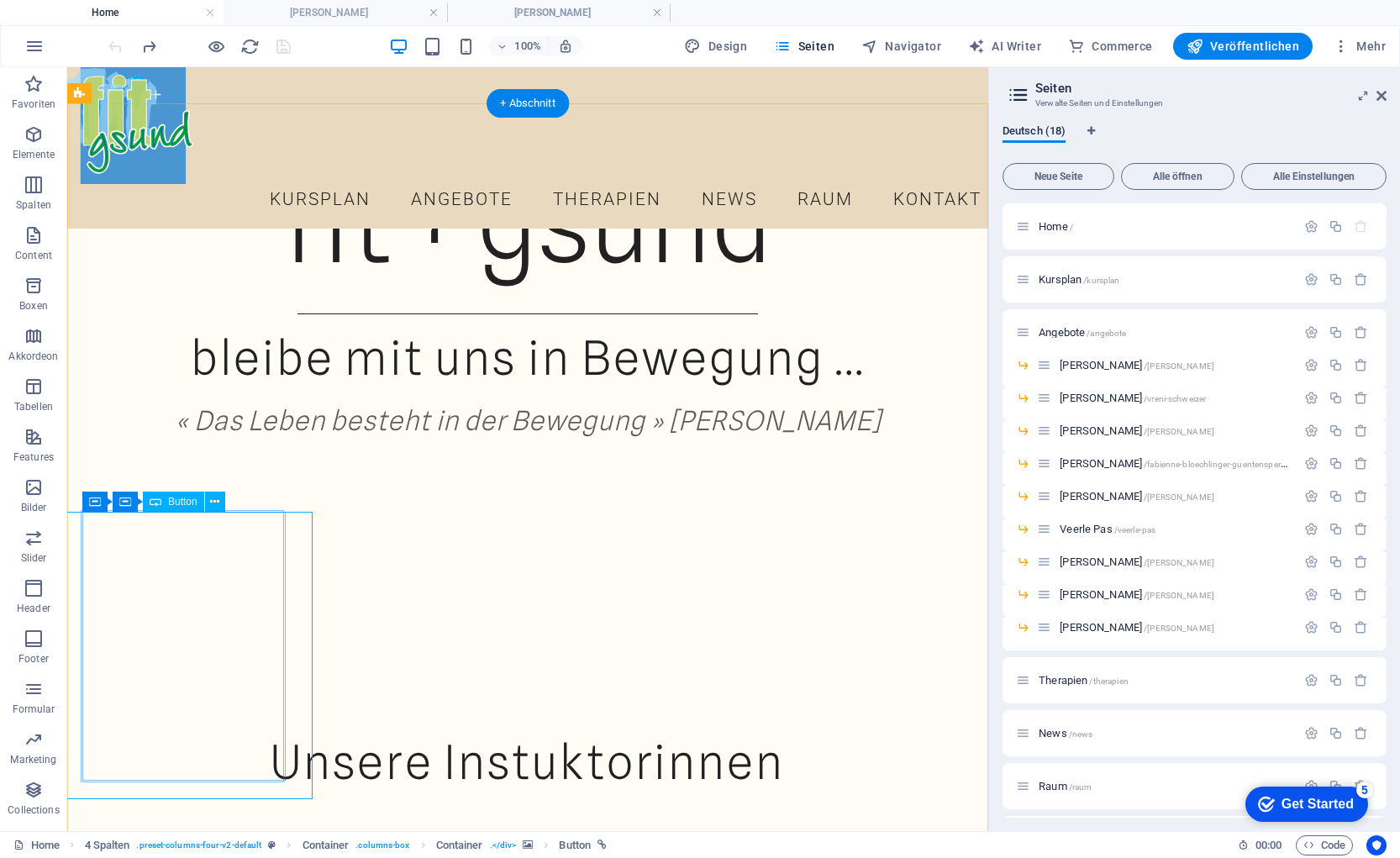
scroll to position [832, 0]
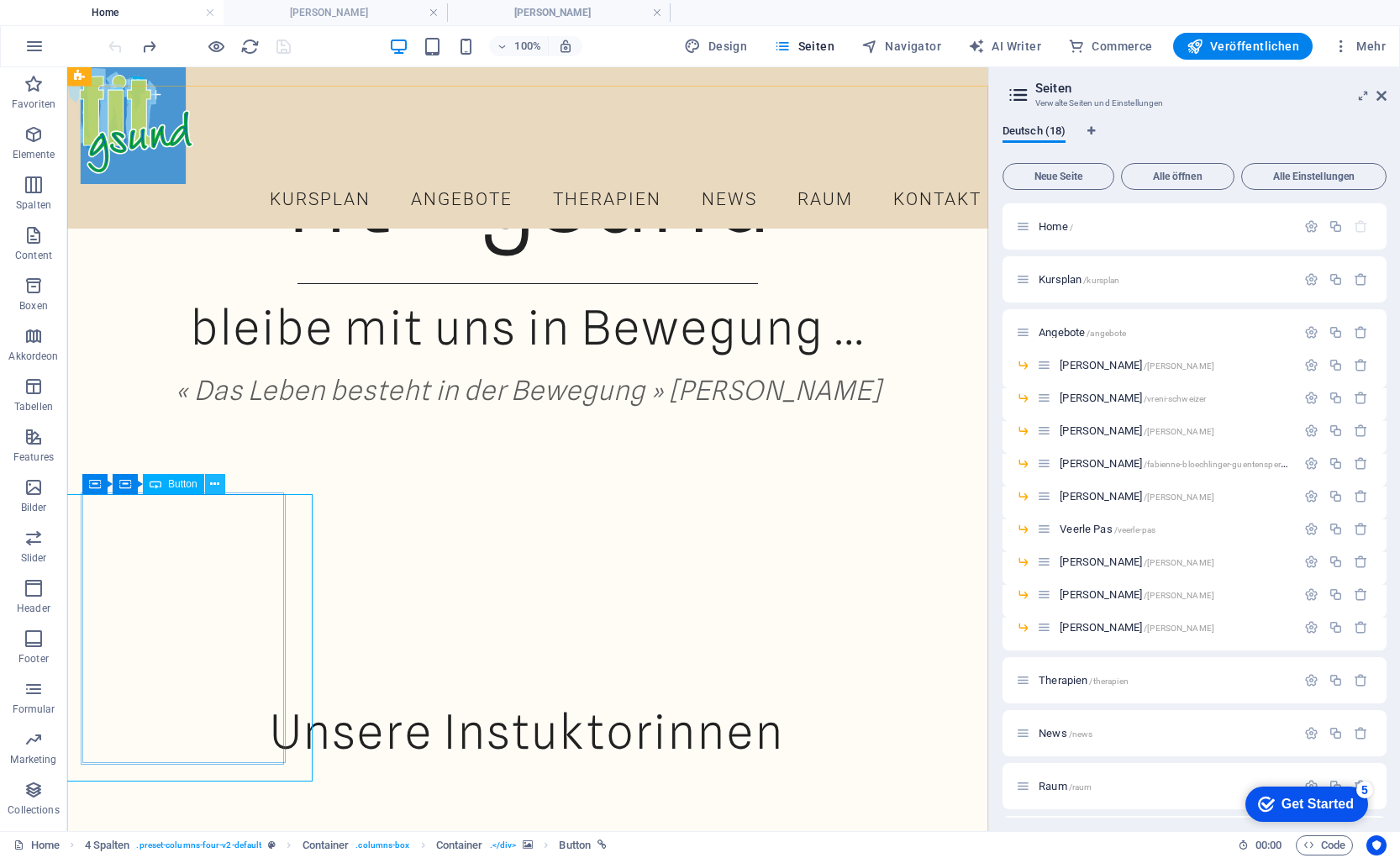
click at [212, 482] on icon at bounding box center [214, 484] width 10 height 17
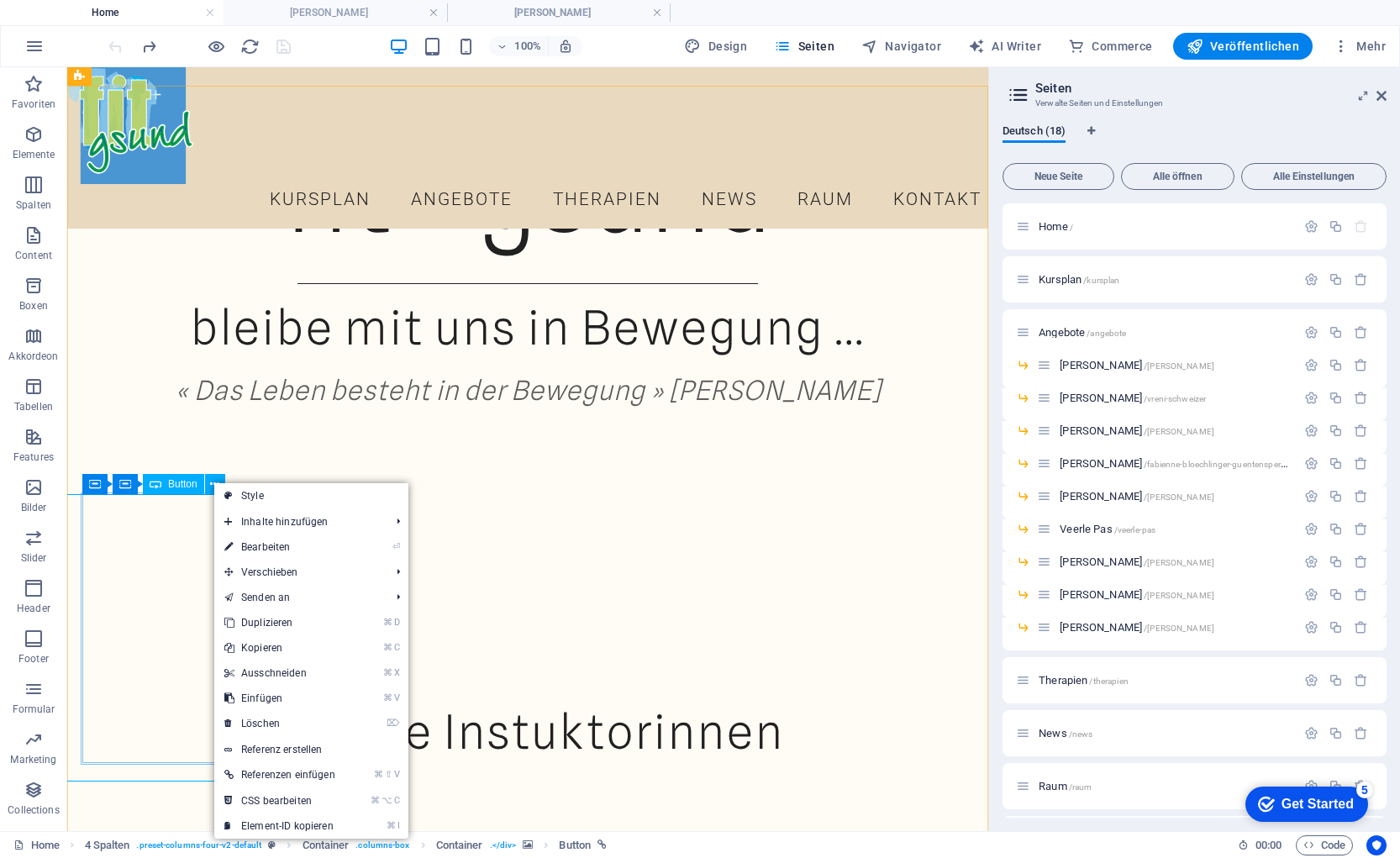
click at [176, 483] on span "Button" at bounding box center [183, 484] width 29 height 10
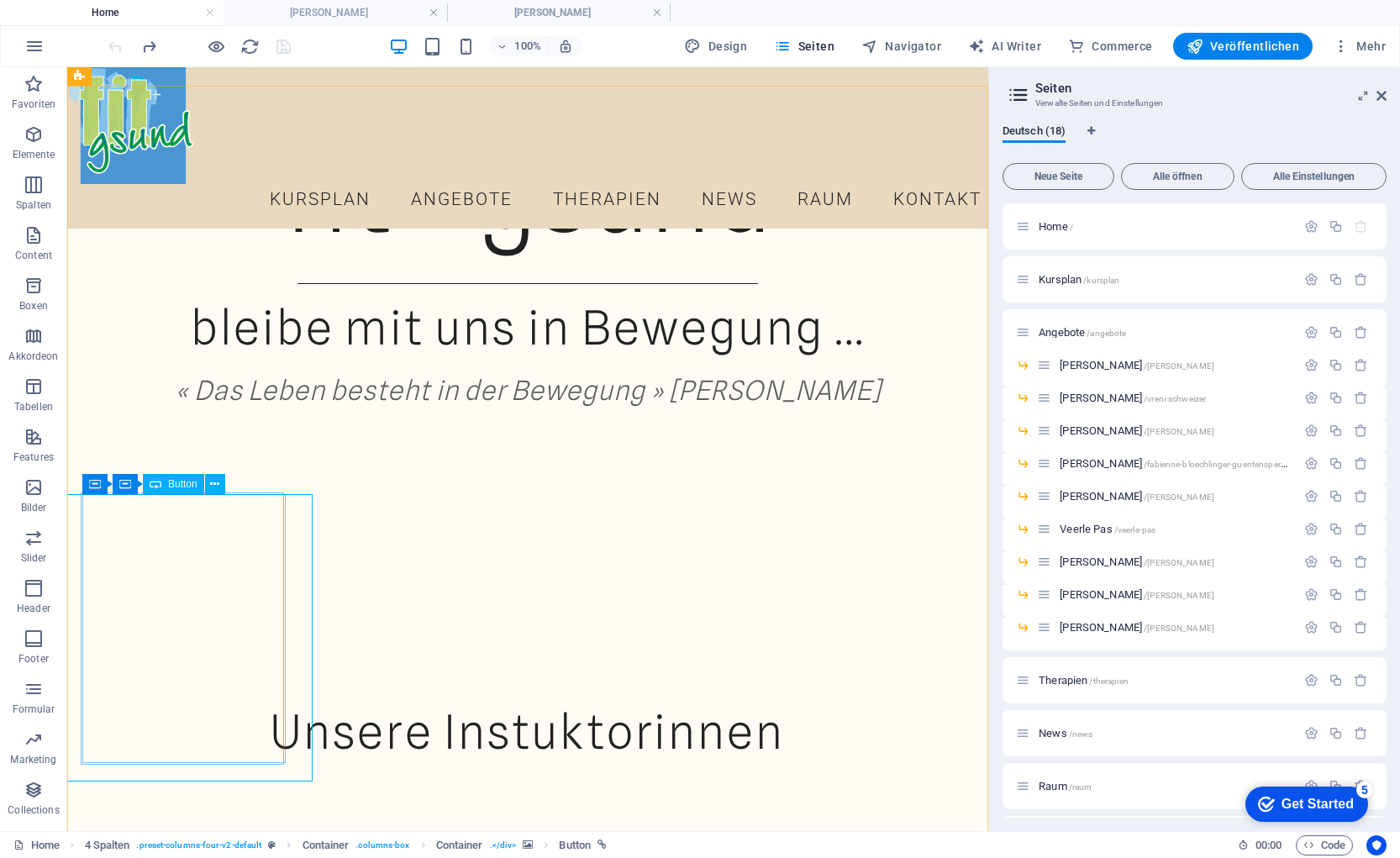
click at [175, 485] on span "Button" at bounding box center [183, 484] width 29 height 10
click at [123, 482] on icon at bounding box center [126, 484] width 12 height 20
click at [223, 484] on icon at bounding box center [220, 484] width 13 height 17
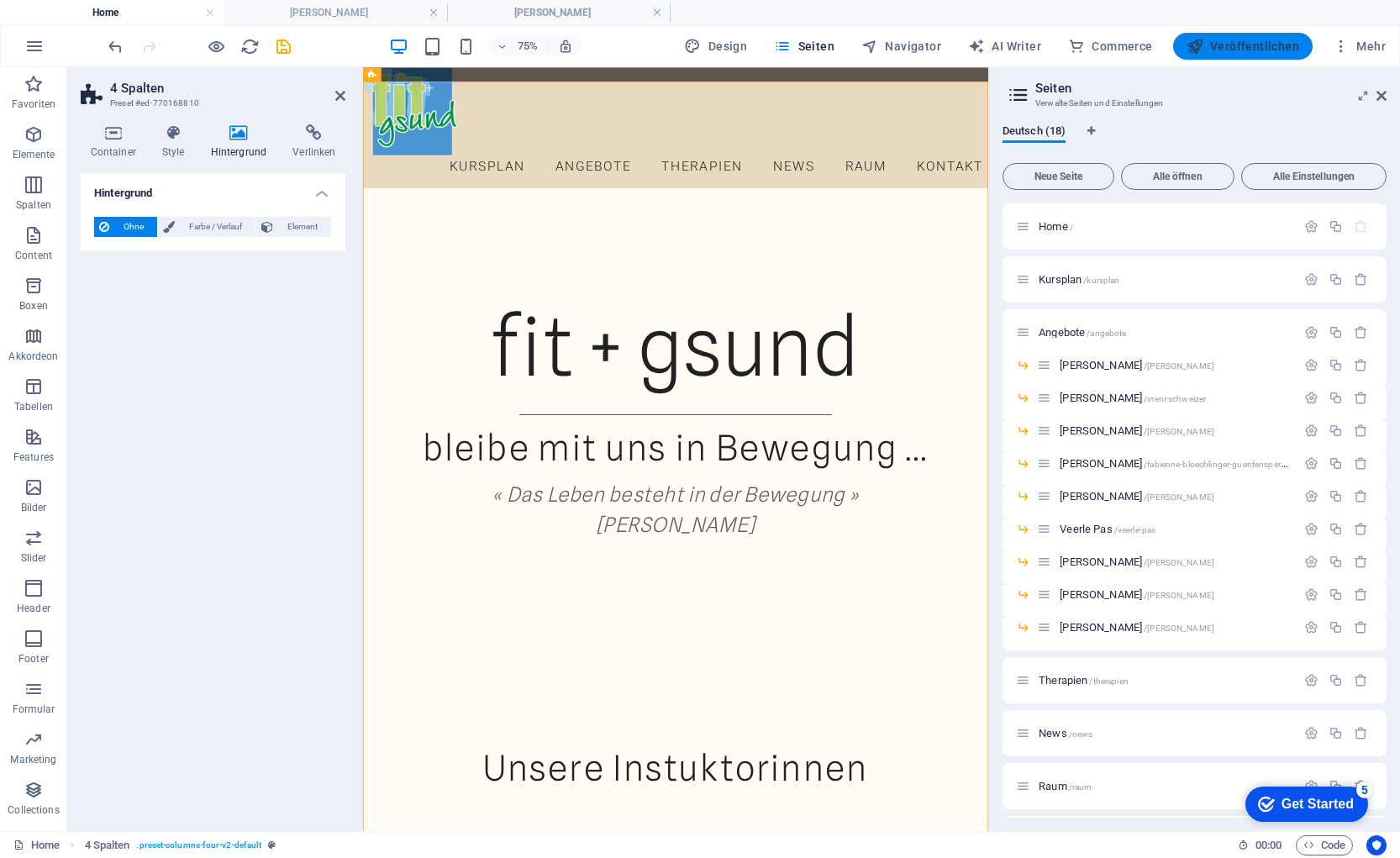
click at [1280, 42] on span "Veröffentlichen" at bounding box center [1243, 46] width 113 height 16
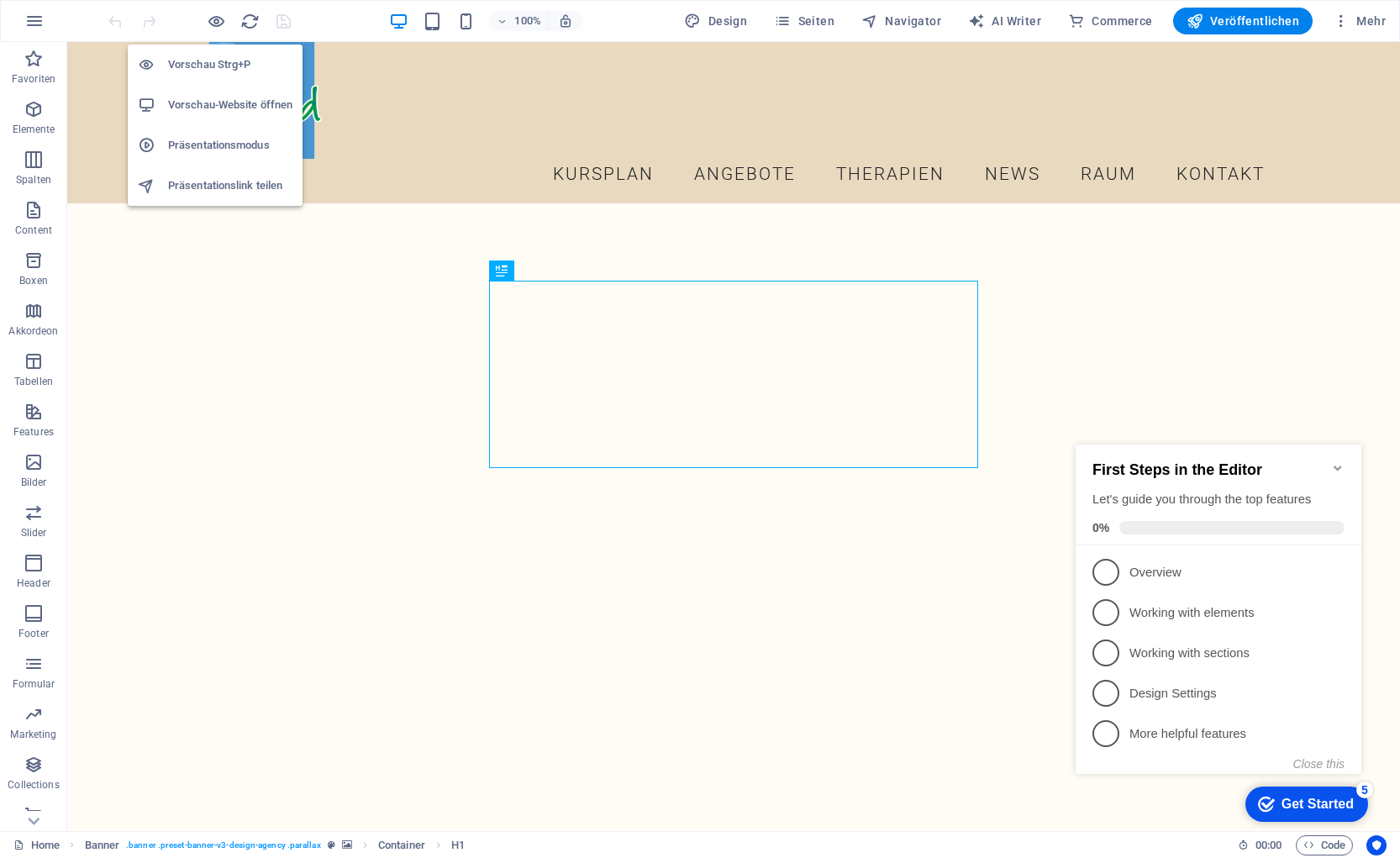
click at [210, 106] on h6 "Vorschau-Website öffnen" at bounding box center [230, 105] width 125 height 20
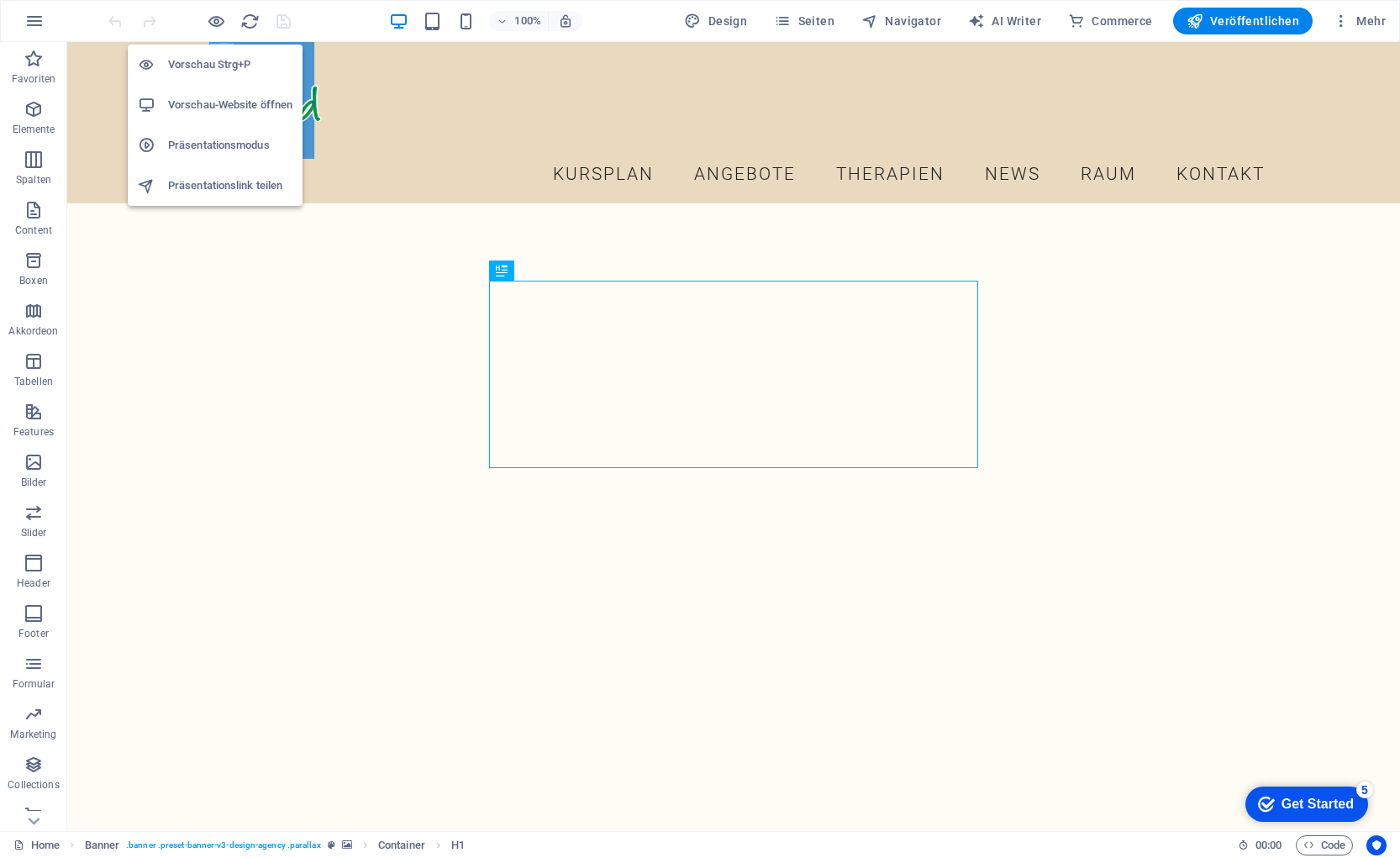
click at [216, 66] on h6 "Vorschau Strg+P" at bounding box center [230, 64] width 125 height 20
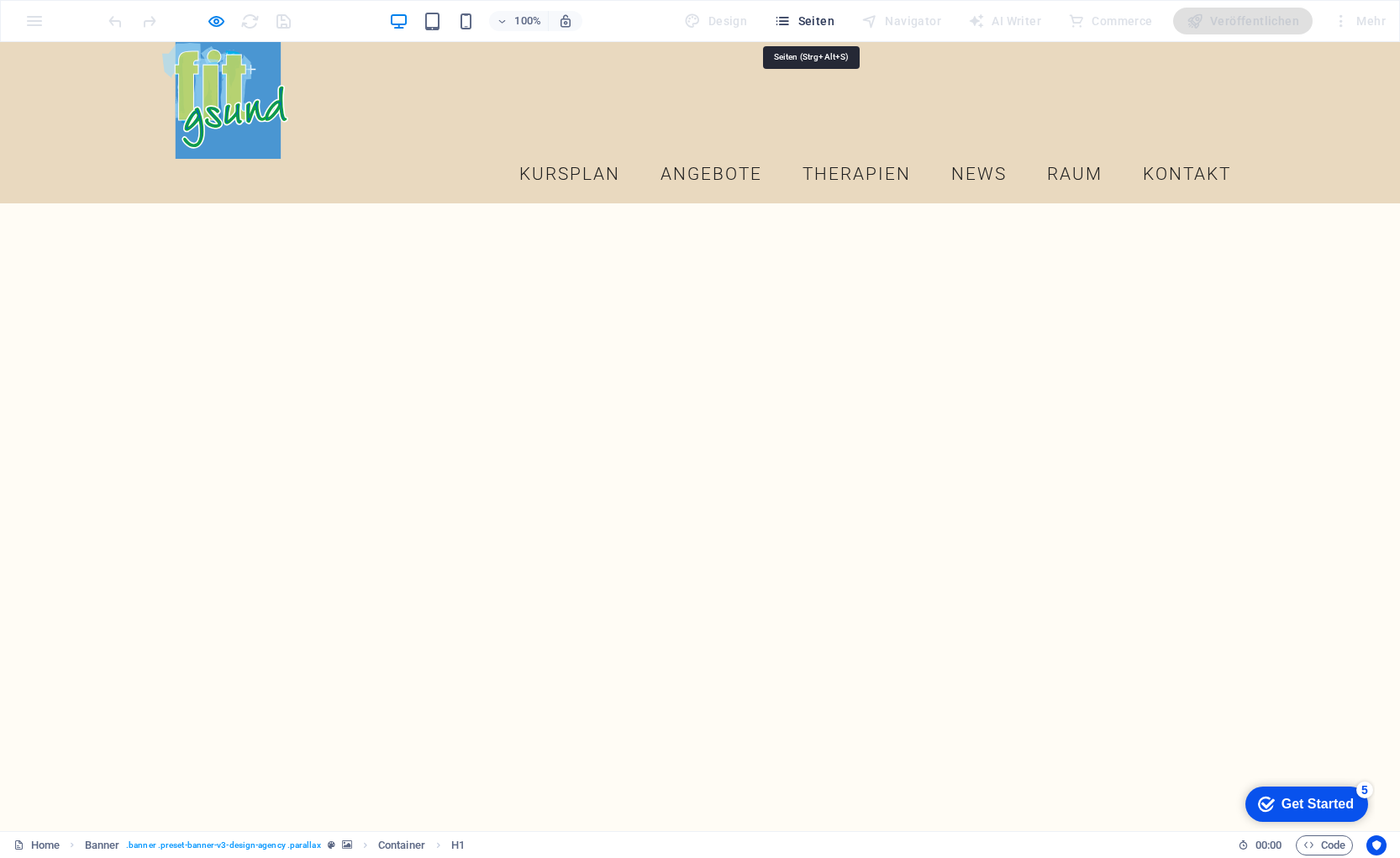
click at [800, 18] on span "Seiten" at bounding box center [804, 21] width 61 height 16
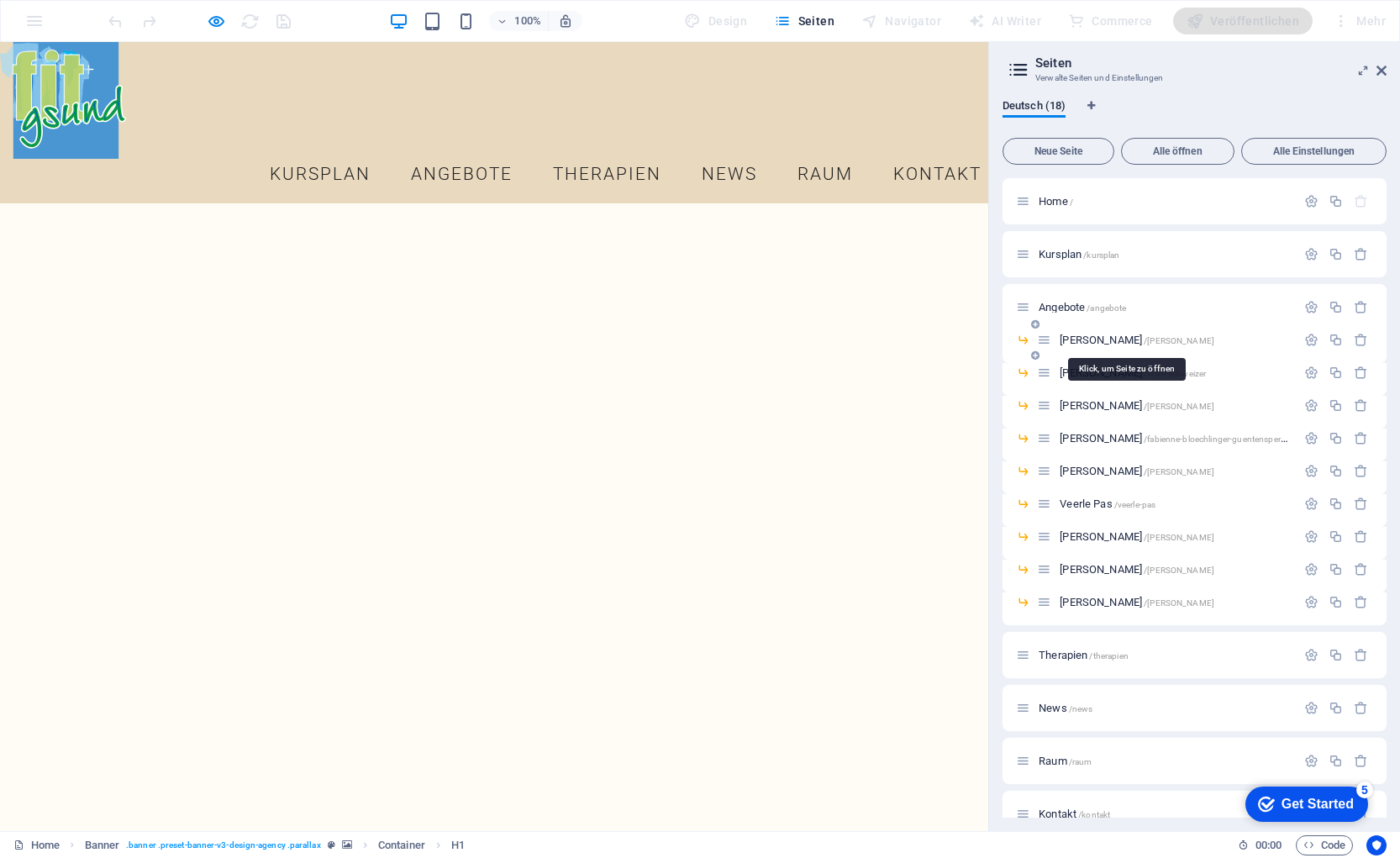
click at [1085, 340] on span "[PERSON_NAME] /[PERSON_NAME]-locher" at bounding box center [1137, 340] width 154 height 13
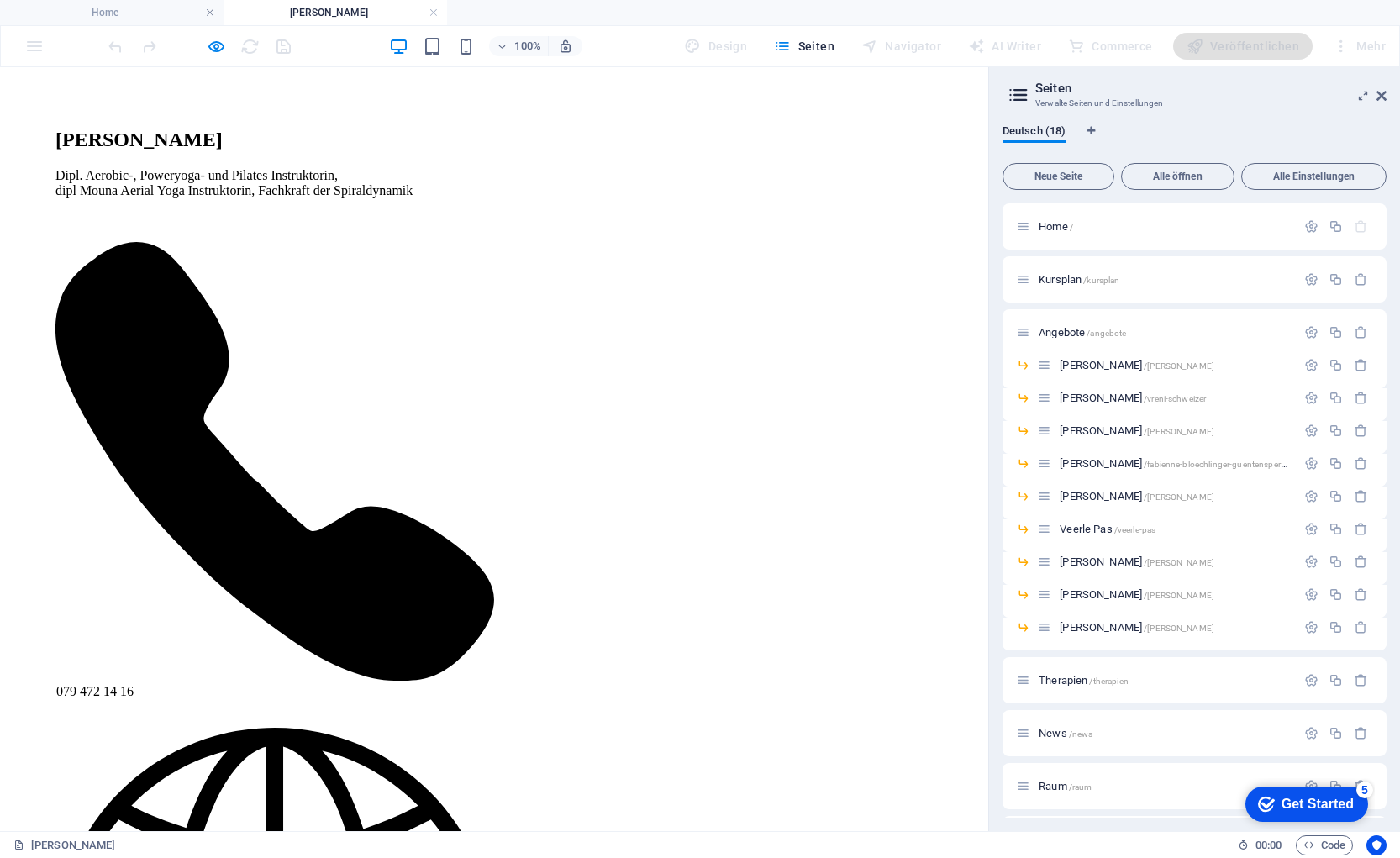
scroll to position [1072, 0]
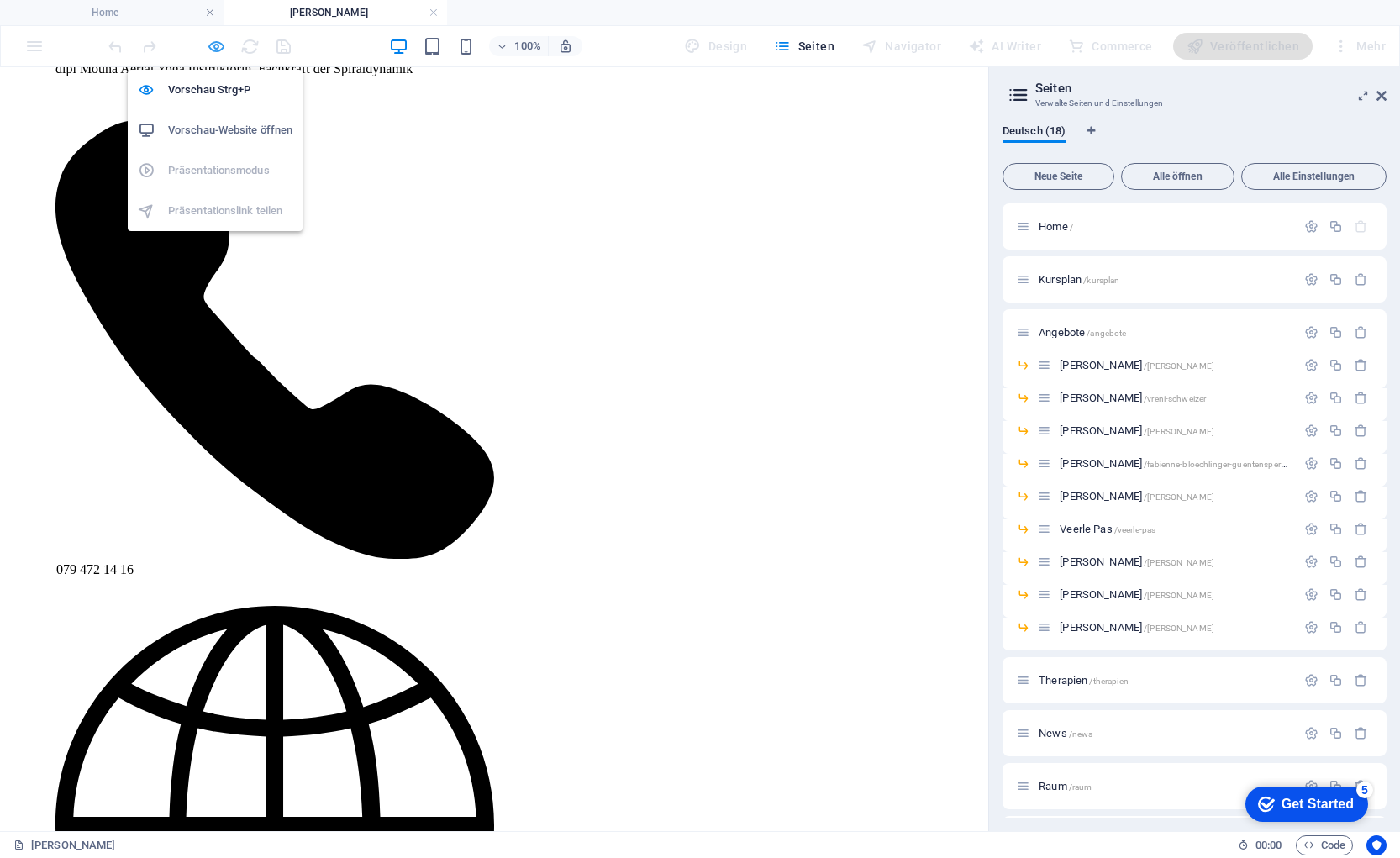
click at [217, 50] on icon "button" at bounding box center [217, 47] width 19 height 19
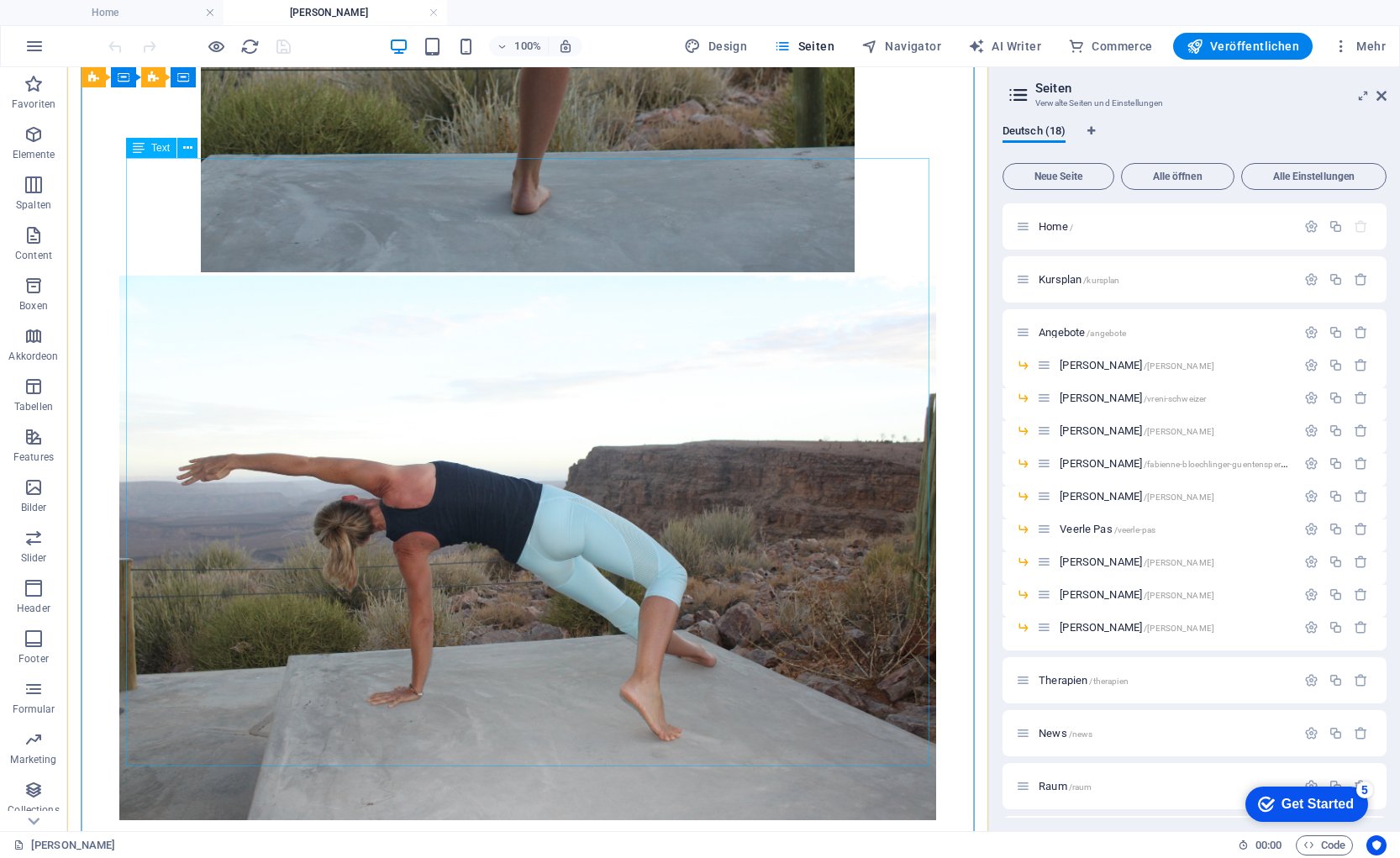
scroll to position [8154, 0]
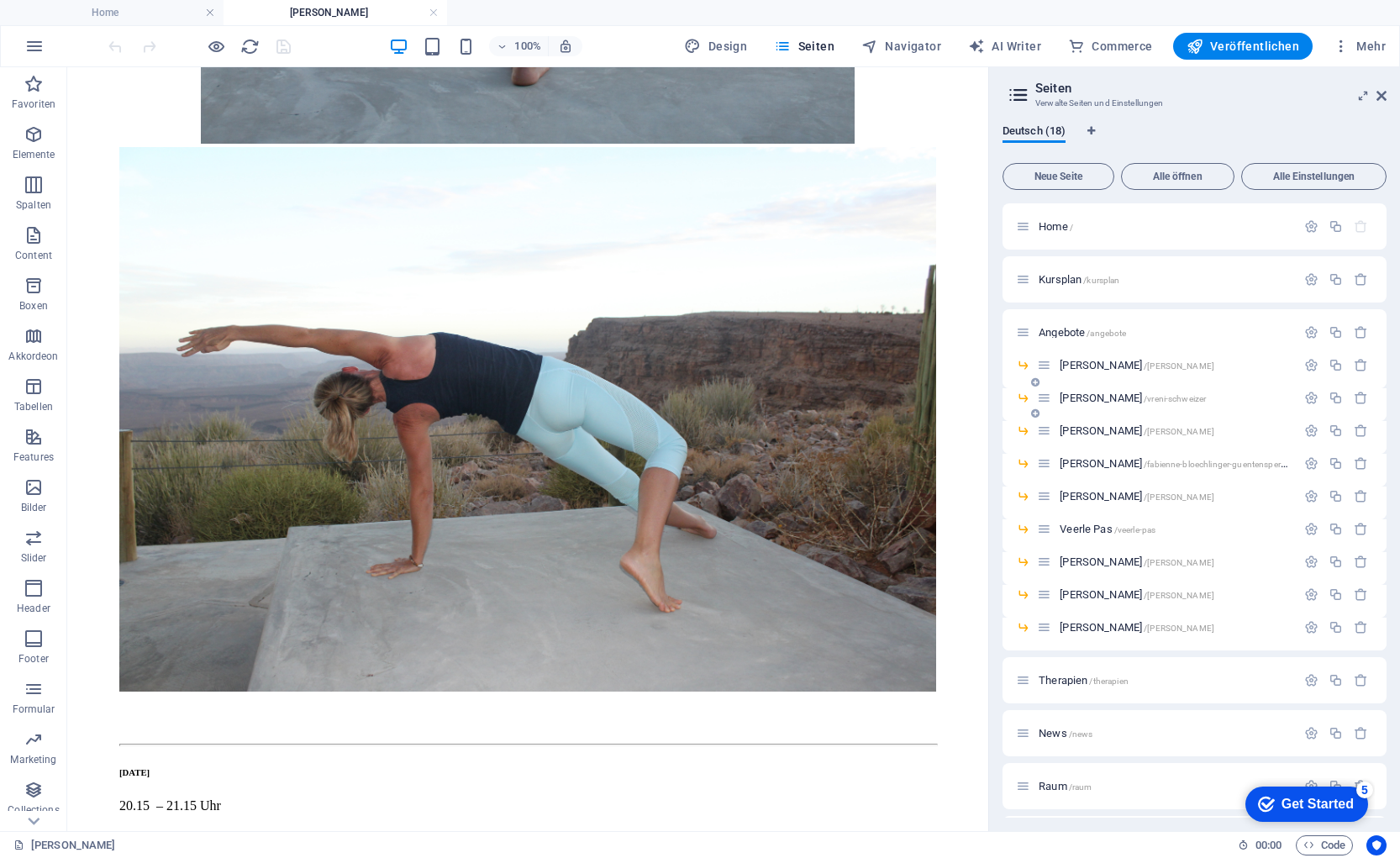
click at [1098, 389] on div "[PERSON_NAME] /vreni-[GEOGRAPHIC_DATA]" at bounding box center [1166, 398] width 259 height 19
click at [1100, 395] on span "[PERSON_NAME] /vreni-[GEOGRAPHIC_DATA]" at bounding box center [1132, 398] width 146 height 13
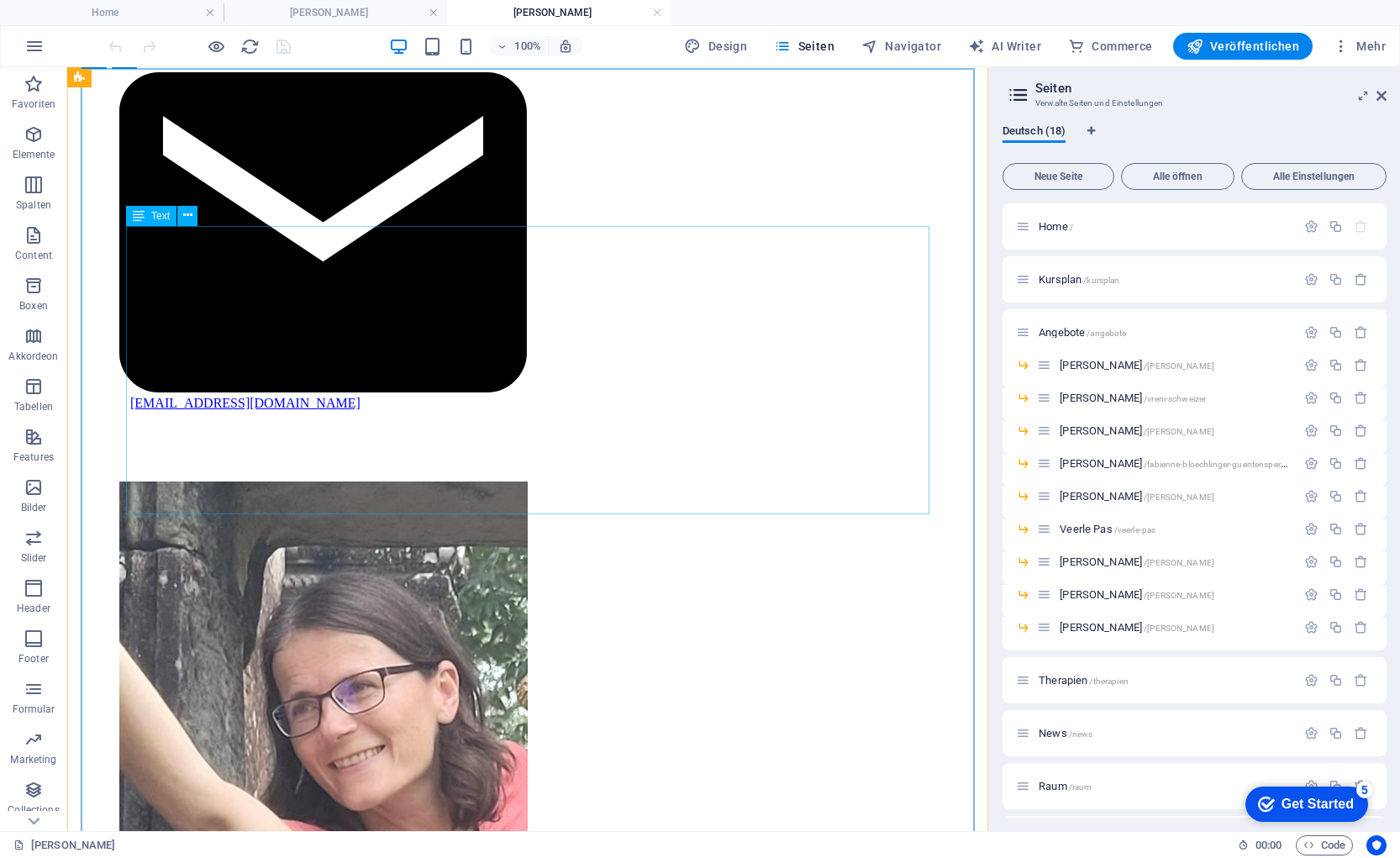
scroll to position [1609, 0]
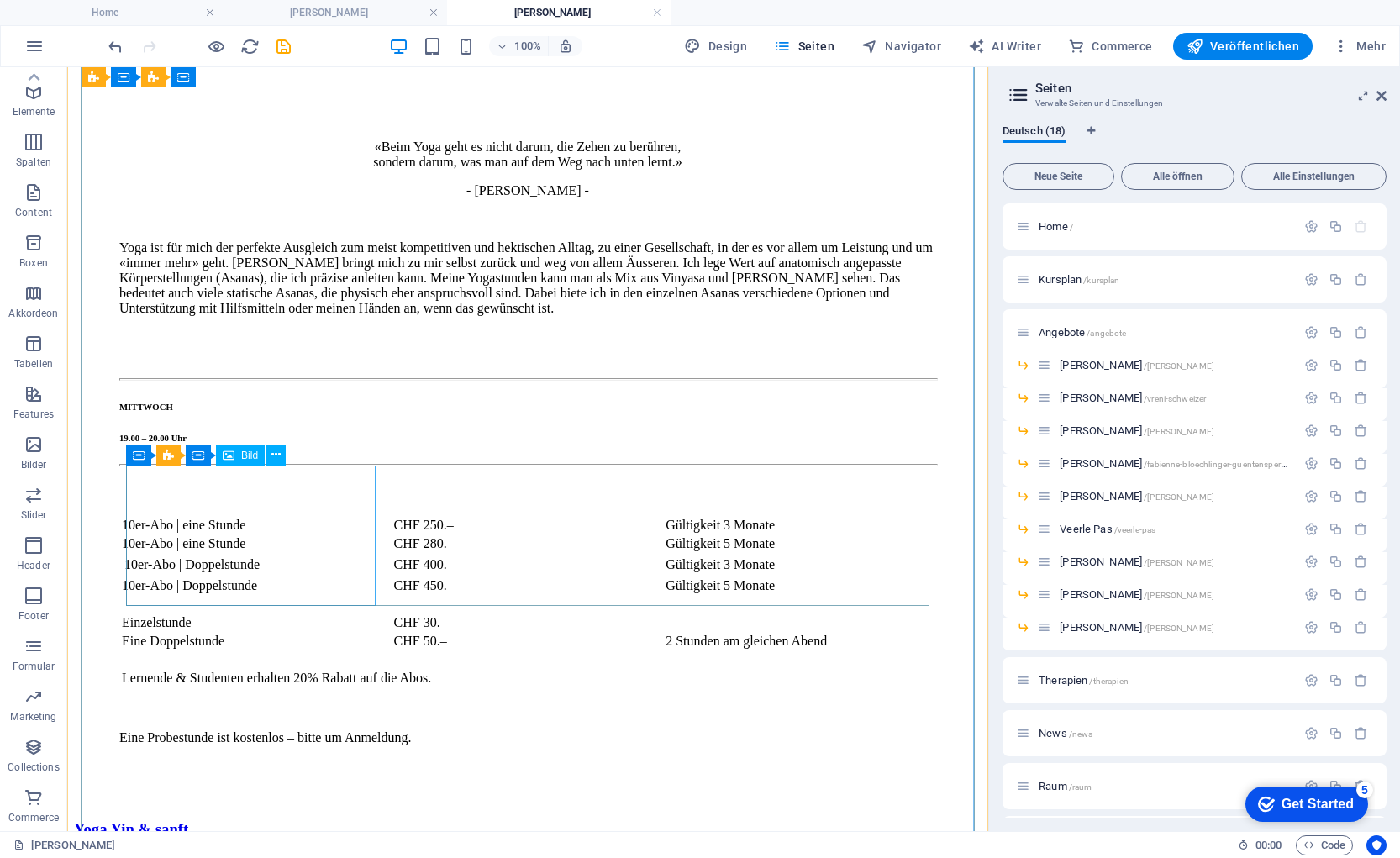
scroll to position [2769, 0]
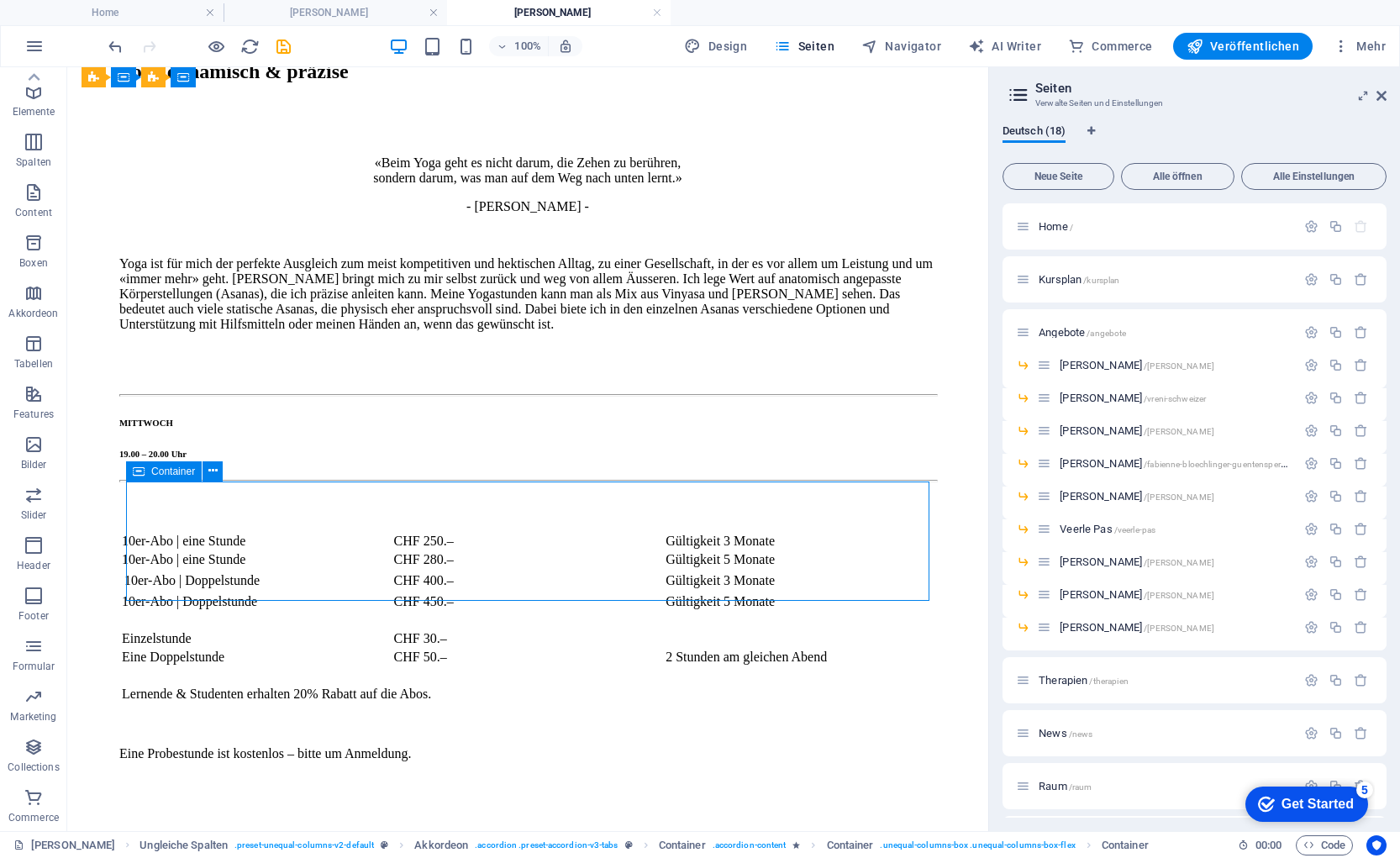
scroll to position [2770, 0]
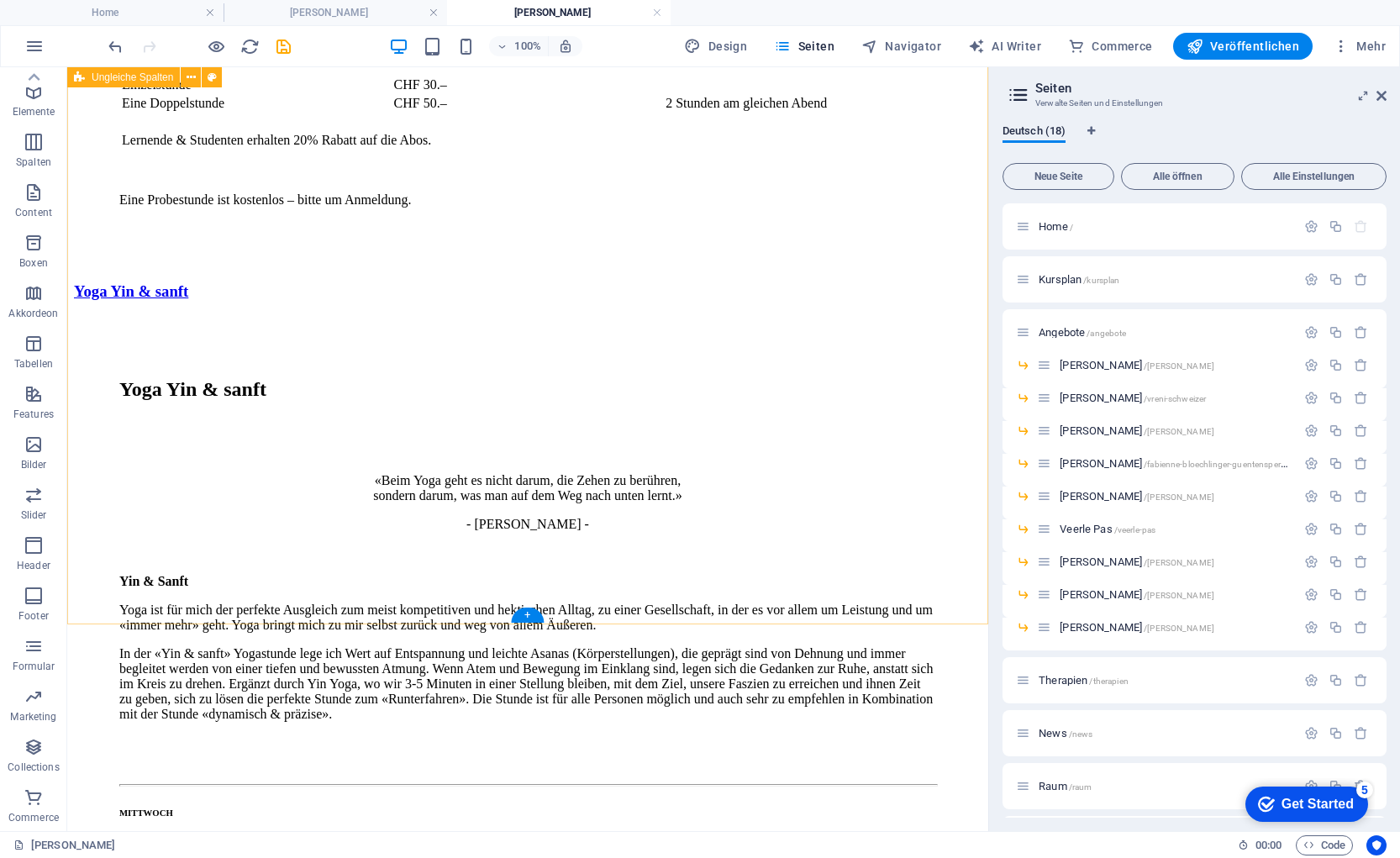
scroll to position [3234, 0]
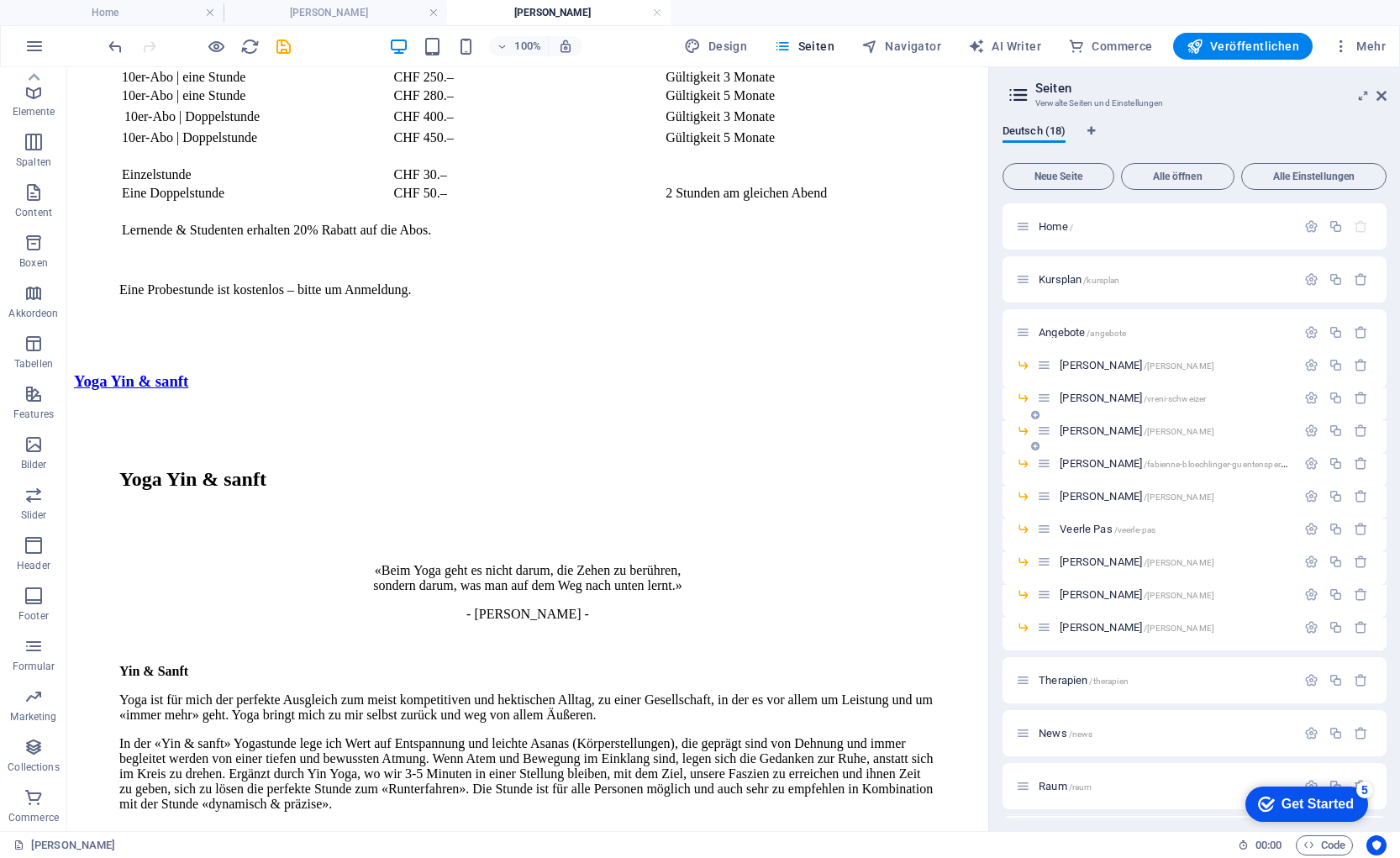
click at [1079, 429] on span "[PERSON_NAME] /[PERSON_NAME]" at bounding box center [1137, 431] width 154 height 13
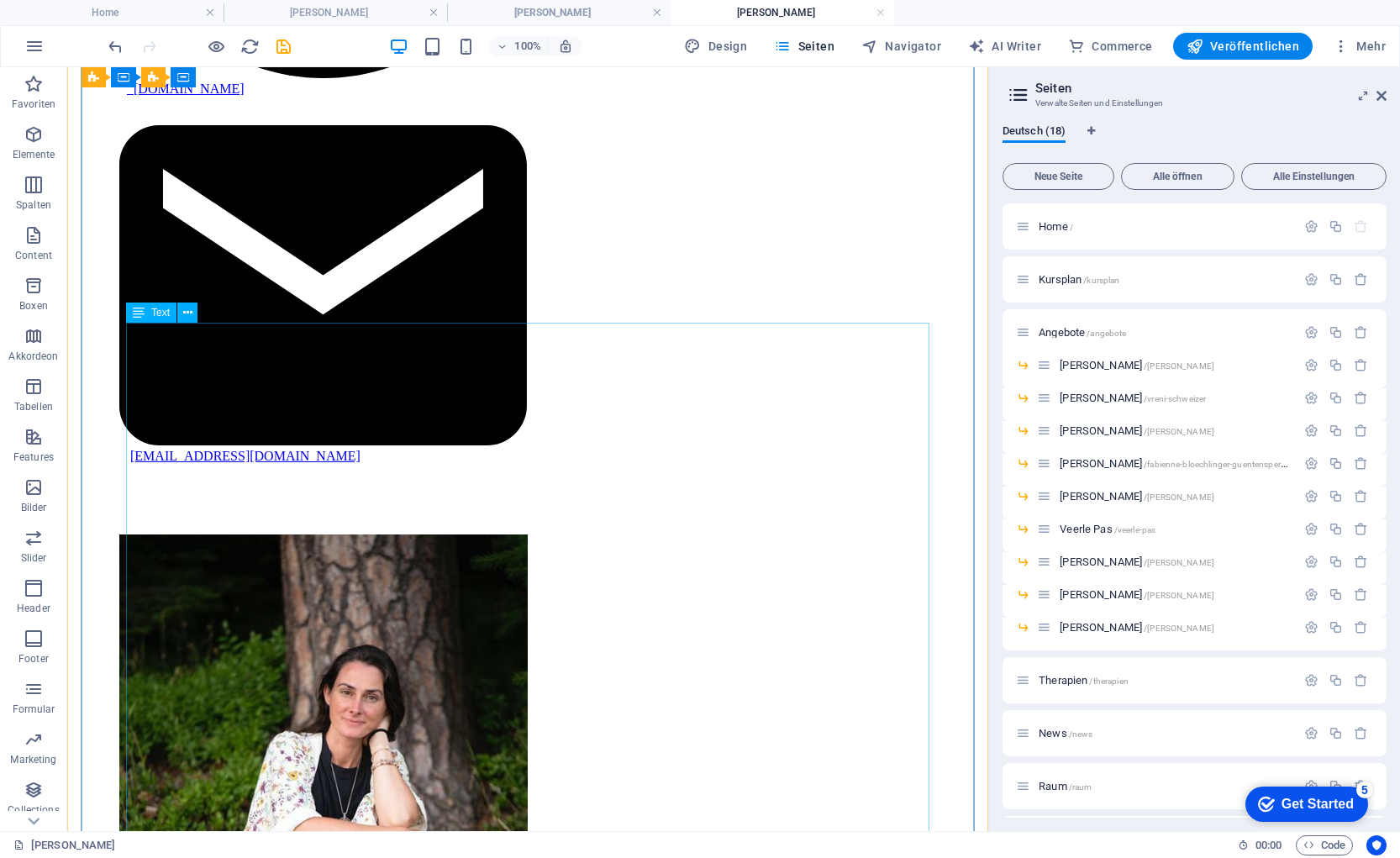
scroll to position [2061, 0]
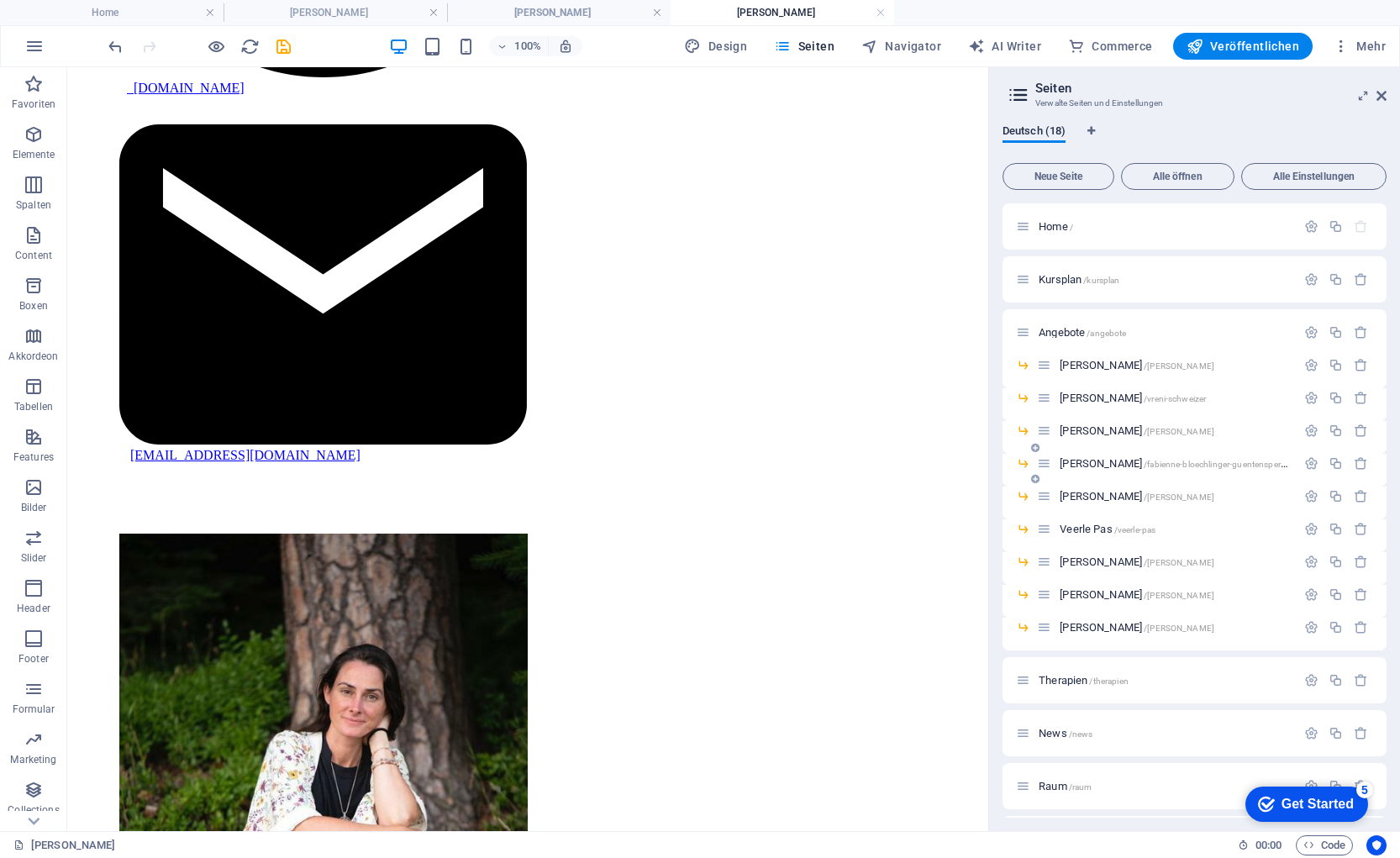
click at [1098, 464] on span "[PERSON_NAME] /fabienne-bloechlinger-guentensperger" at bounding box center [1176, 464] width 233 height 13
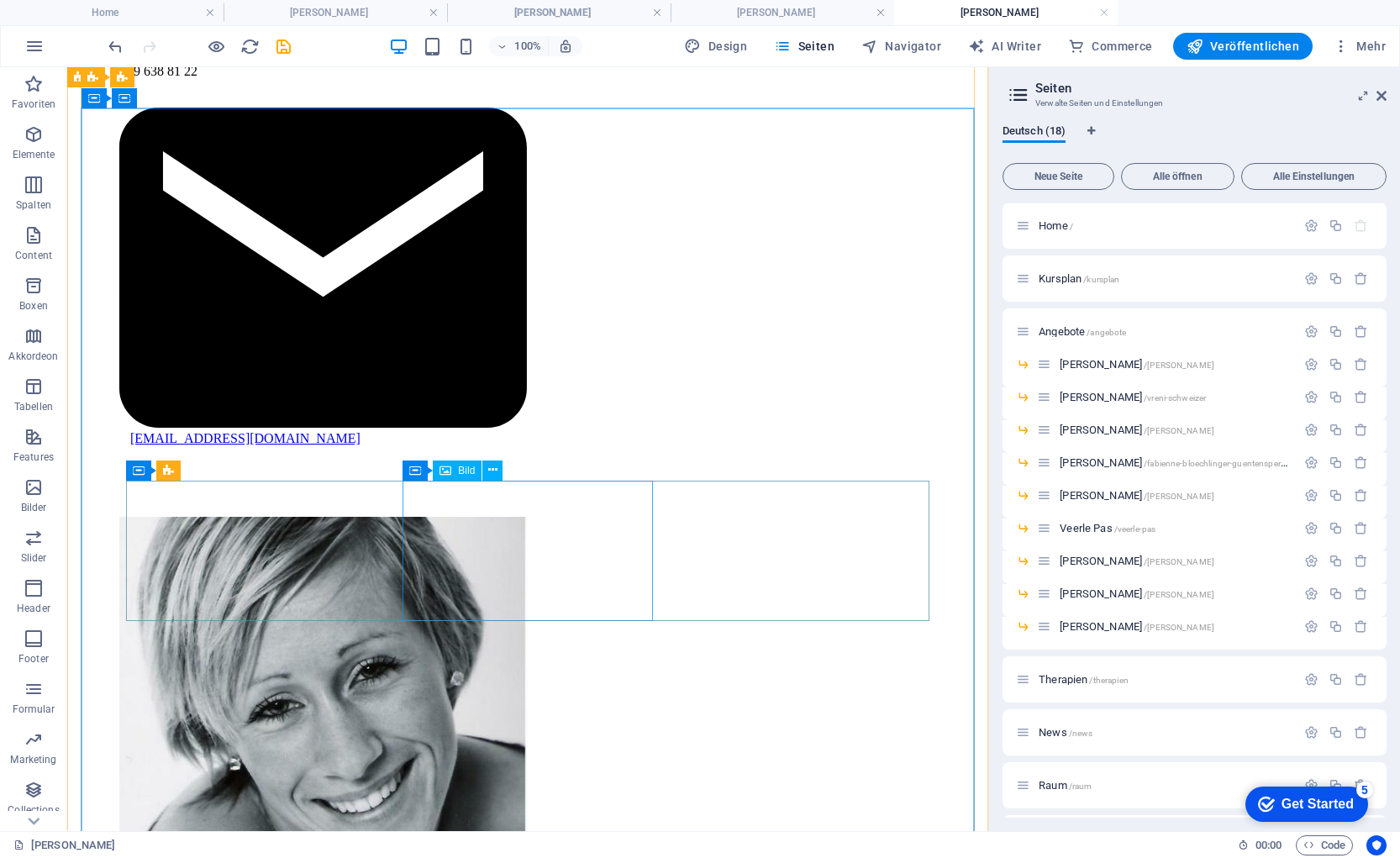
scroll to position [1492, 0]
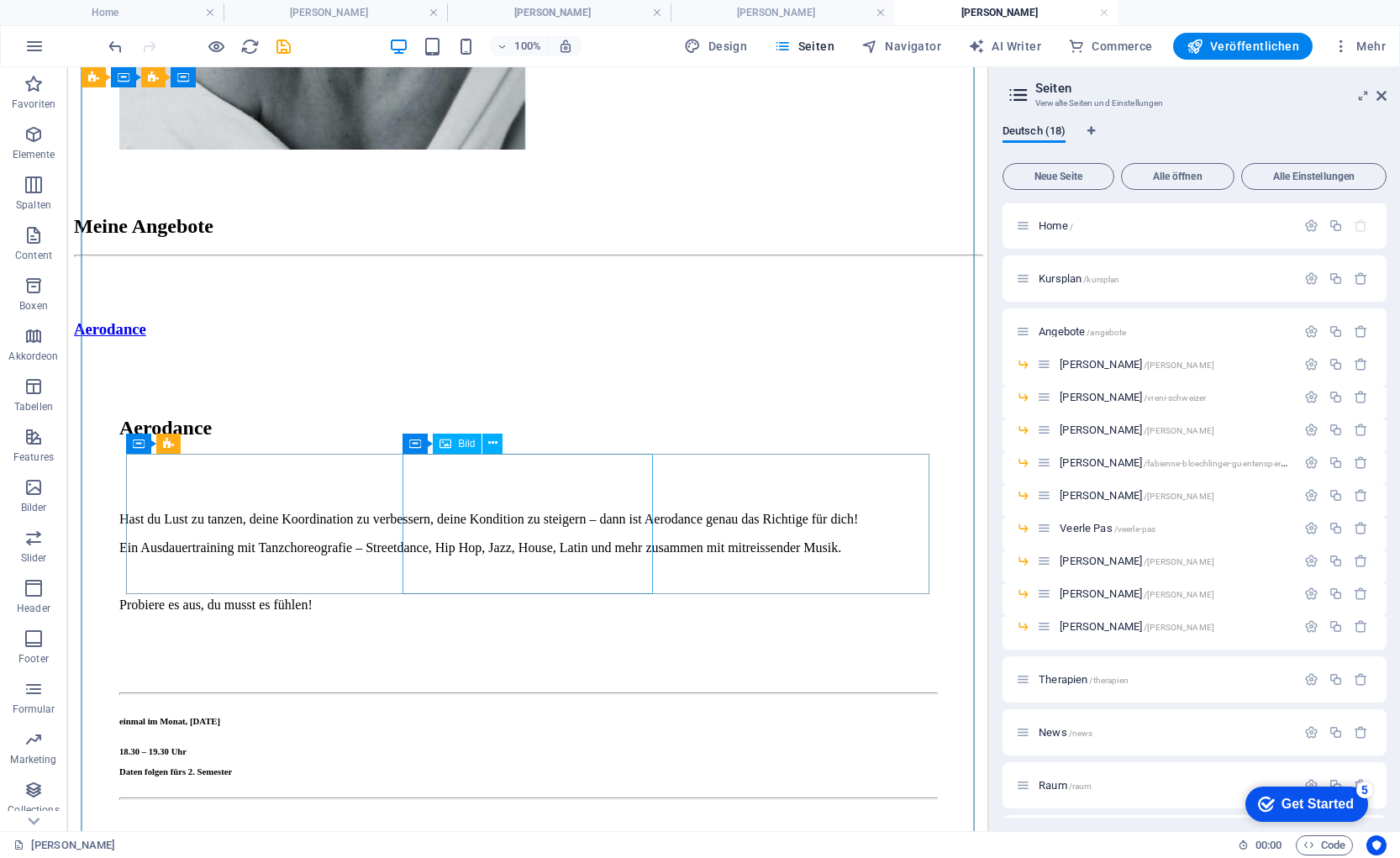
scroll to position [2435, 0]
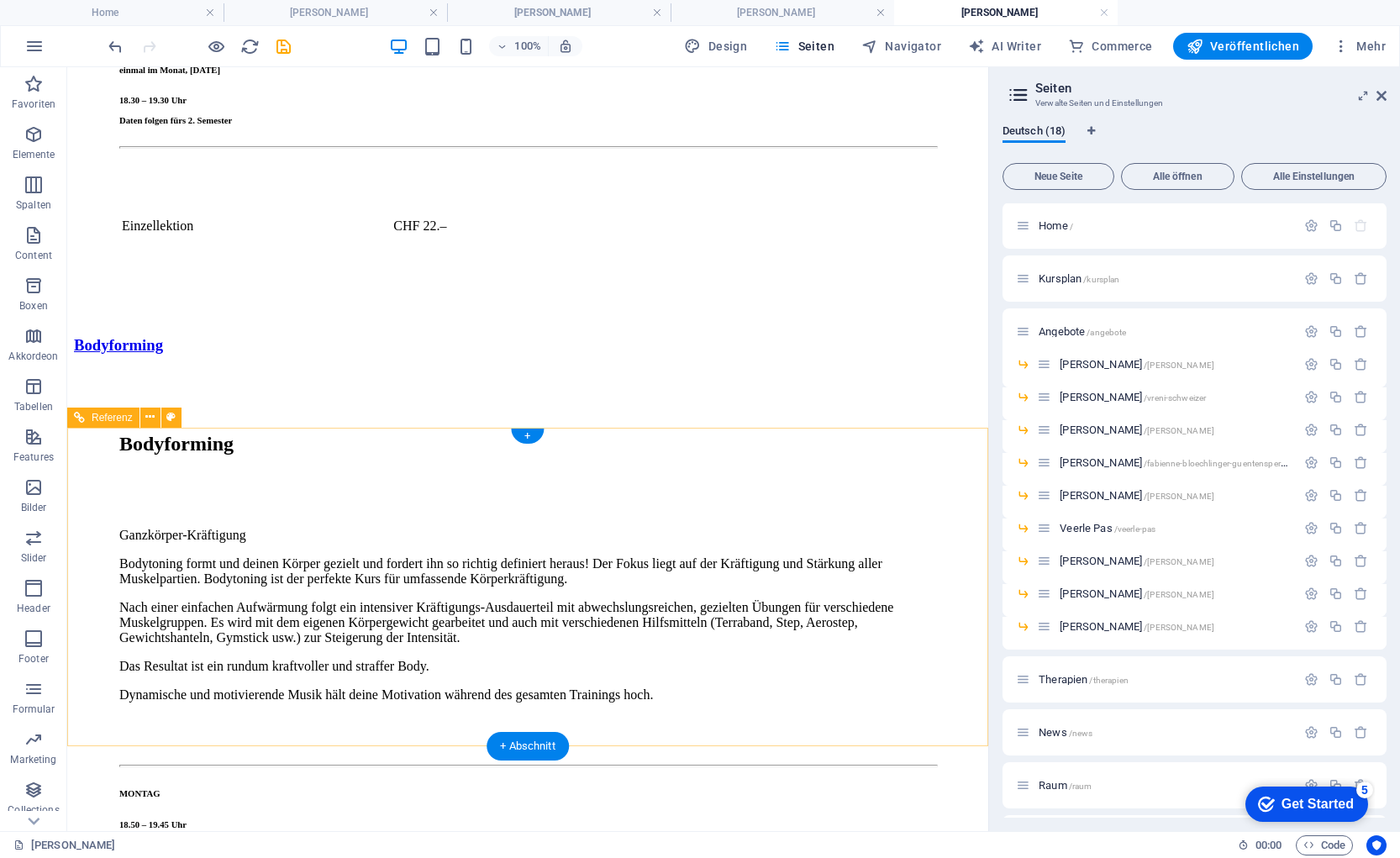
scroll to position [3014, 0]
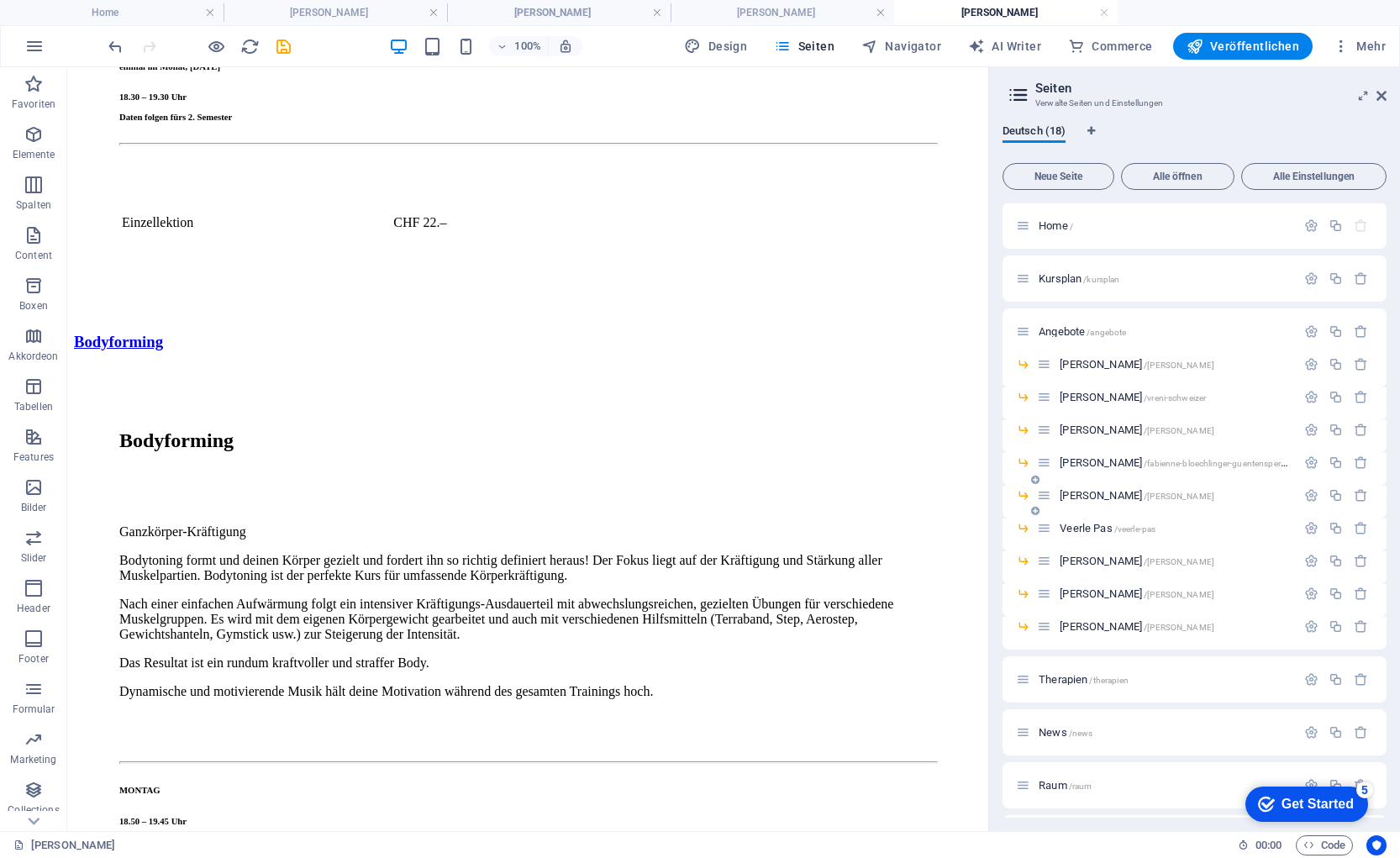
click at [1092, 491] on span "[PERSON_NAME] /[PERSON_NAME]" at bounding box center [1137, 496] width 154 height 13
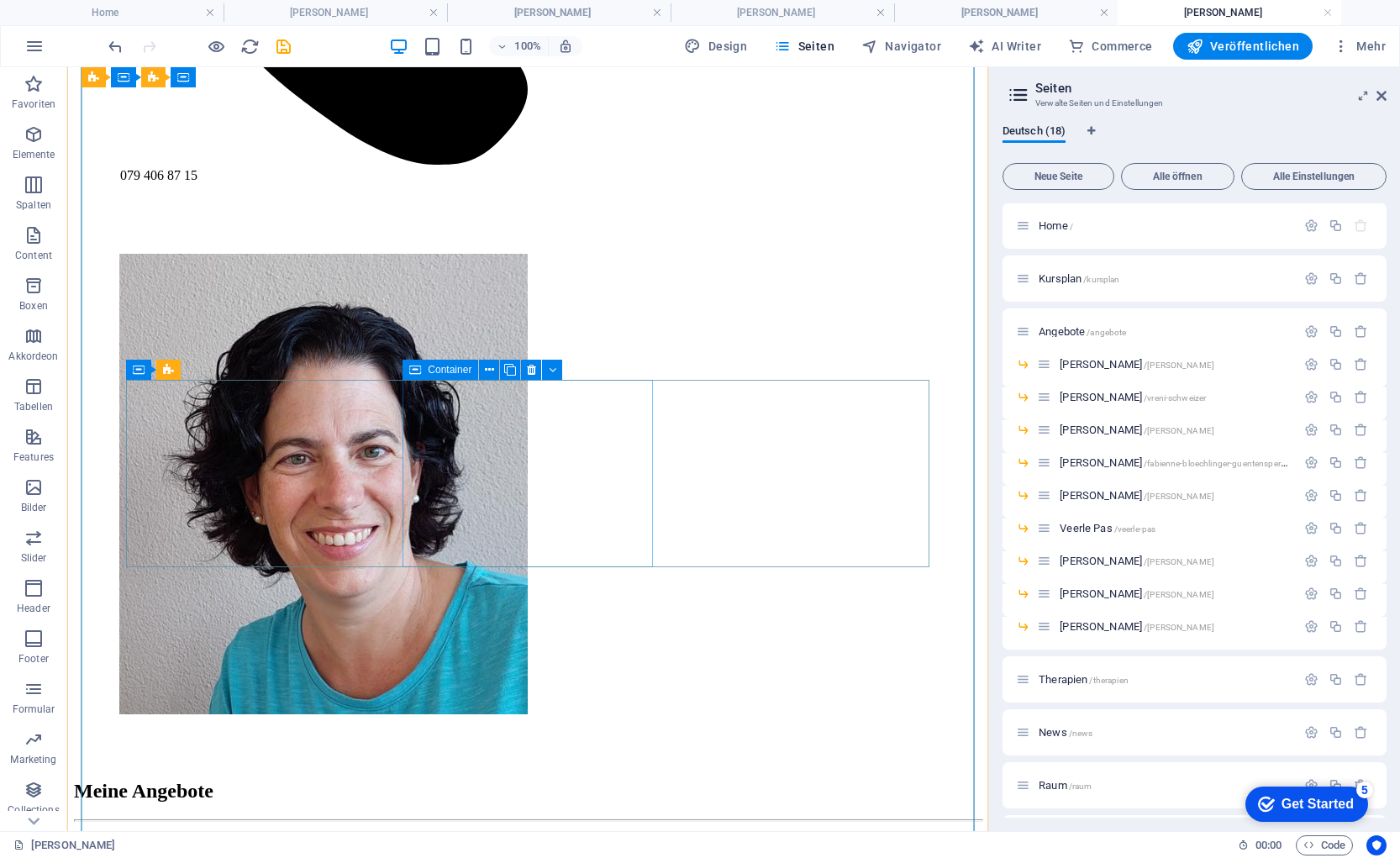
scroll to position [1414, 0]
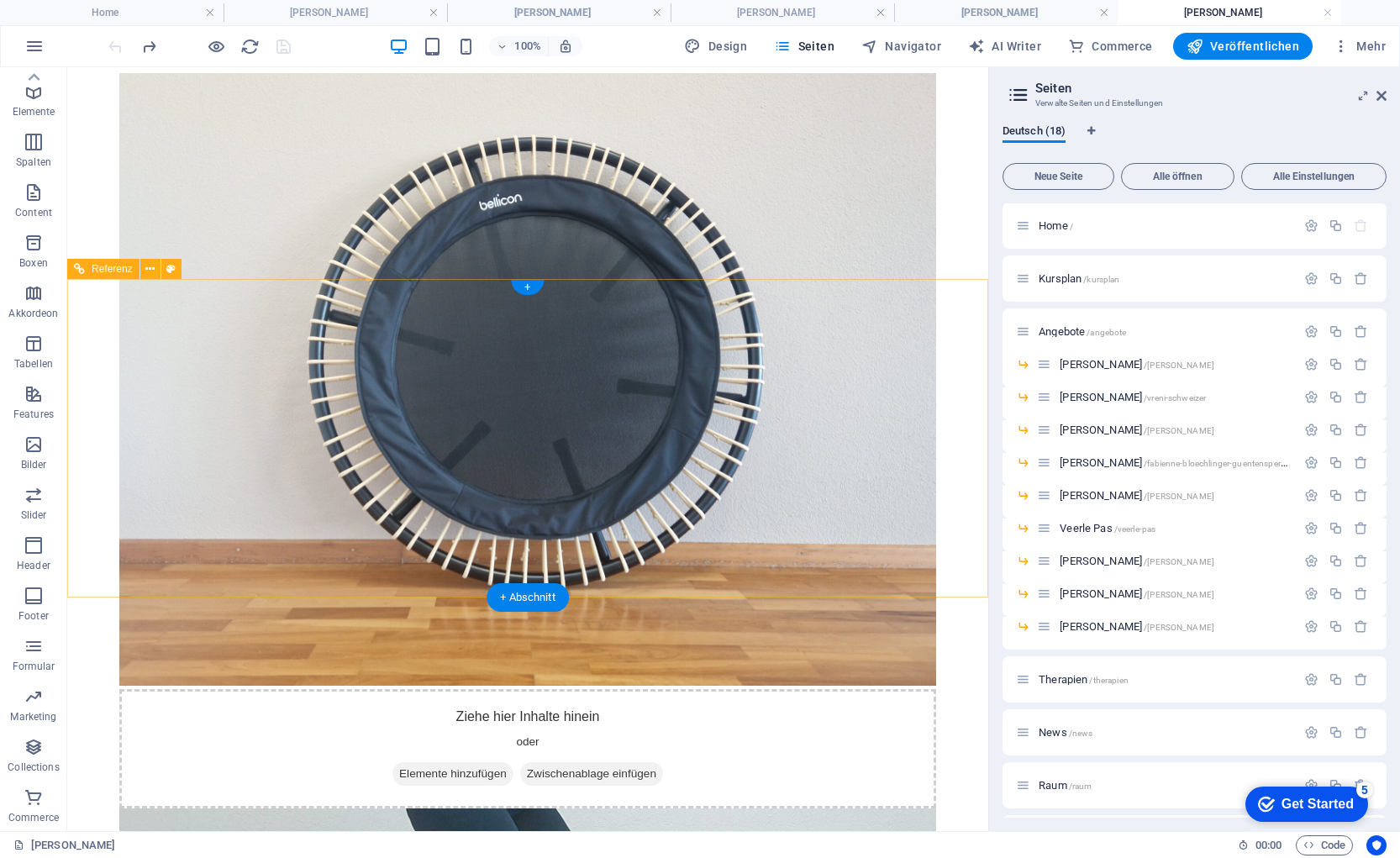
scroll to position [2521, 0]
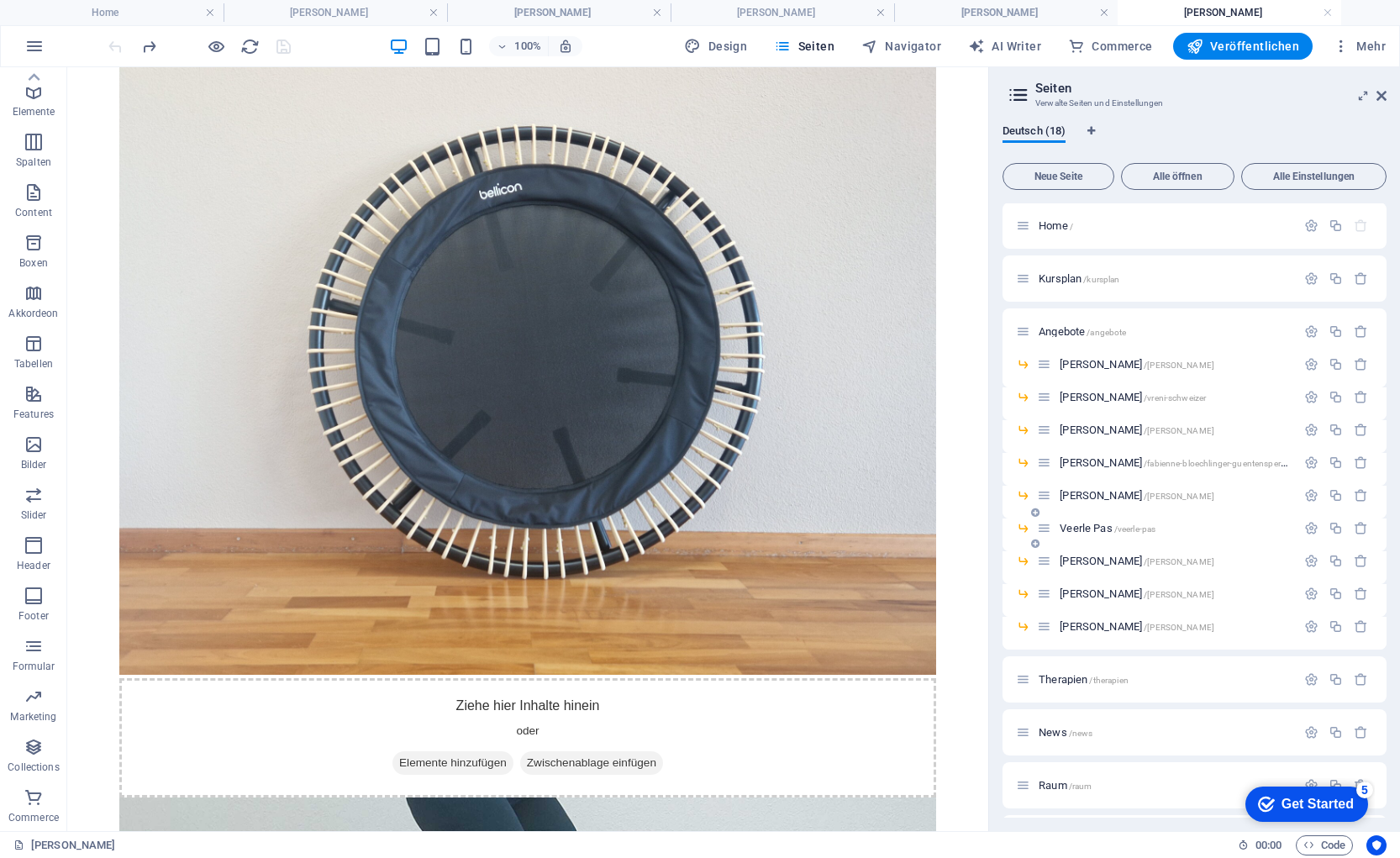
click at [1081, 526] on span "Veerle Pas /veerle-pas" at bounding box center [1107, 528] width 96 height 13
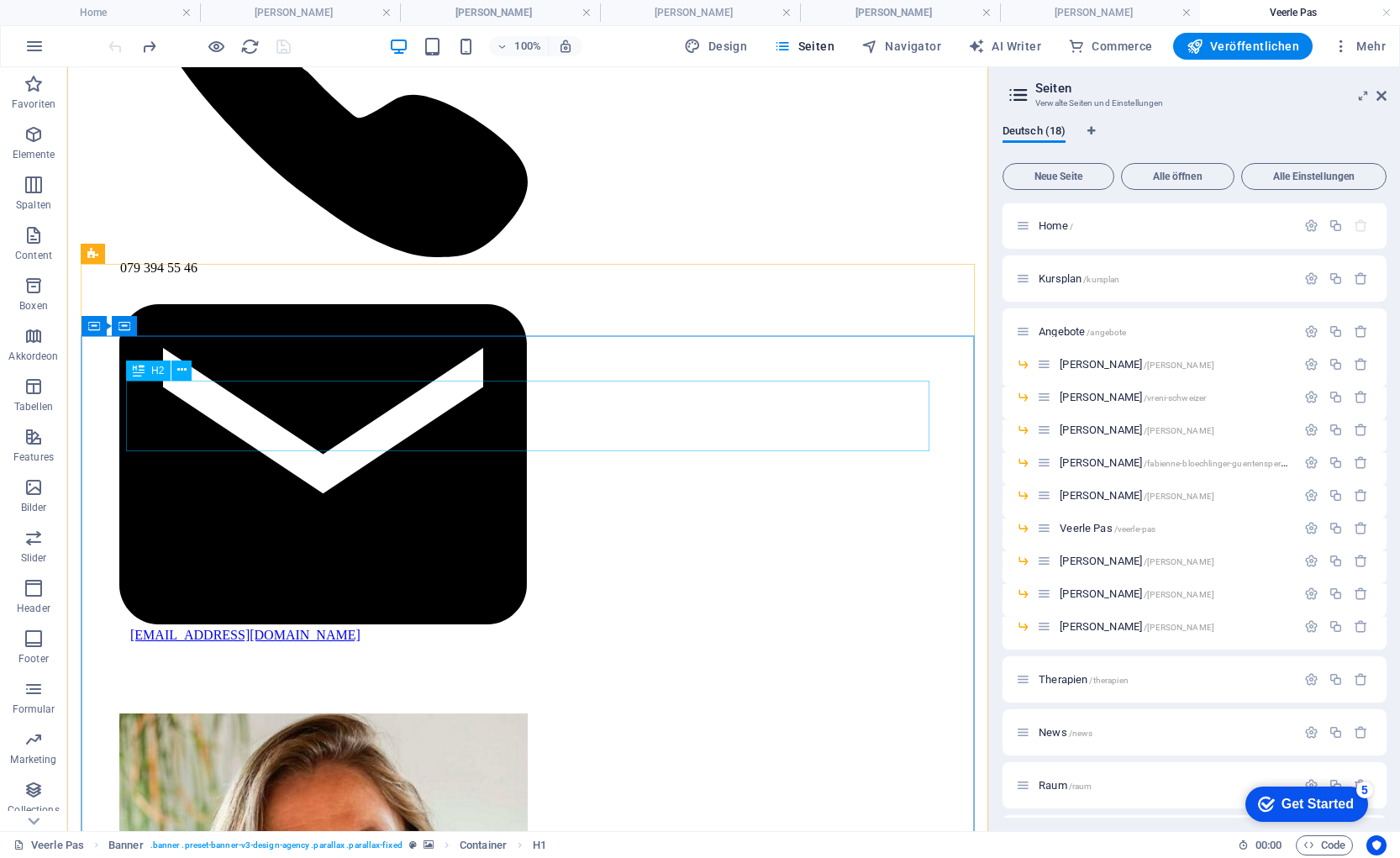
scroll to position [1511, 0]
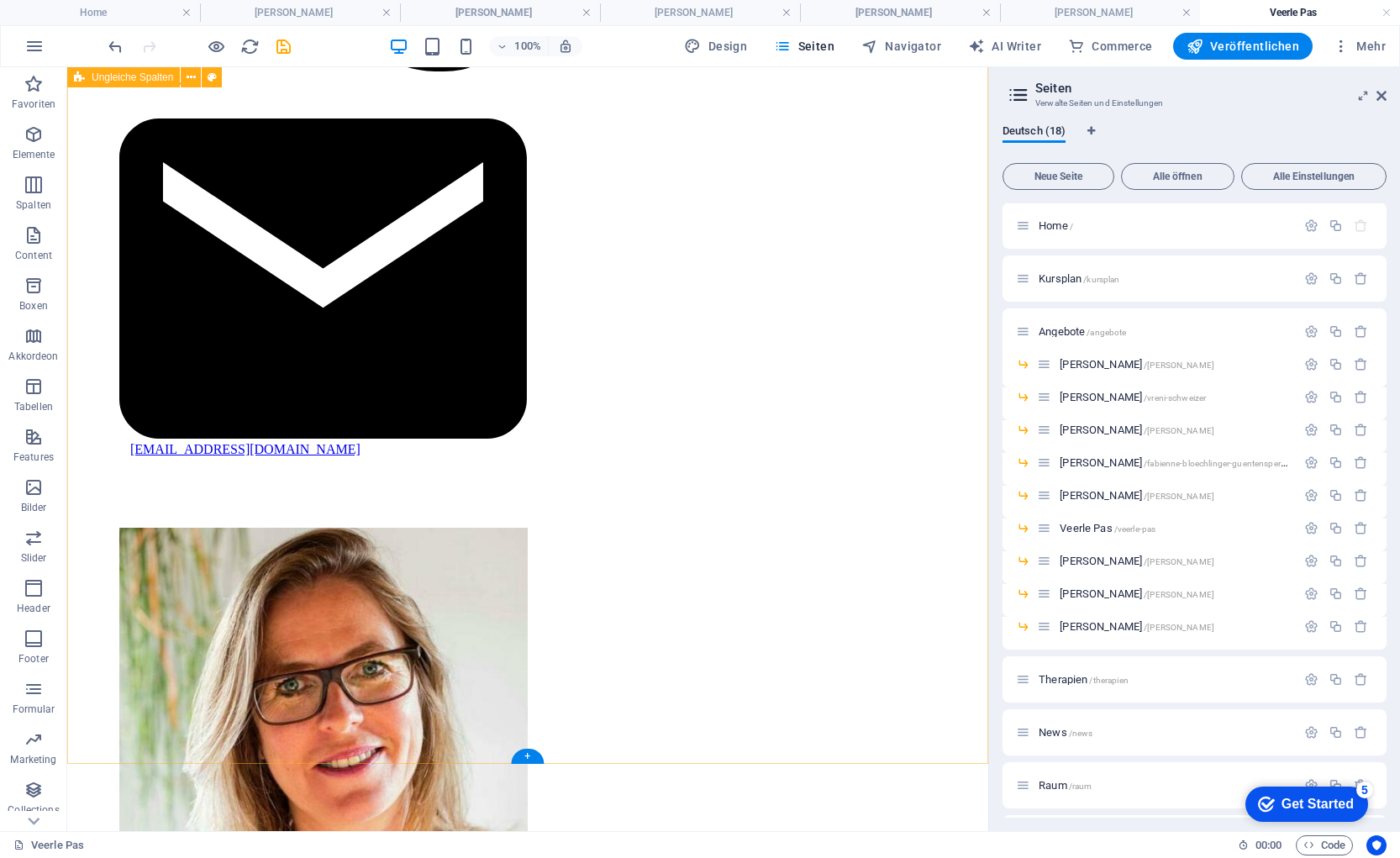
scroll to position [1538, 0]
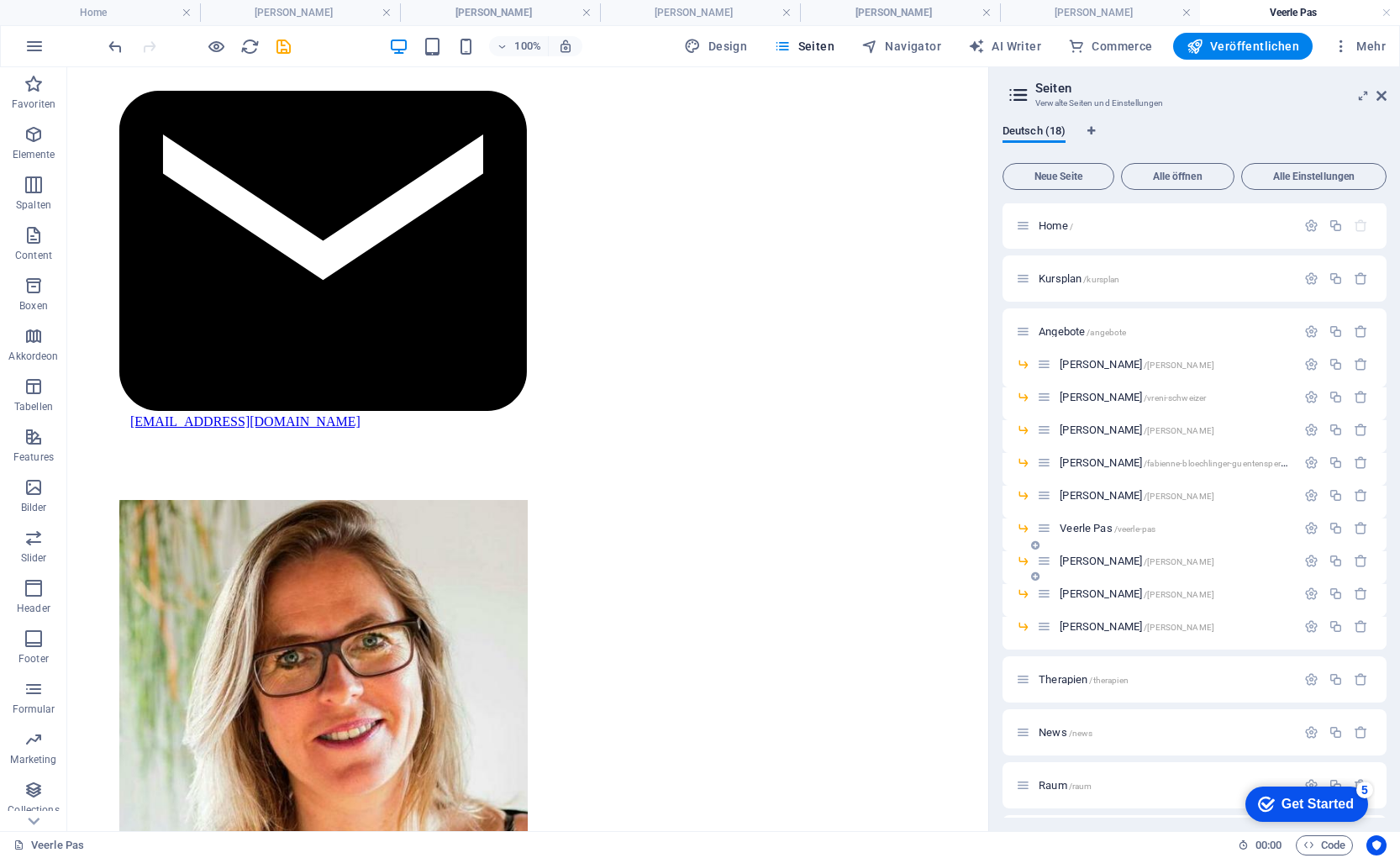
click at [1088, 557] on span "[PERSON_NAME] /[PERSON_NAME]" at bounding box center [1137, 561] width 154 height 13
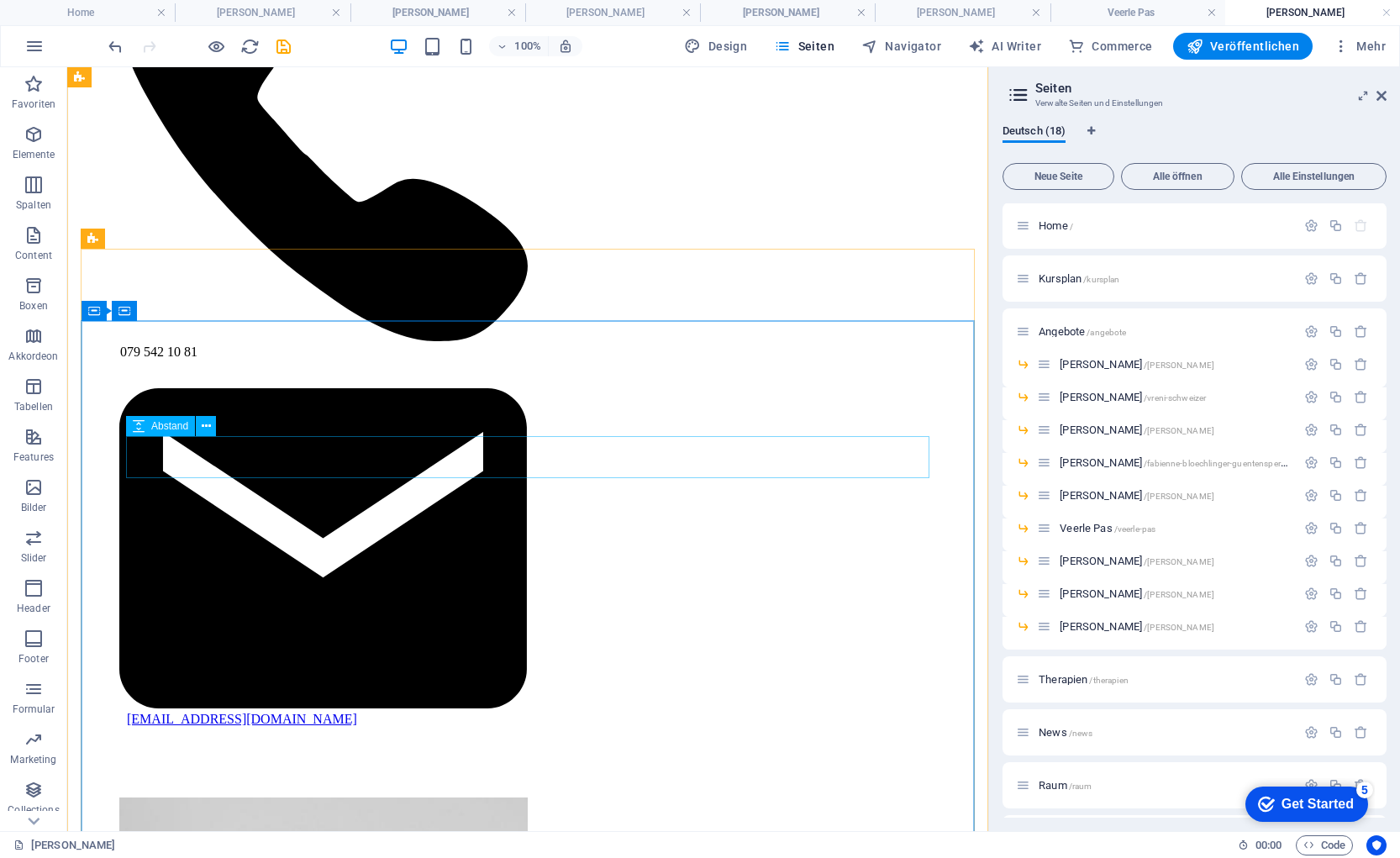
scroll to position [1633, 0]
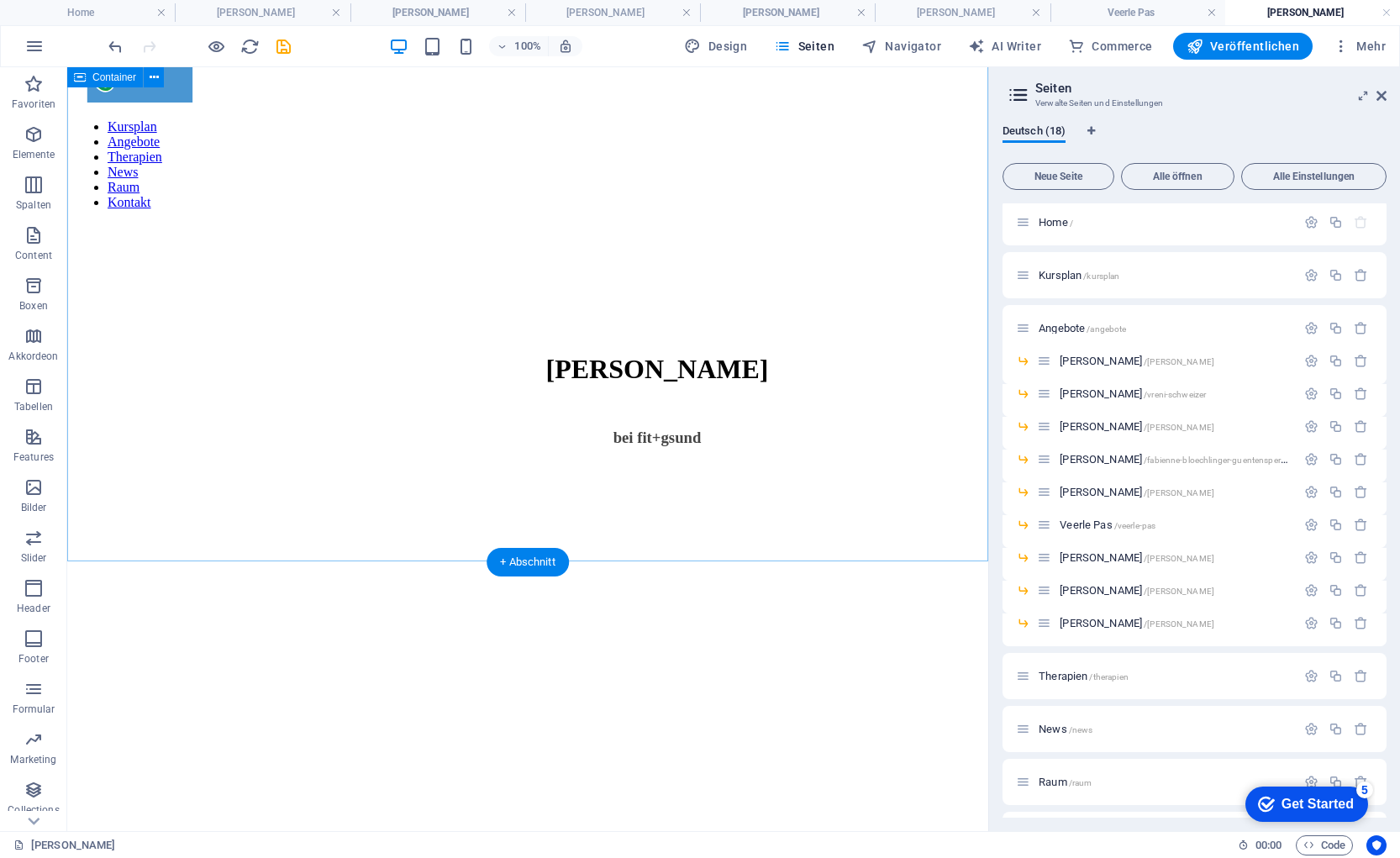
scroll to position [0, 0]
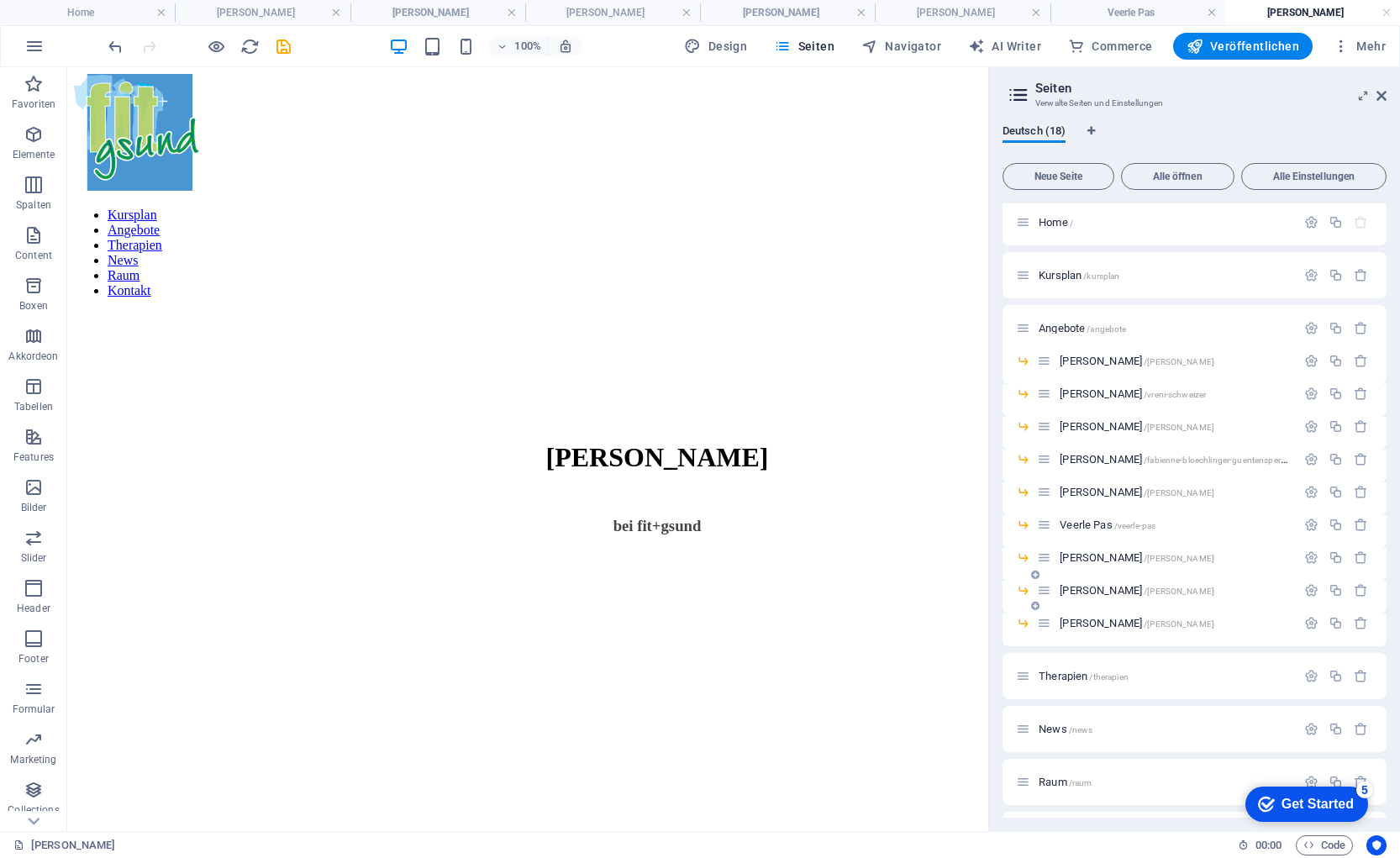
click at [1104, 590] on span "[PERSON_NAME] /[PERSON_NAME]" at bounding box center [1137, 590] width 154 height 13
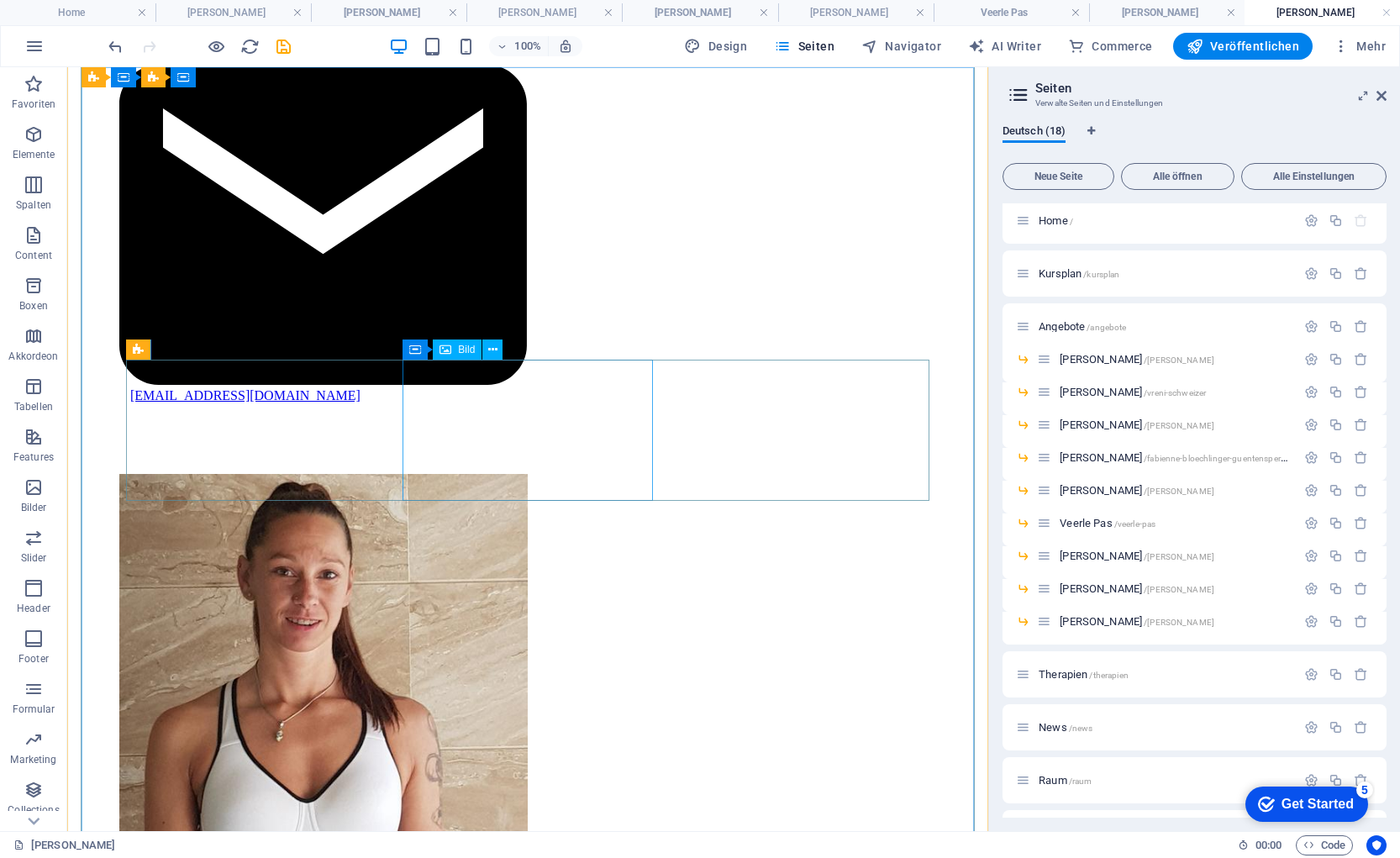
scroll to position [1562, 0]
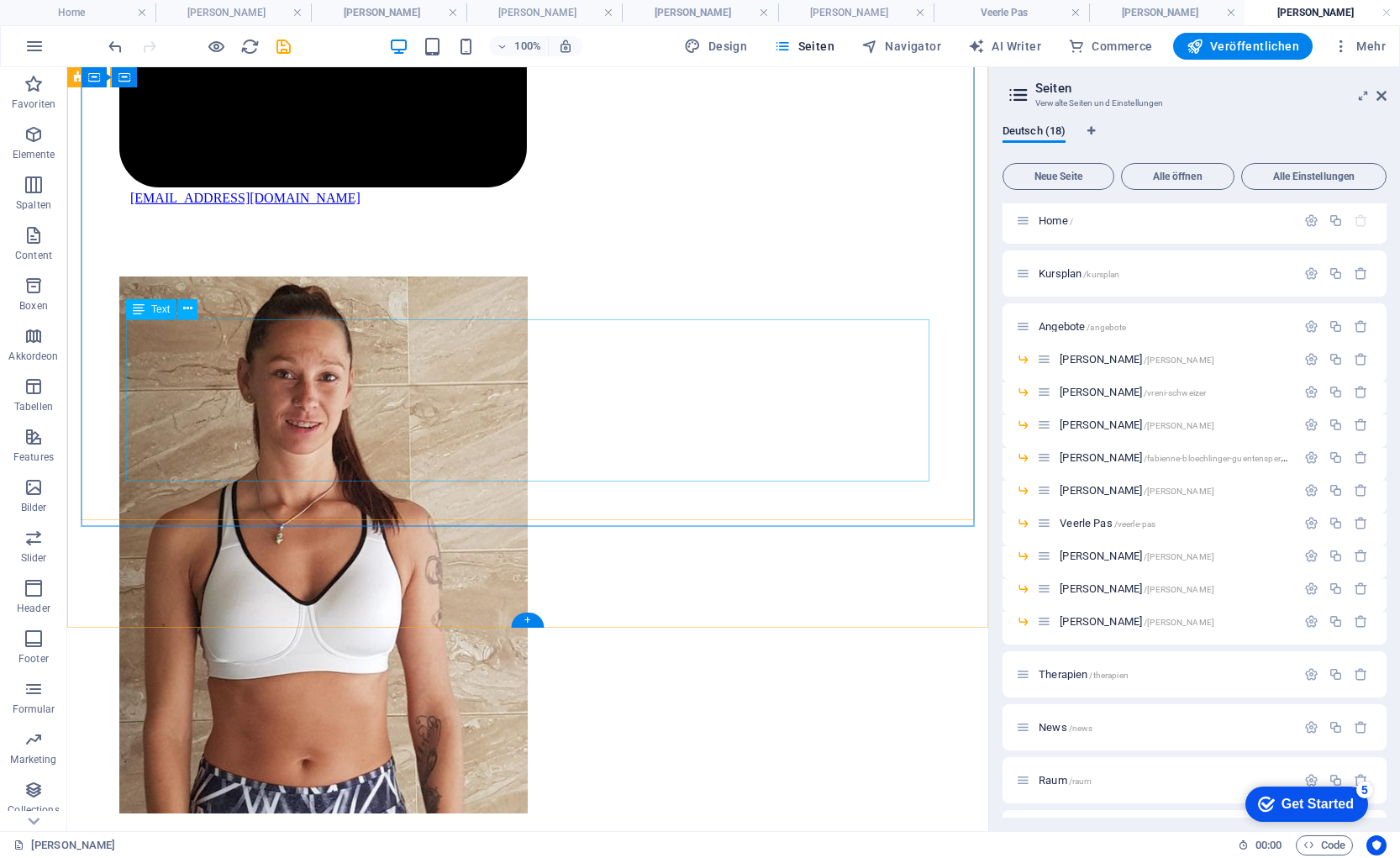
scroll to position [1771, 0]
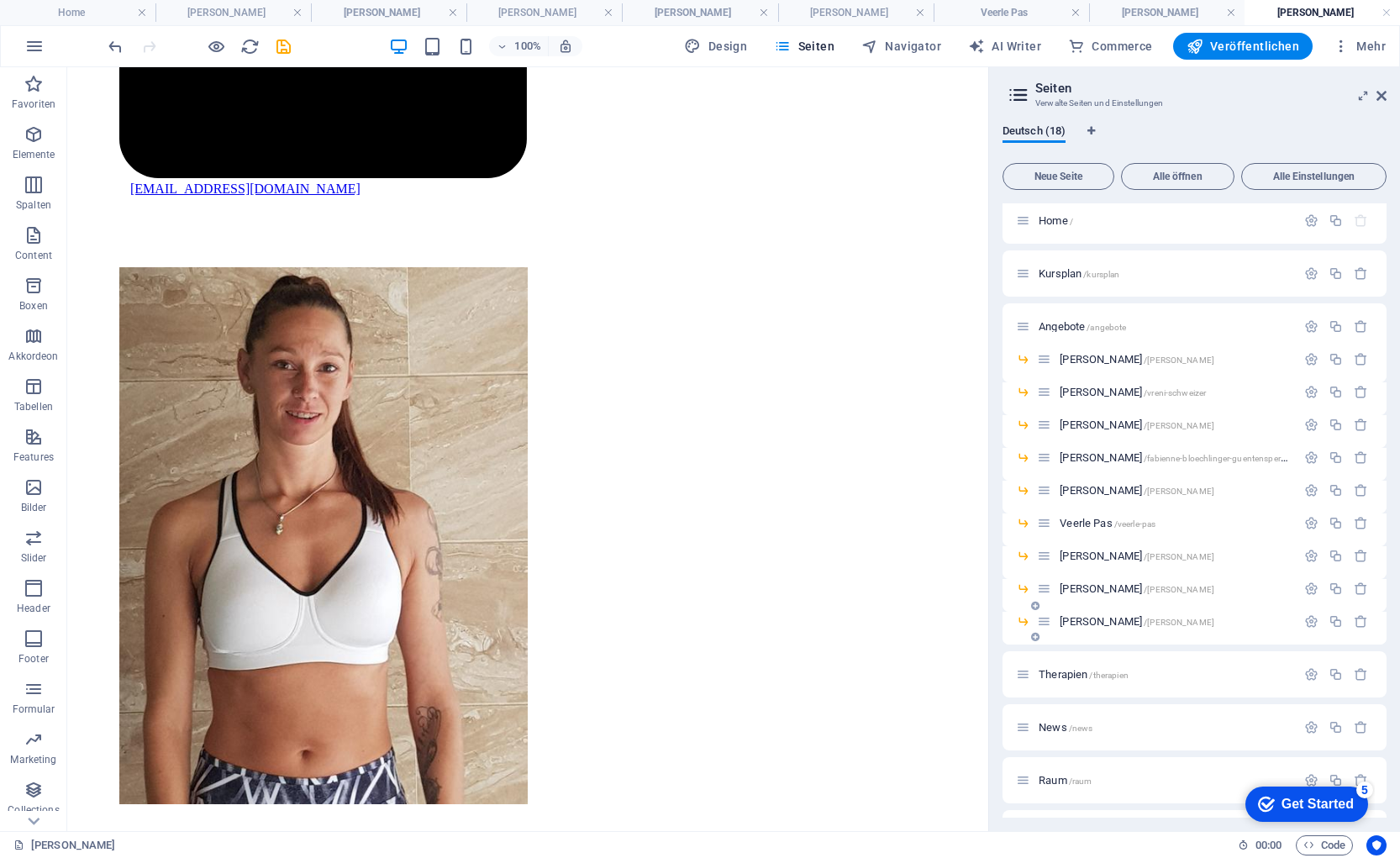
click at [1099, 622] on span "[PERSON_NAME] /[PERSON_NAME]" at bounding box center [1137, 621] width 154 height 13
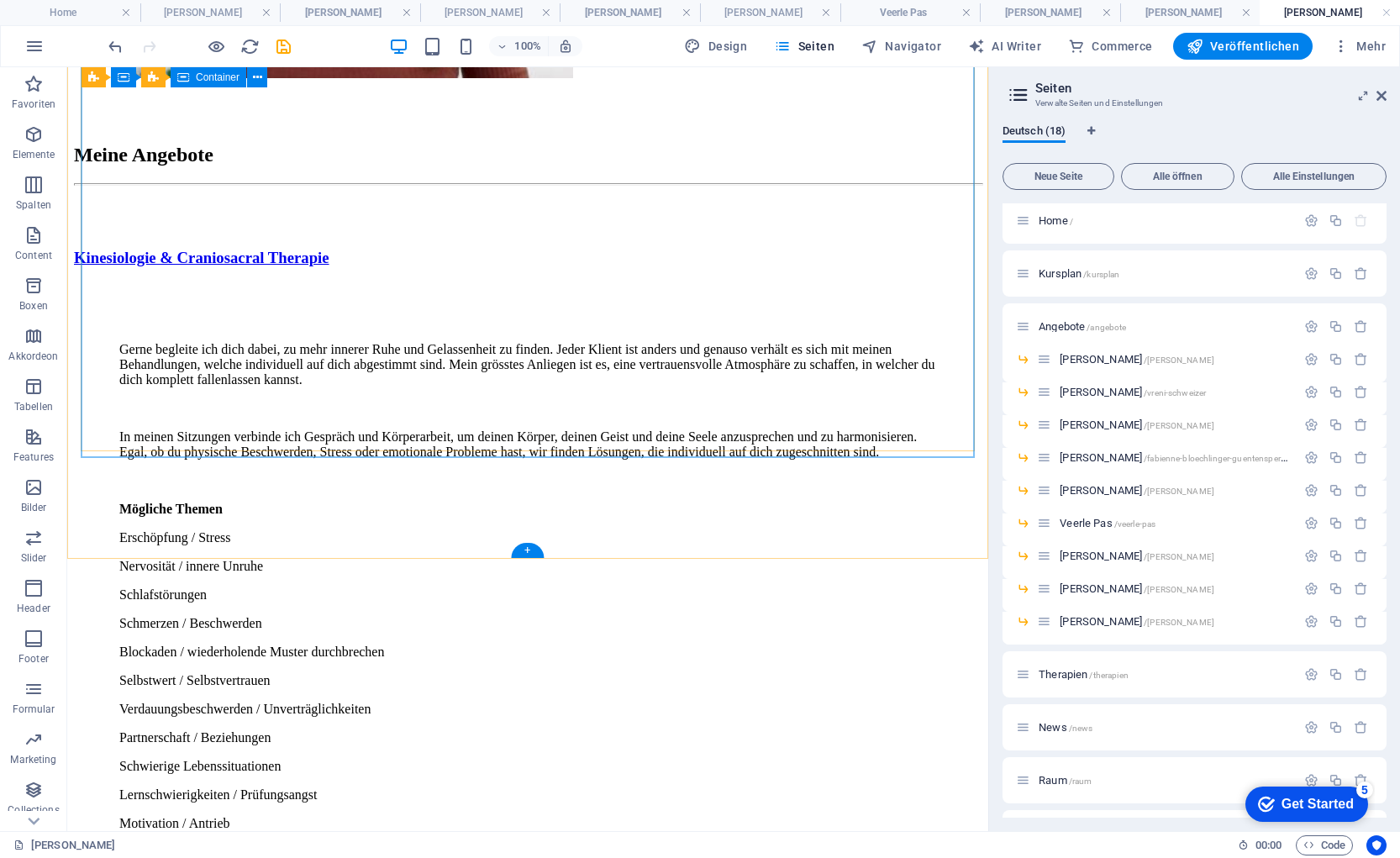
scroll to position [2941, 0]
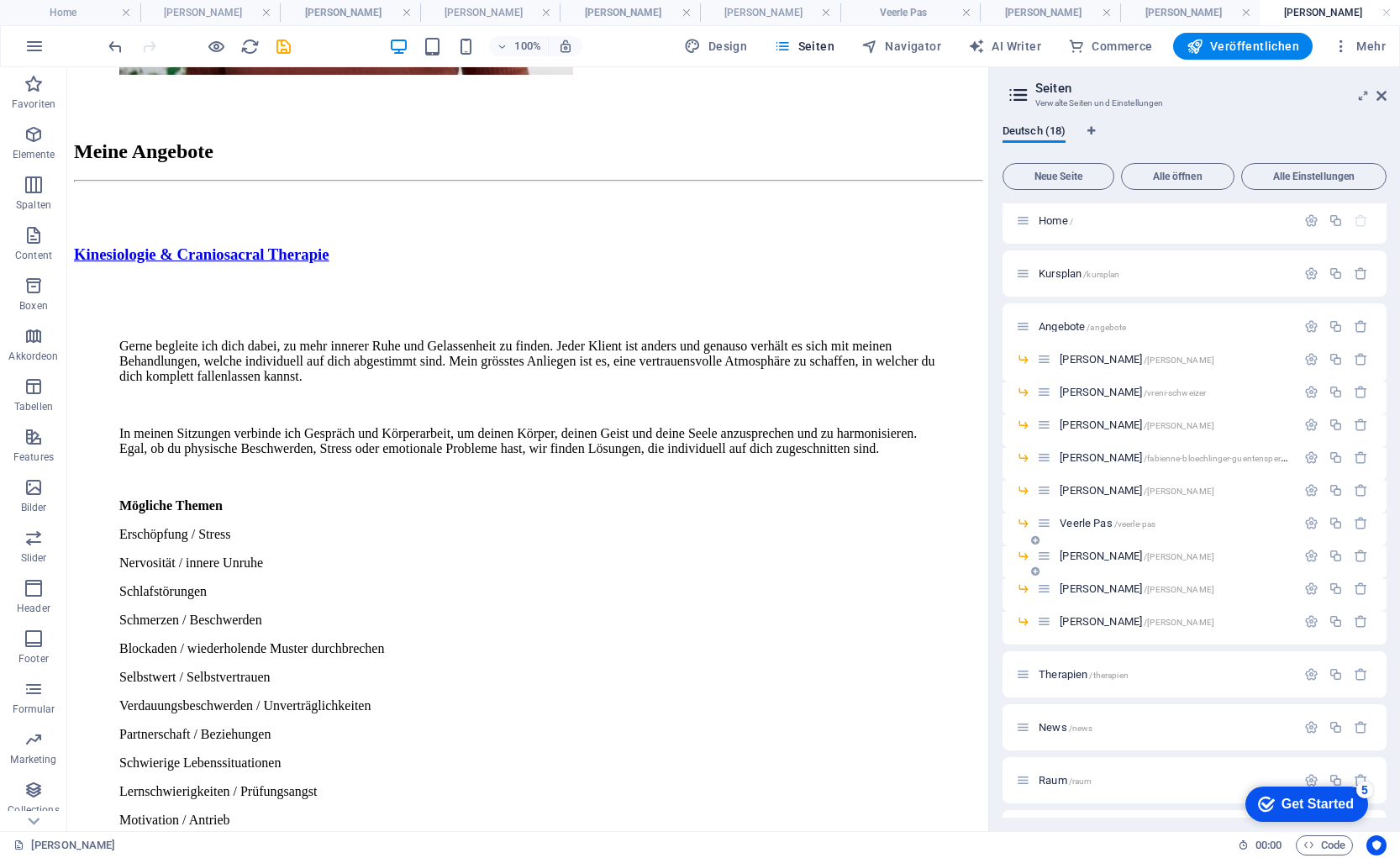
click at [1080, 553] on span "[PERSON_NAME] /[PERSON_NAME]" at bounding box center [1137, 556] width 154 height 13
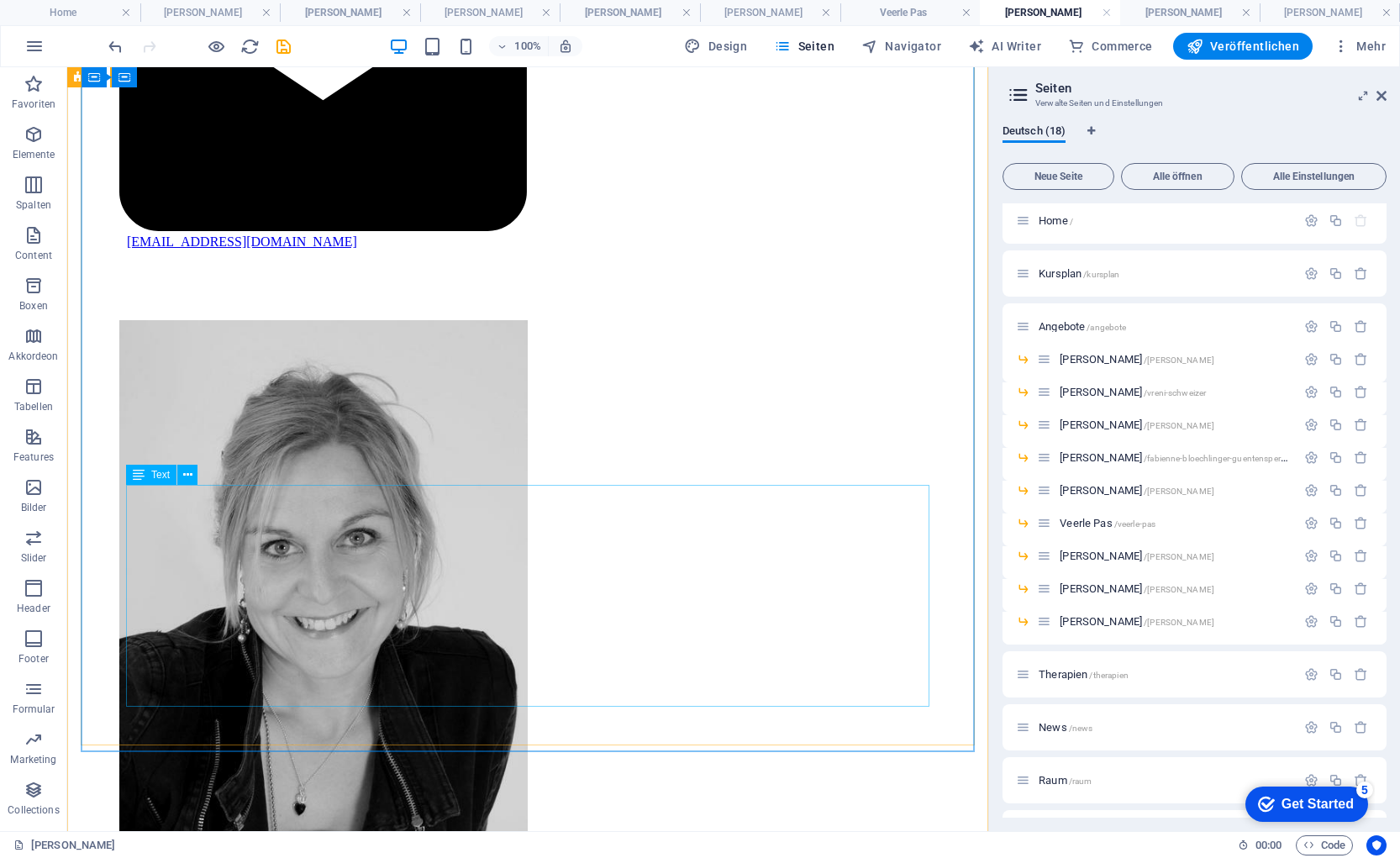
scroll to position [1852, 0]
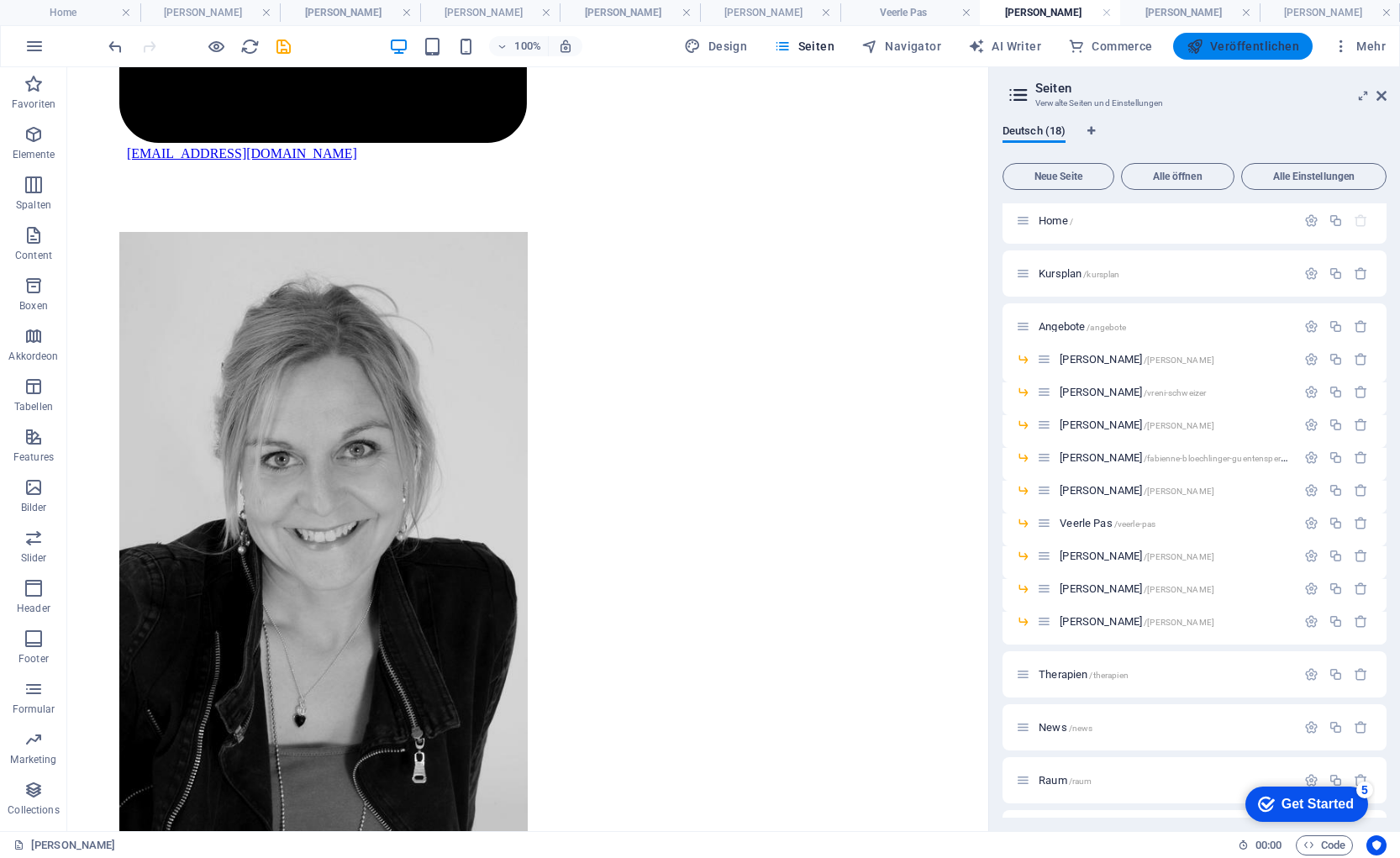
click at [1214, 51] on span "Veröffentlichen" at bounding box center [1243, 46] width 113 height 16
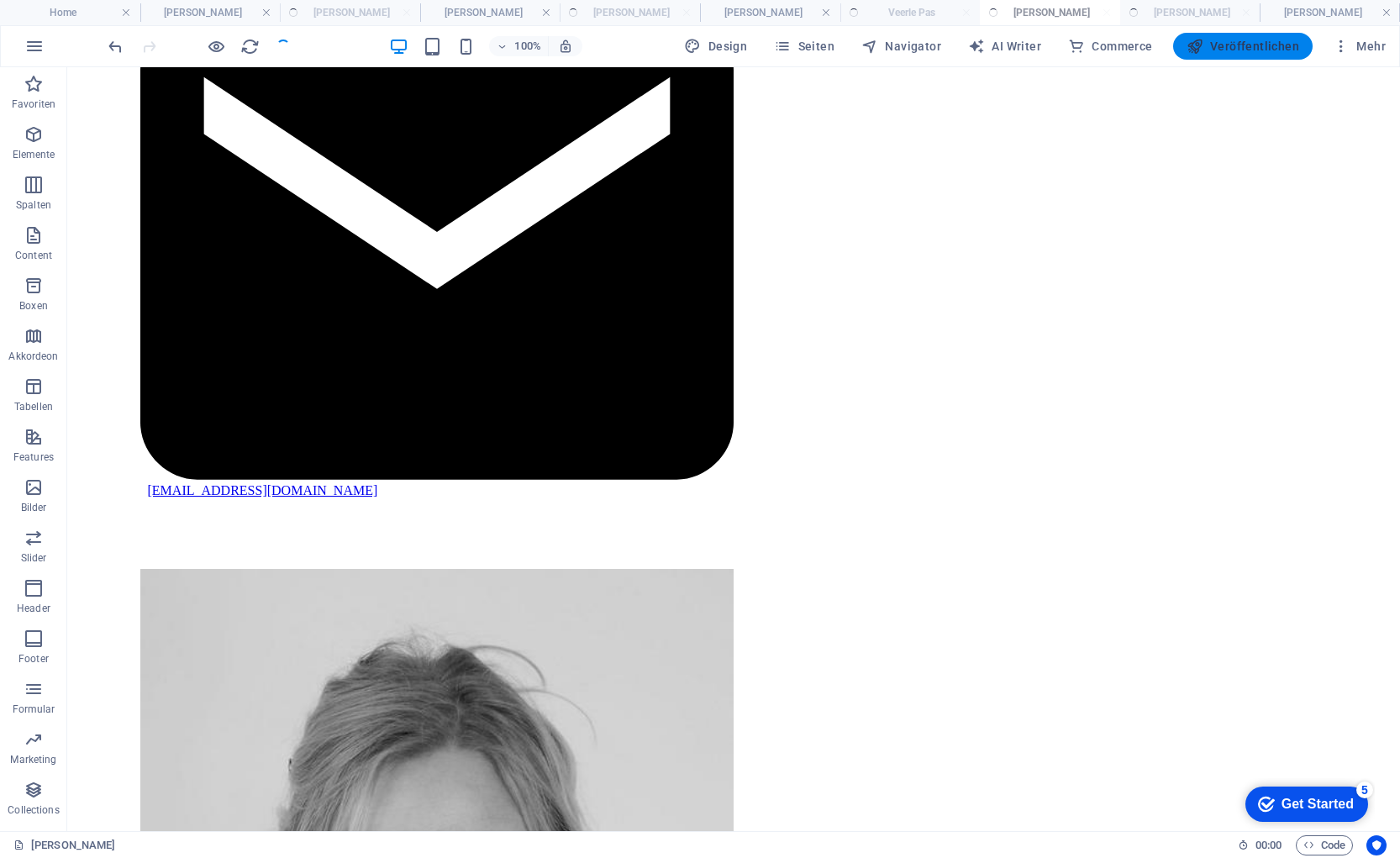
scroll to position [2020, 0]
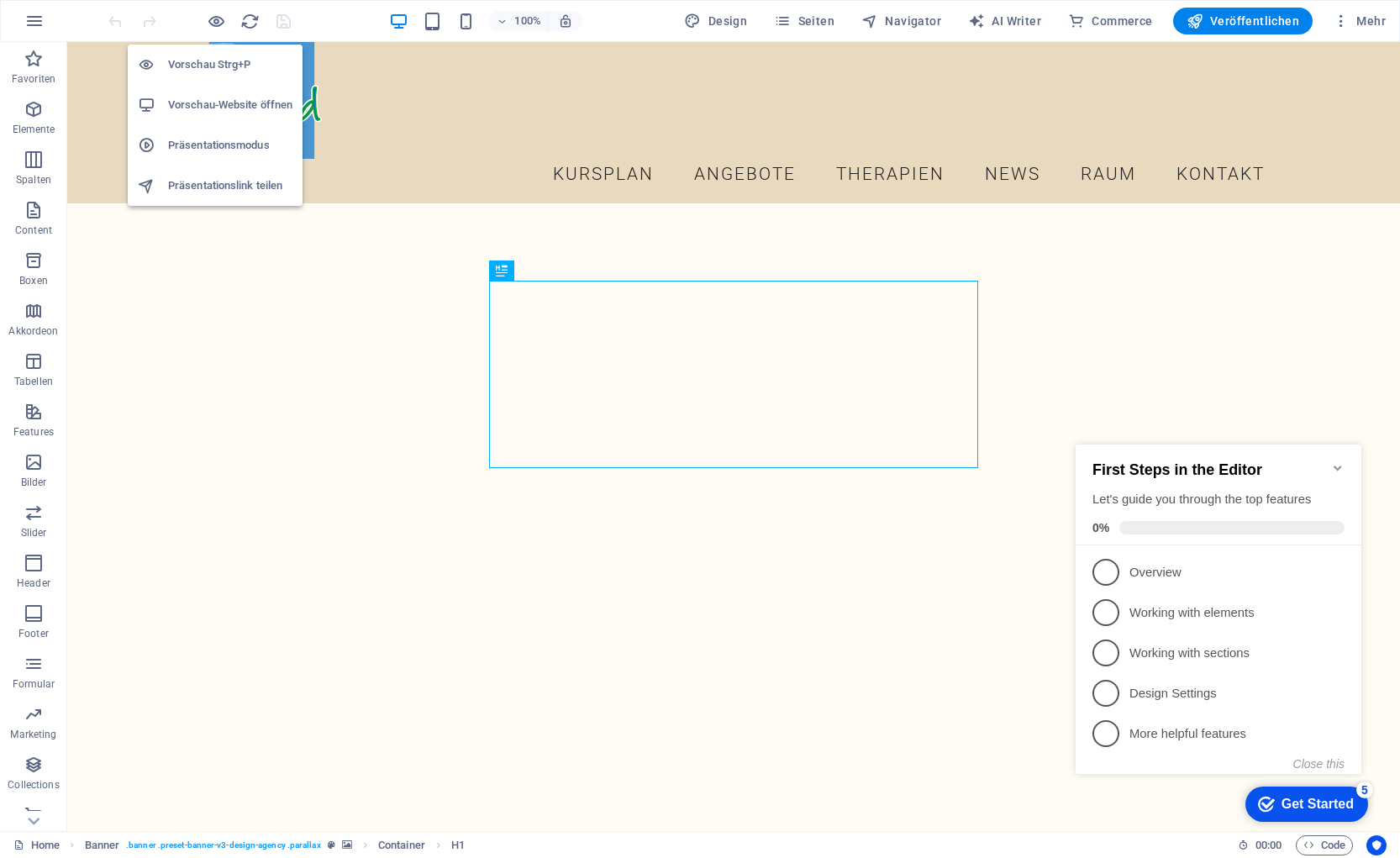
click at [222, 99] on h6 "Vorschau-Website öffnen" at bounding box center [230, 105] width 125 height 20
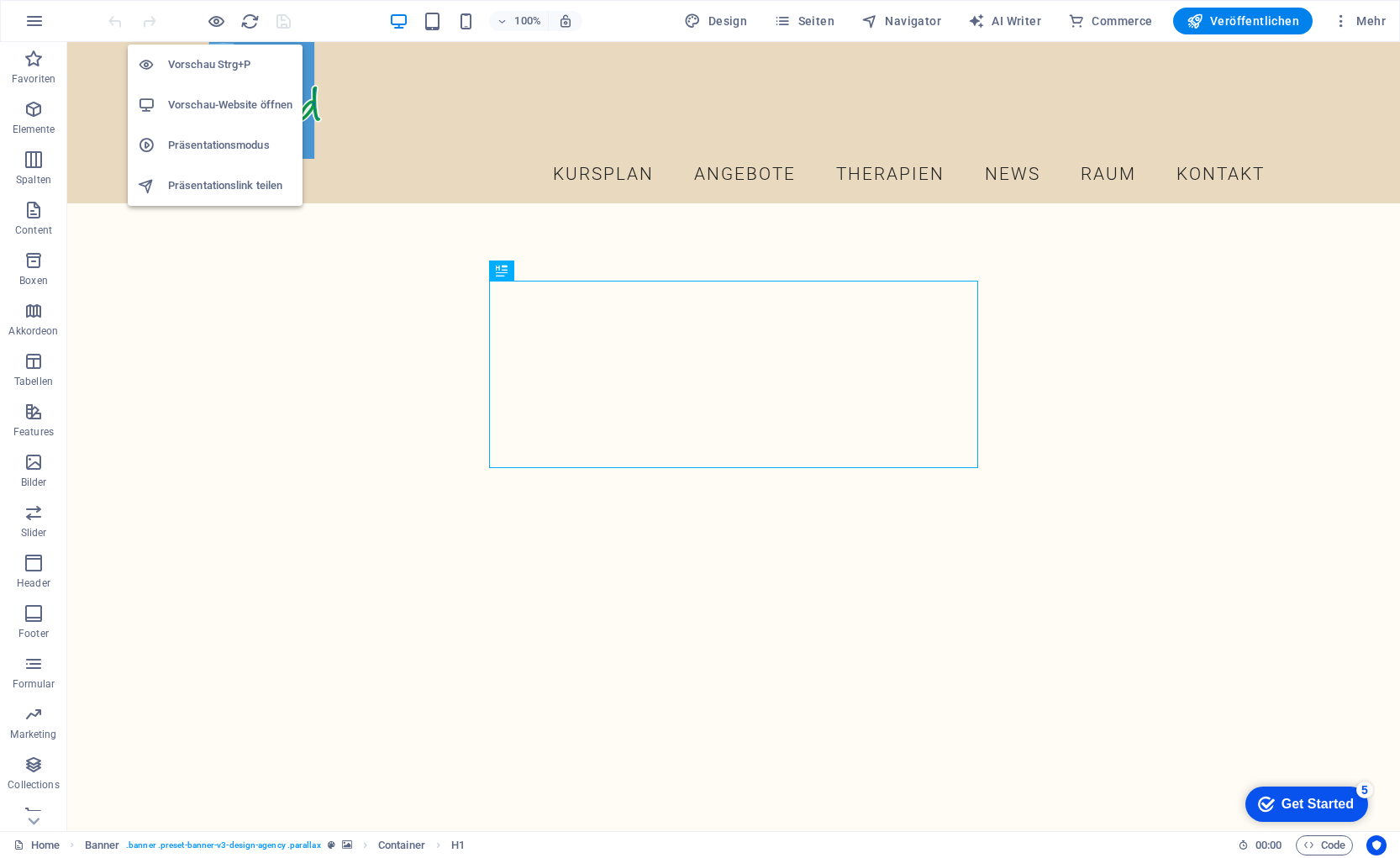
click at [221, 108] on h6 "Vorschau-Website öffnen" at bounding box center [230, 105] width 125 height 20
